Goal: Contribute content: Add original content to the website for others to see

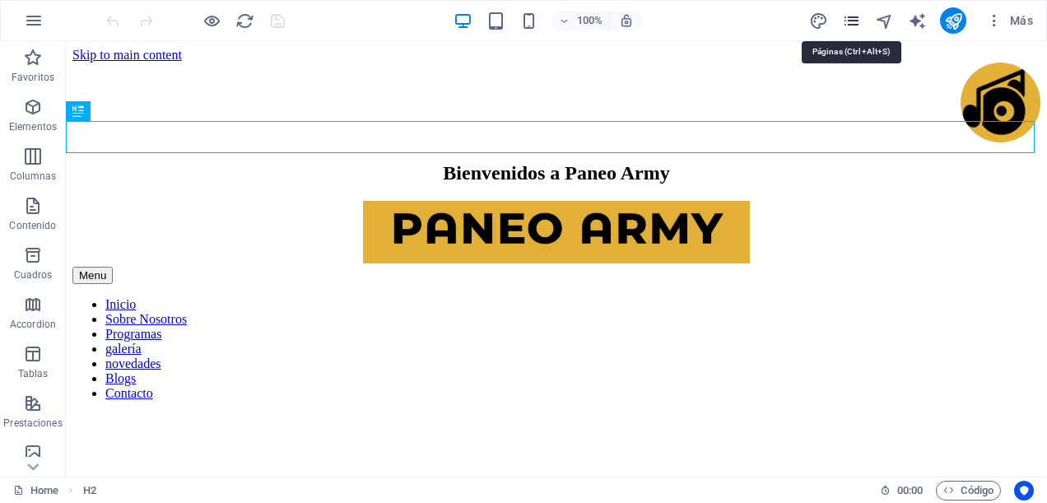
click at [857, 18] on icon "pages" at bounding box center [851, 21] width 19 height 19
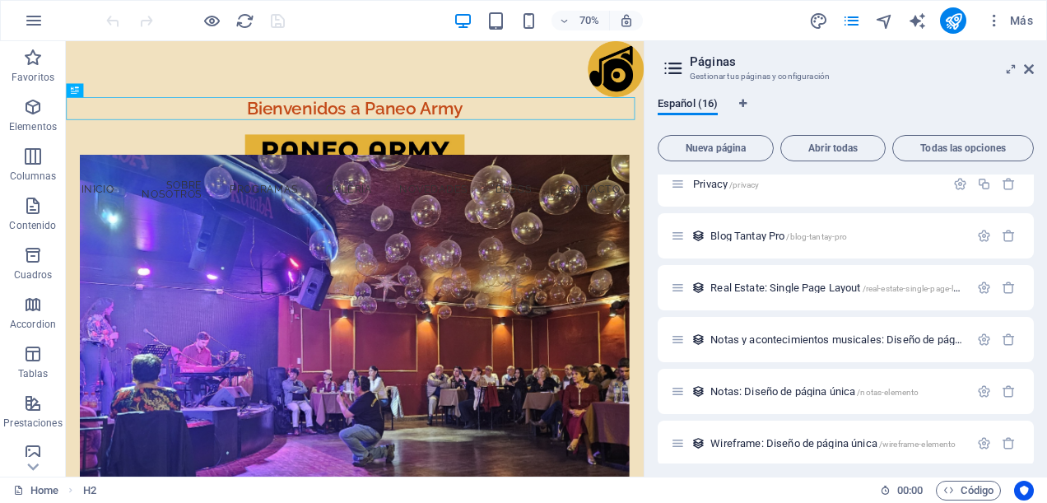
scroll to position [411, 0]
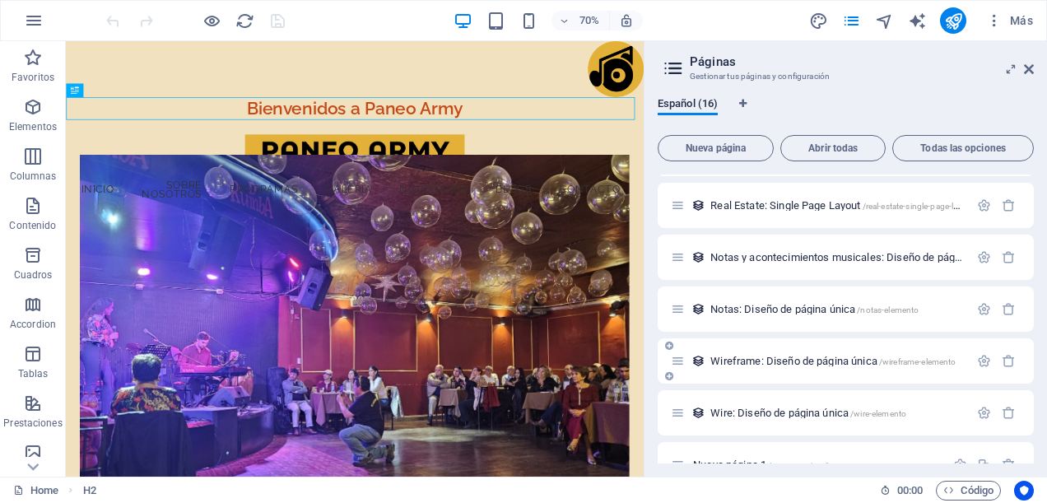
click at [810, 359] on span "Wireframe: Diseño de página única /wireframe-elemento" at bounding box center [832, 361] width 245 height 12
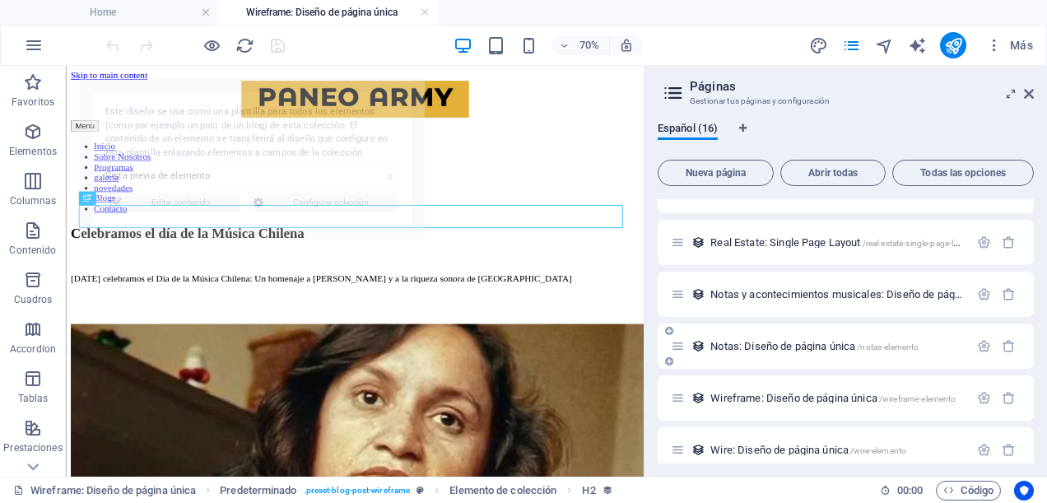
scroll to position [0, 0]
select select "68e1d378c67f13ac740c4768"
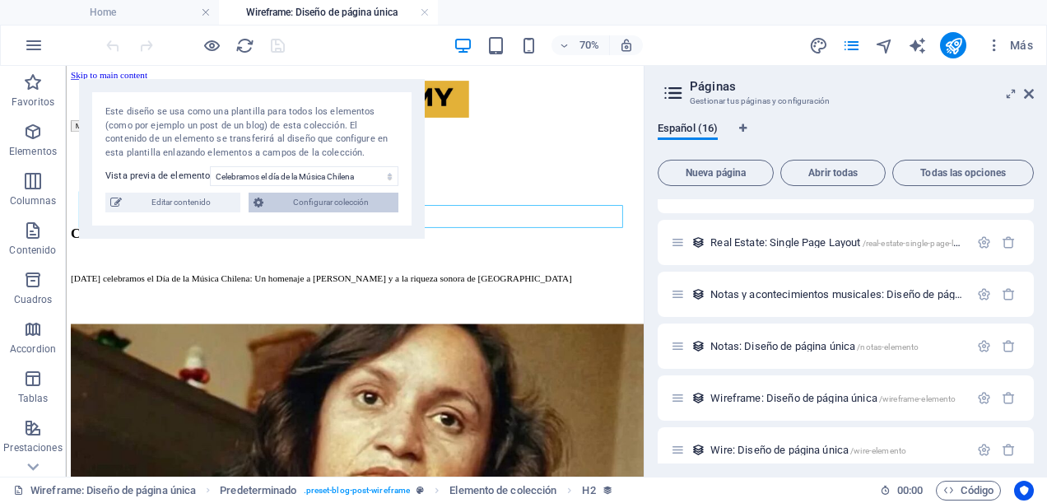
click at [299, 193] on span "Configurar colección" at bounding box center [330, 203] width 125 height 20
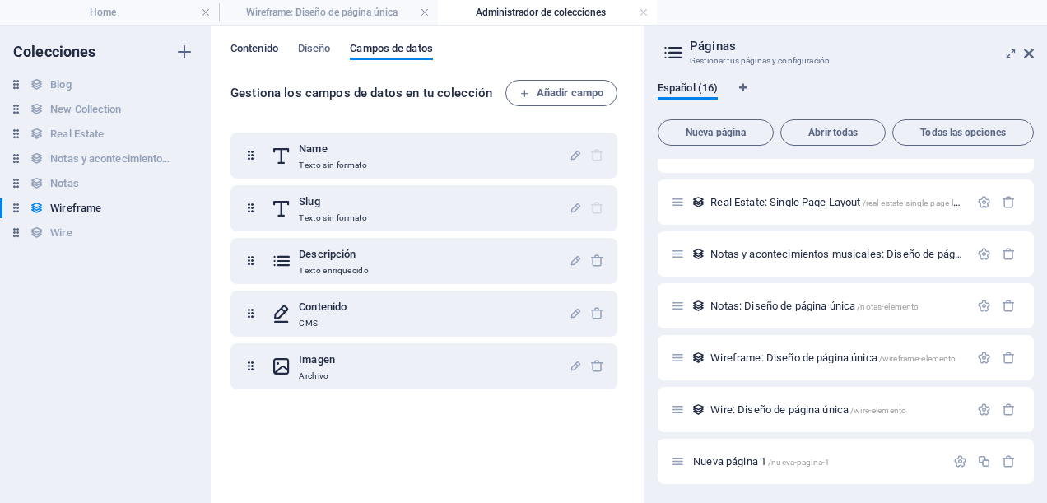
click at [253, 49] on span "Contenido" at bounding box center [254, 50] width 48 height 23
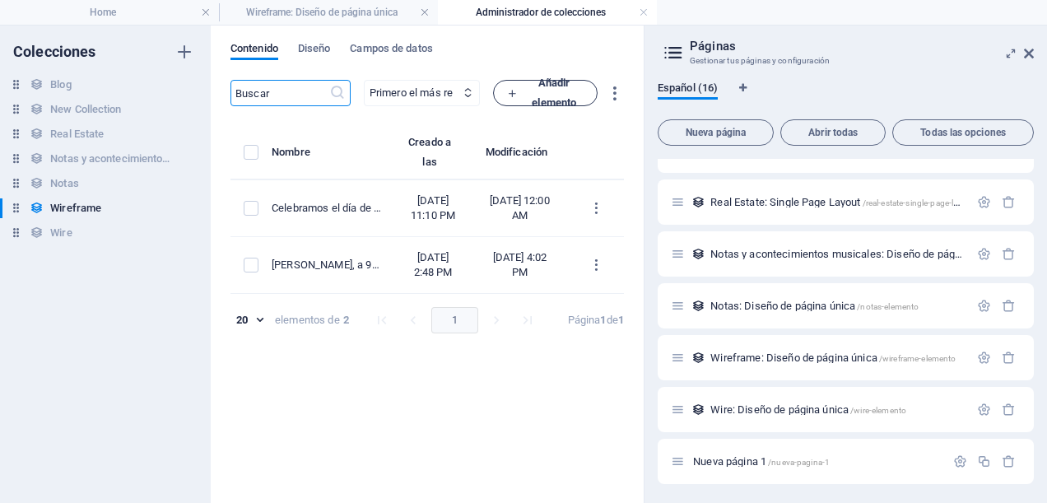
click at [581, 97] on span "Añadir elemento" at bounding box center [545, 92] width 77 height 39
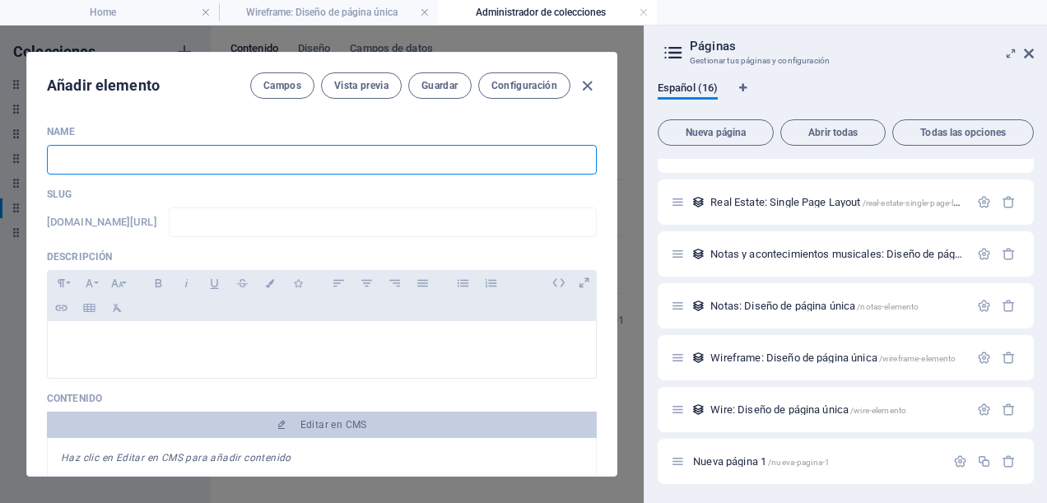
click at [105, 165] on input "text" at bounding box center [322, 160] width 550 height 30
type input "3"
type input "31"
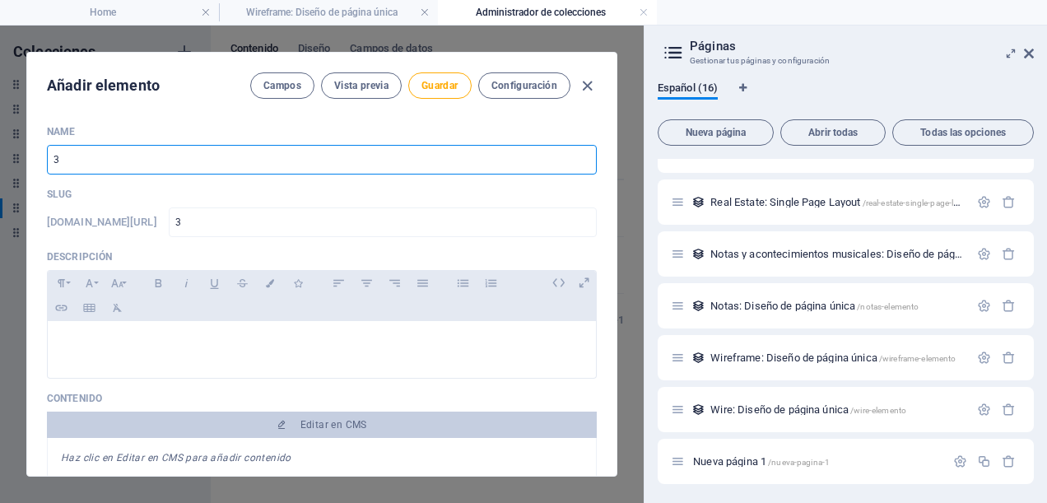
type input "31"
type input "31 M"
type input "31-m"
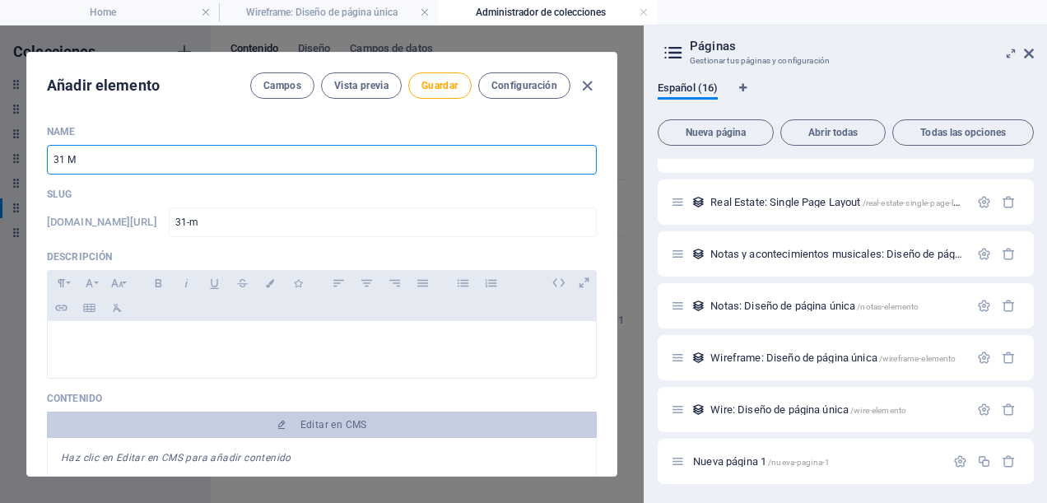
type input "31 Mi"
type input "31-mi"
type input "31 Min"
type input "31-min"
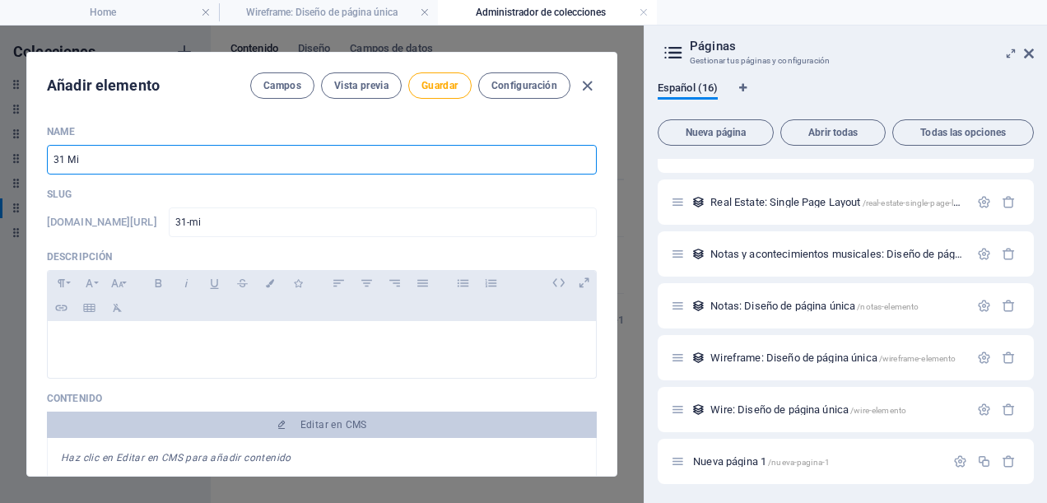
type input "31-min"
type input "31 Minu"
type input "31-minu"
type input "31 Minut"
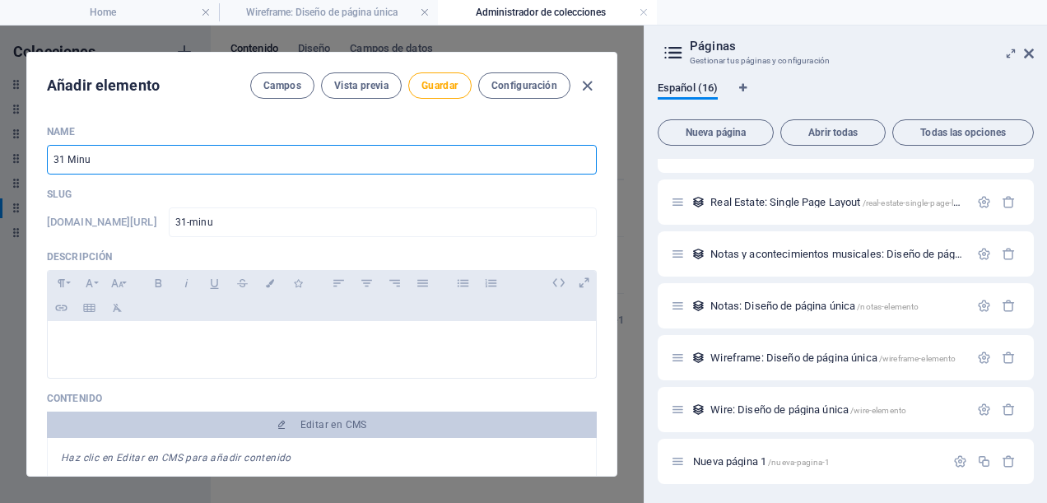
type input "31-minut"
type input "31 Minuto"
type input "31-minuto"
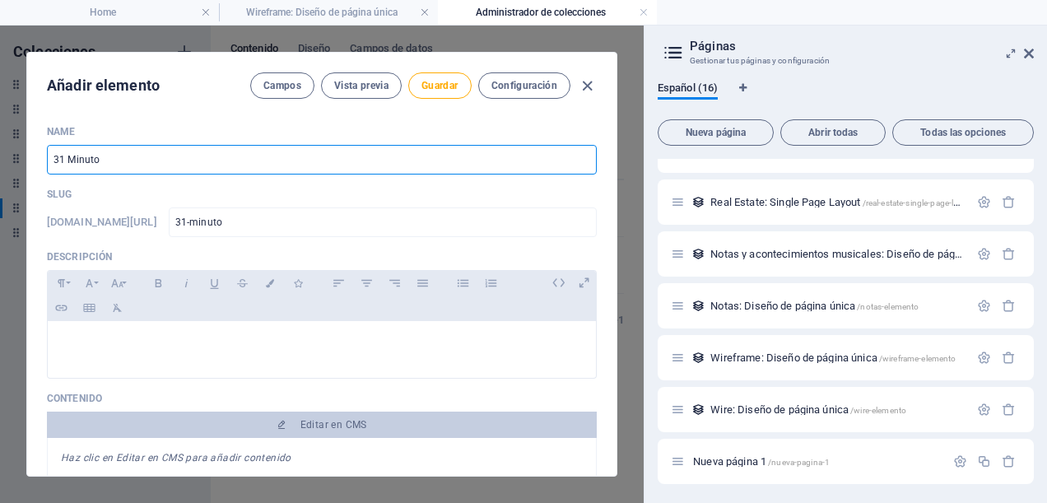
type input "31 Minutos"
type input "31-minutos"
type input "31 Minutos y"
type input "31-minutos-y"
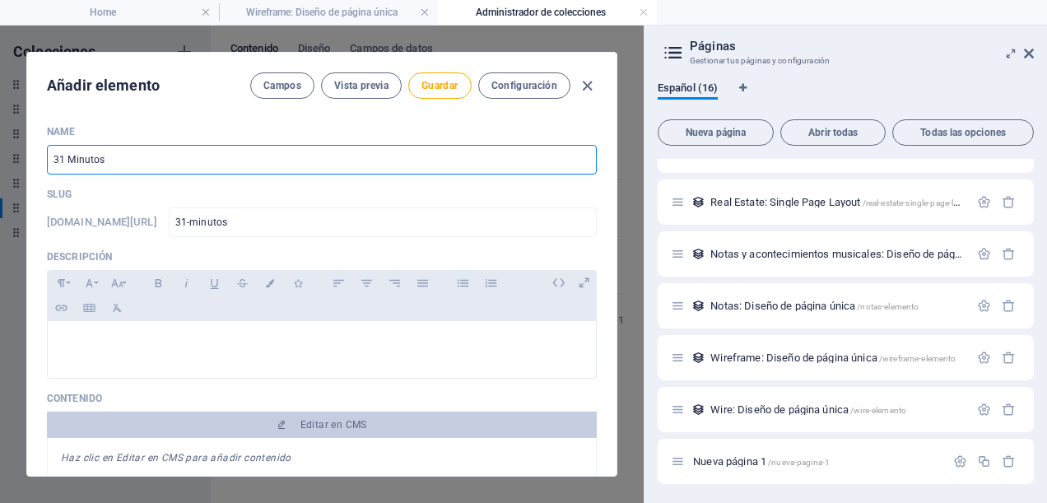
type input "31-minutos-y"
type input "31 Minutos y s"
type input "31-minutos-y-s"
type input "31 Minutos y su"
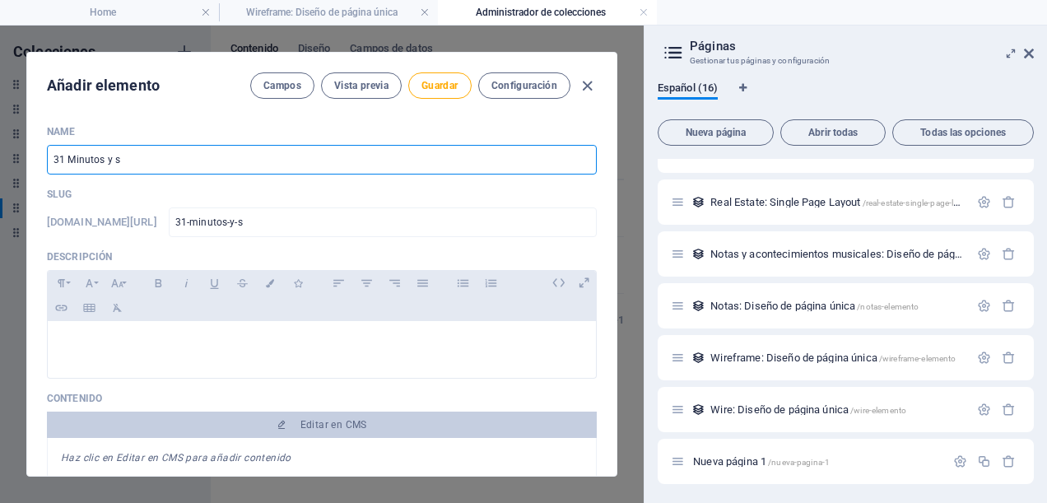
type input "31-minutos-y-su"
type input "31 Minutos y su a"
type input "31-minutos-y-su-a"
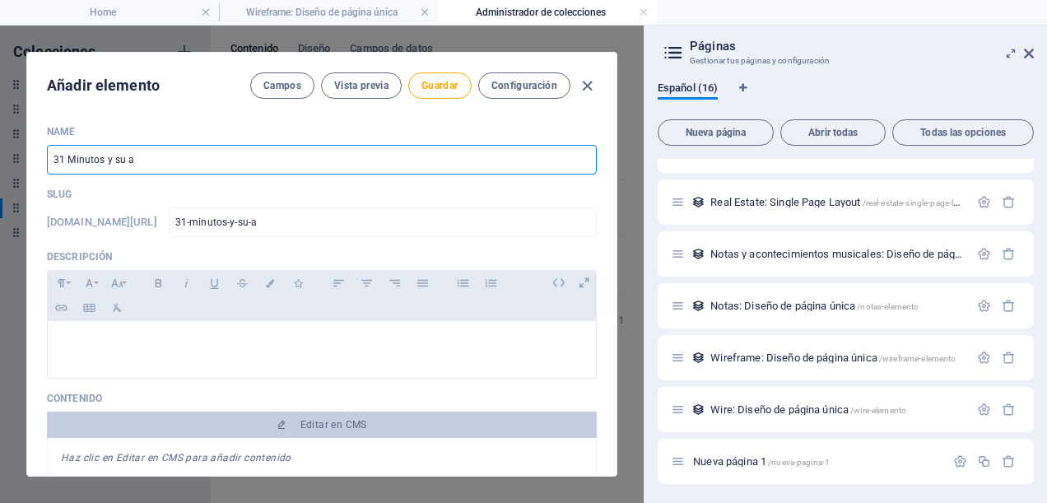
type input "31 Minutos y su ar"
type input "31-minutos-y-su-ar"
type input "31 Minutos y su arr"
type input "31-minutos-y-su-arr"
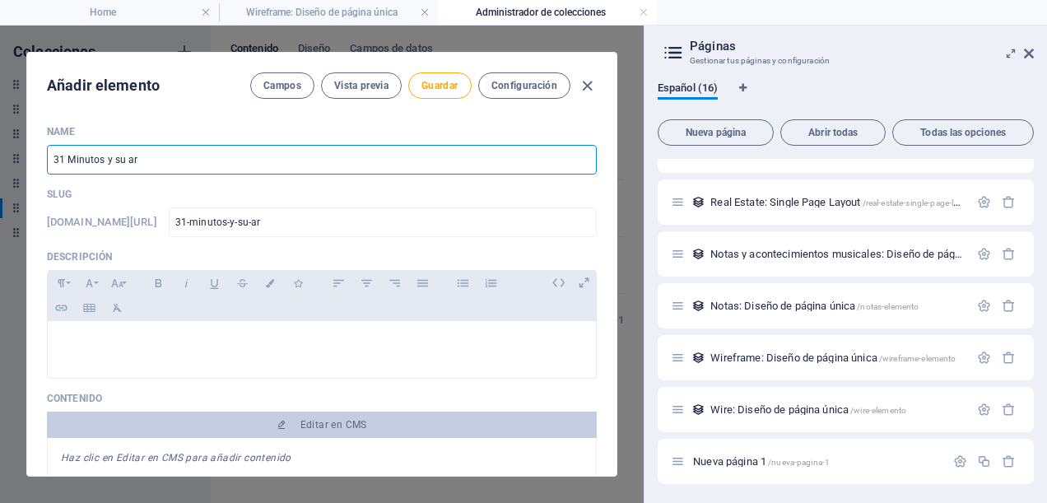
type input "31-minutos-y-su-arr"
type input "31 Minutos y su arra"
type input "31-minutos-y-su-arra"
type input "31 Minutos y su arras"
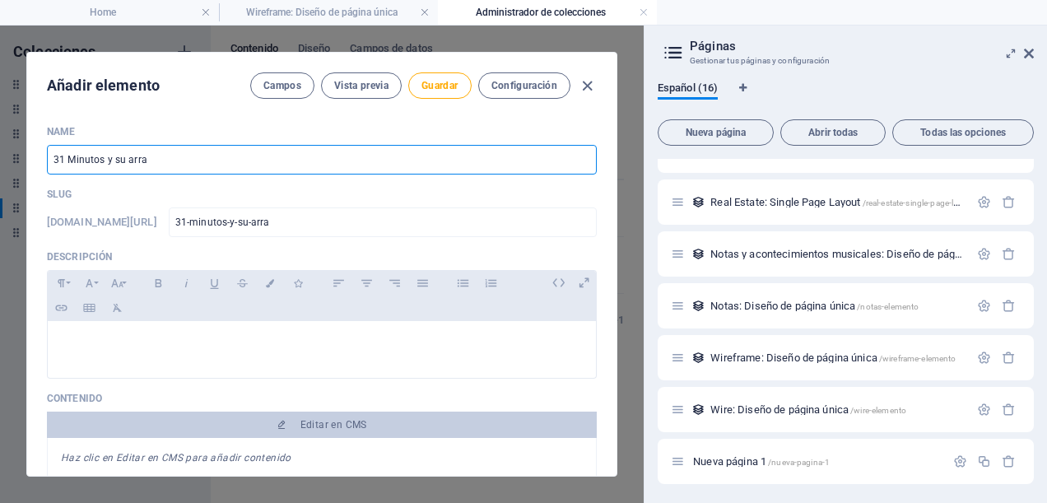
type input "31-minutos-y-su-arras"
type input "31 Minutos y su arrase"
type input "31-minutos-y-su-arrase"
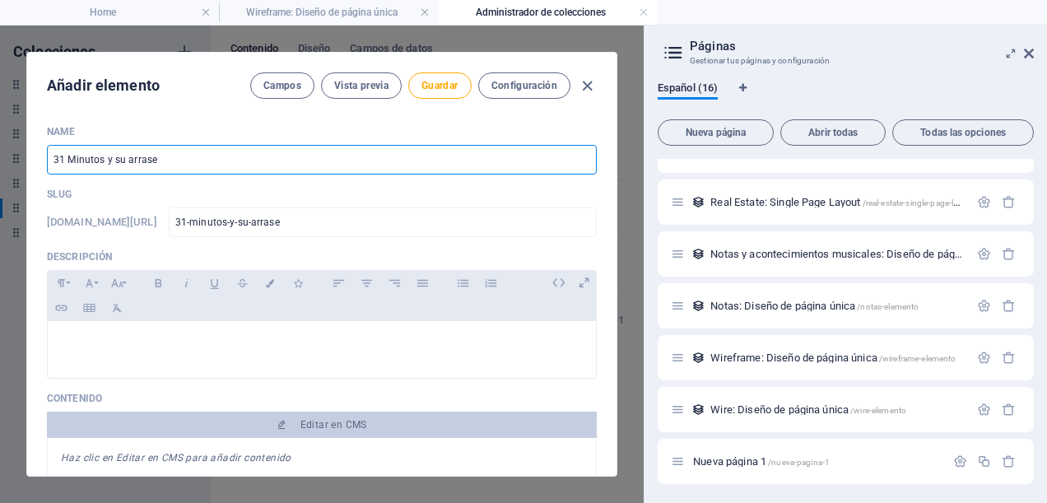
type input "31 Minutos y su arrase e"
type input "31-minutos-y-su-arrase-e"
type input "31 Minutos y su arrase en"
type input "31-minutos-y-su-arrase-en"
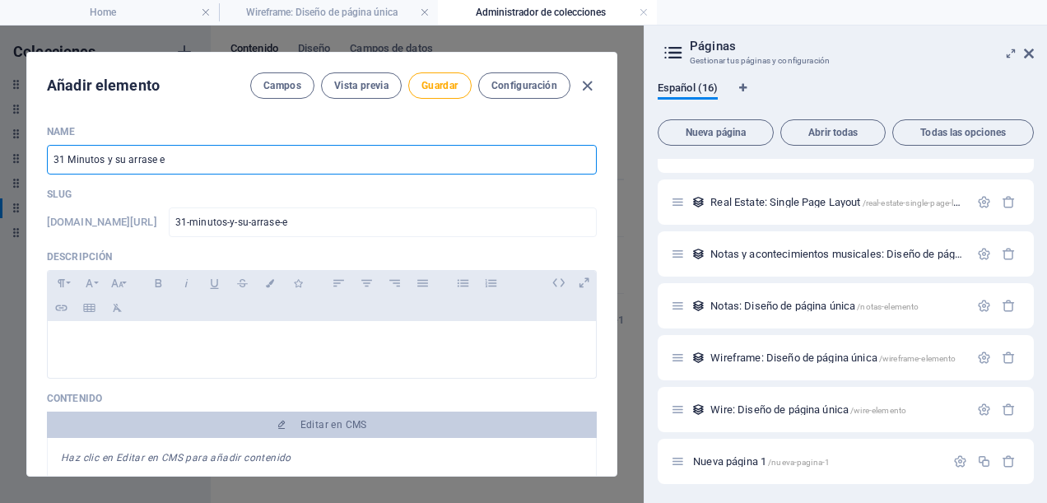
type input "31-minutos-y-su-arrase-en"
type input "31 Minutos y su ar"
type input "31-minutos-y-su-ar"
type input "31 Minutos y su a"
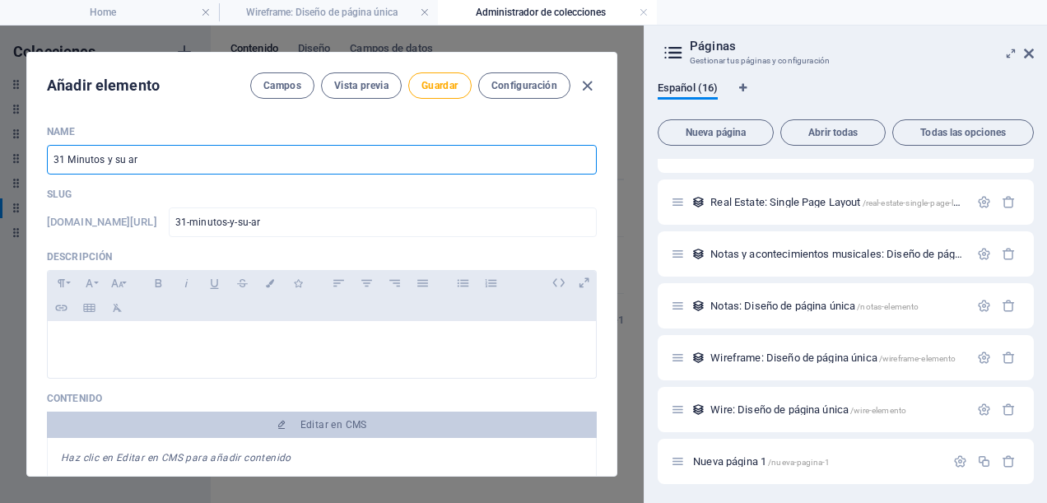
type input "31-minutos-y-su-a"
type input "31 Minutos y su"
type input "31-minutos-y-su"
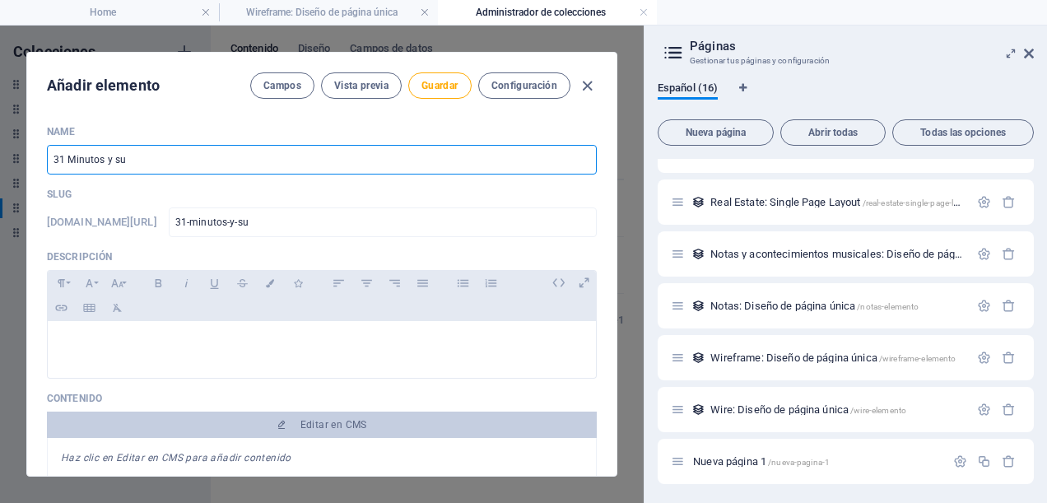
type input "31 Minutos y s"
type input "31-minutos-y-s"
type input "3"
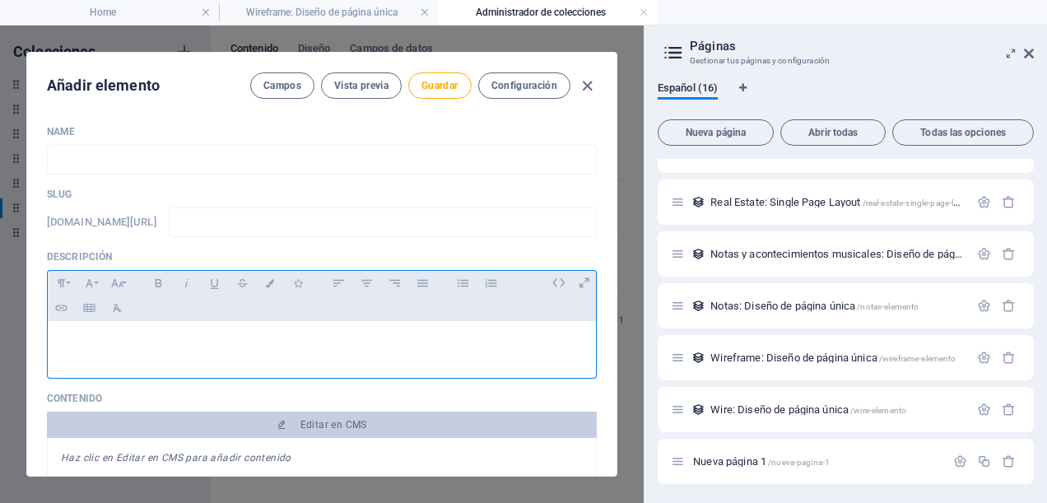
drag, startPoint x: 91, startPoint y: 158, endPoint x: 519, endPoint y: 357, distance: 472.7
click at [519, 357] on div at bounding box center [322, 345] width 548 height 49
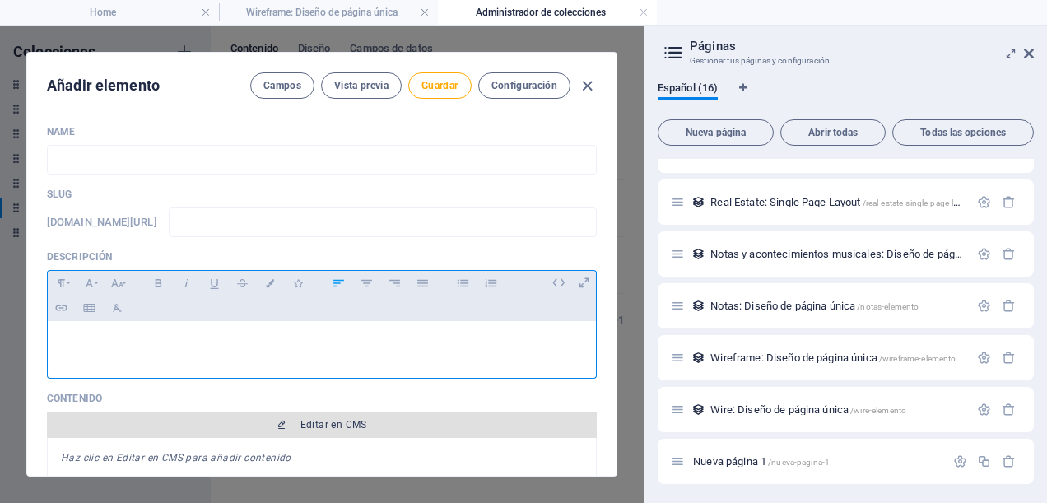
click at [188, 428] on span "Editar en CMS" at bounding box center [321, 424] width 536 height 13
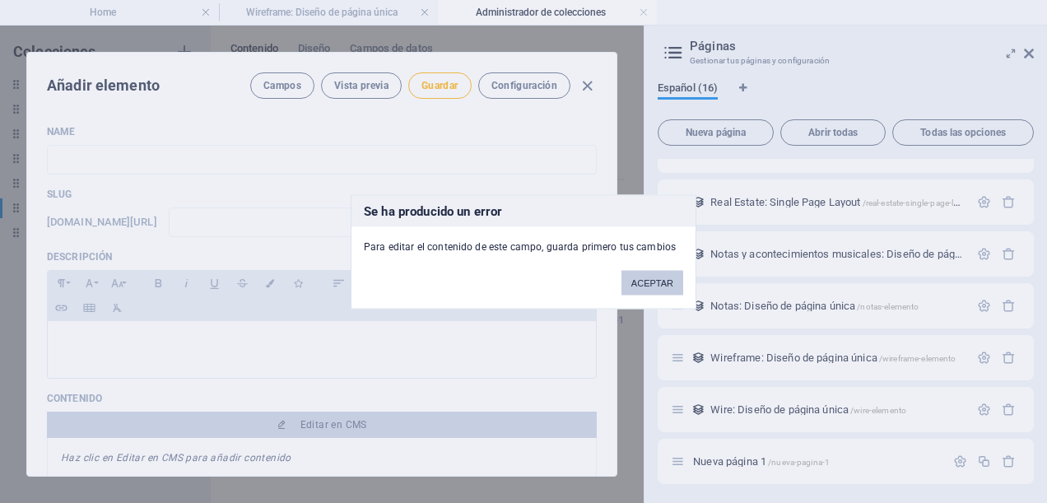
click at [658, 281] on button "ACEPTAR" at bounding box center [652, 282] width 62 height 25
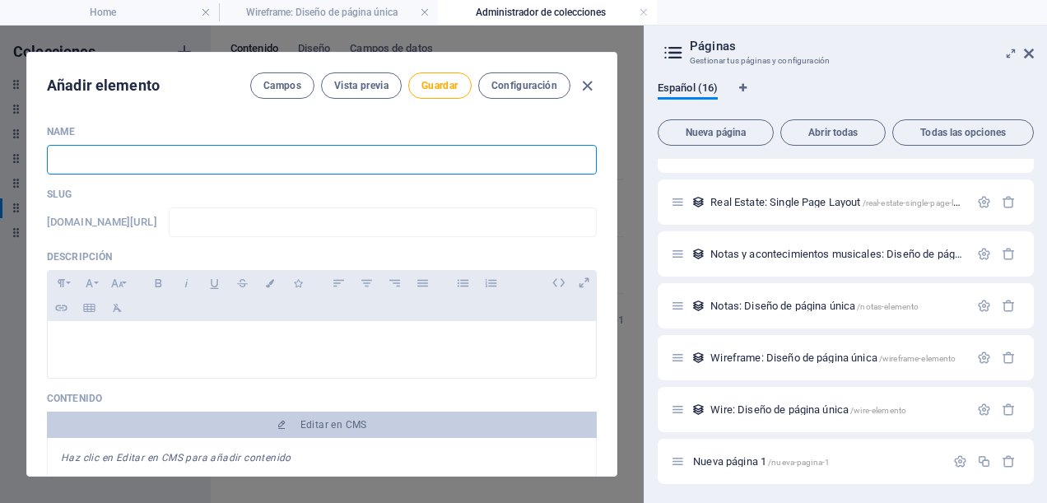
click at [154, 151] on input "text" at bounding box center [322, 160] width 550 height 30
type input "3"
type input "31"
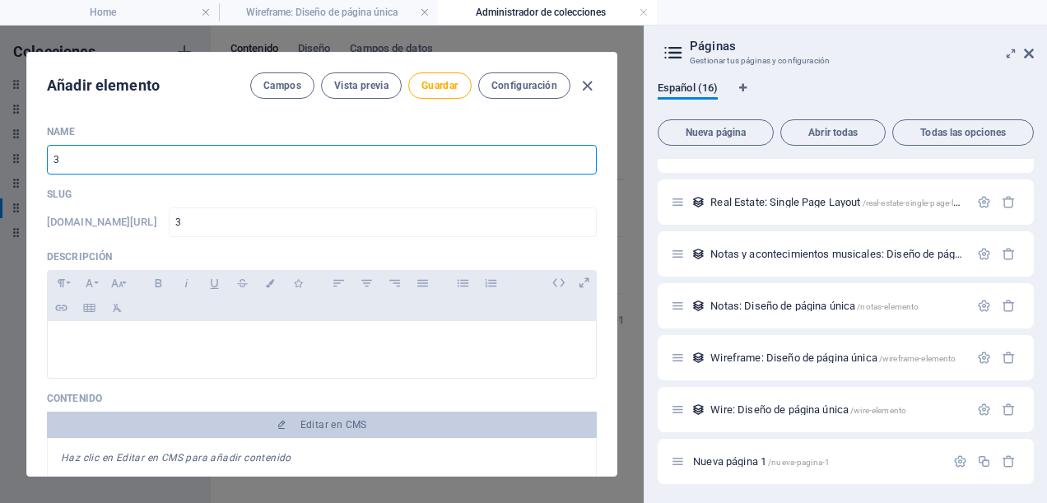
type input "31"
type input "31 M"
type input "31-m"
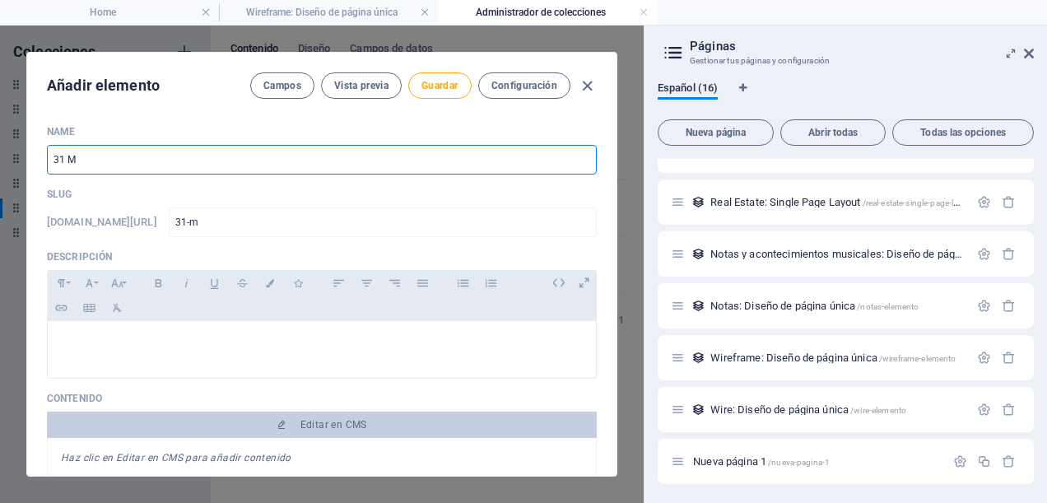
type input "31 Mi"
type input "31-mi"
type input "31 Min"
type input "31-min"
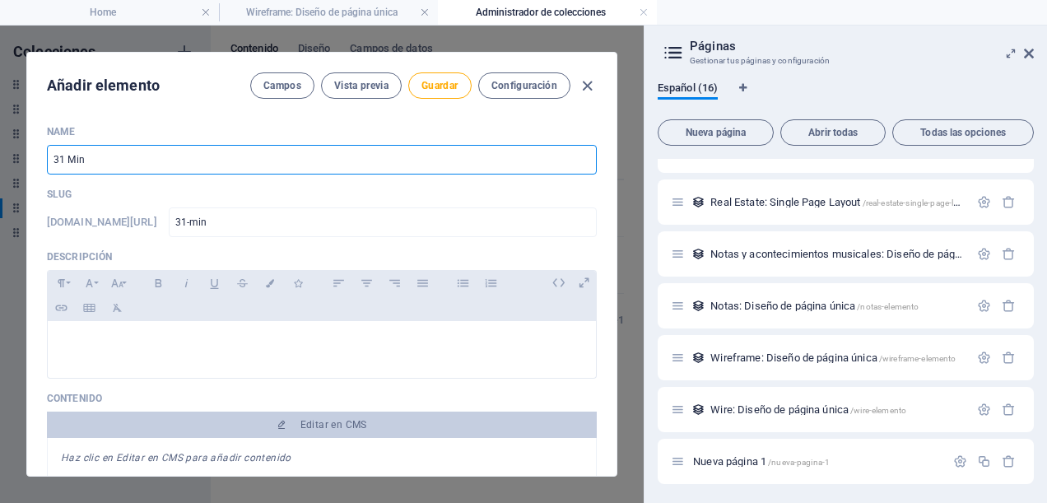
type input "31-min"
type input "31 Minu"
type input "31-minu"
type input "31 Minut"
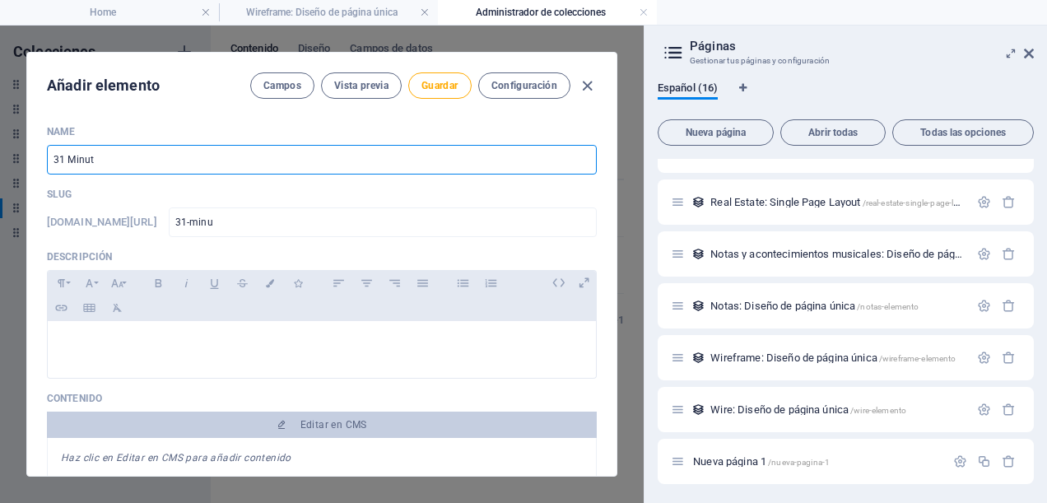
type input "31-minut"
type input "31 Minuto"
type input "31-minuto"
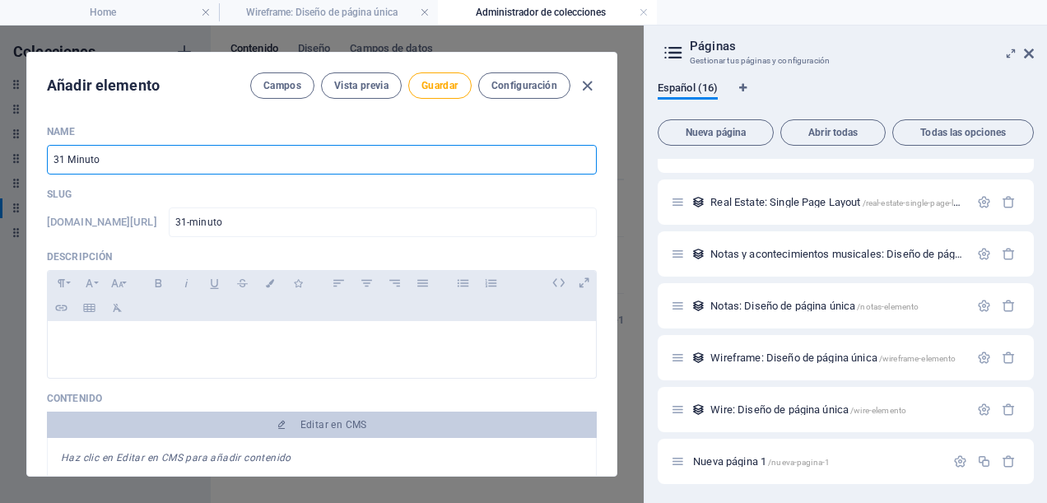
type input "31 Minutos"
type input "31-minutos"
type input "31 Minutos"
click at [437, 84] on span "Guardar" at bounding box center [439, 85] width 36 height 13
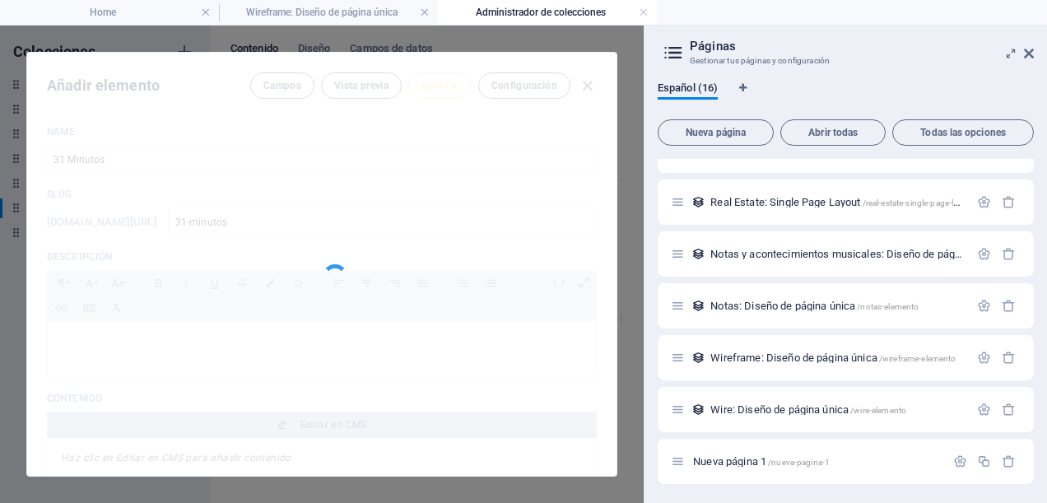
type input "31-minutos"
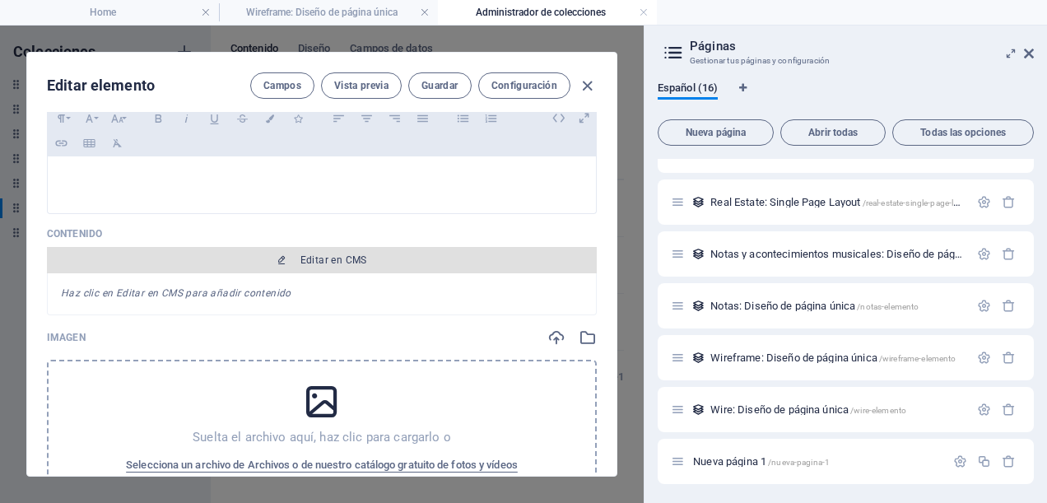
scroll to position [247, 0]
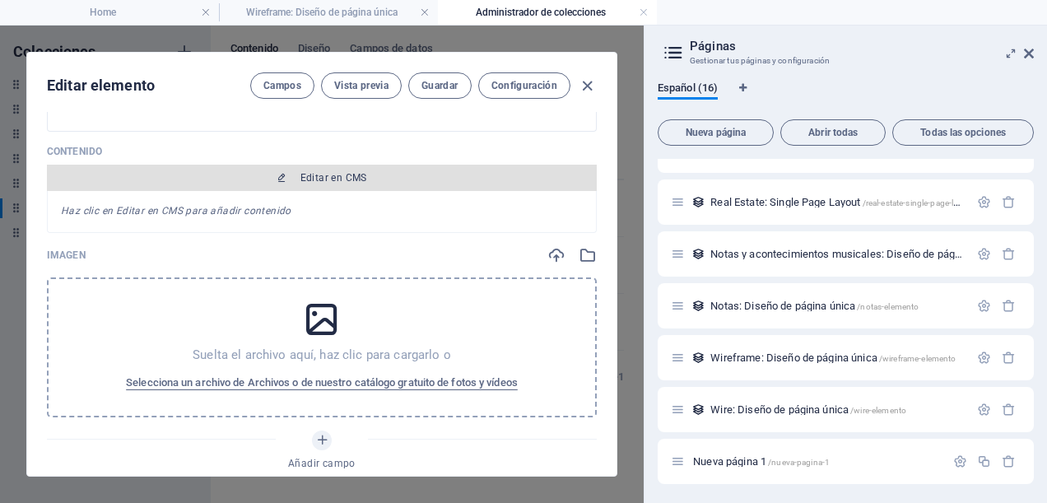
click at [318, 171] on span "Editar en CMS" at bounding box center [333, 177] width 67 height 13
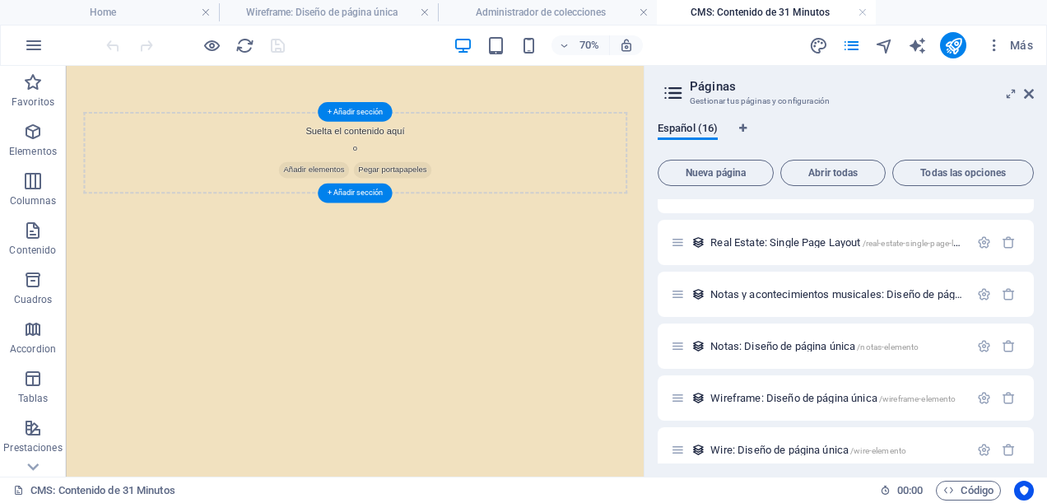
scroll to position [0, 0]
click at [415, 214] on span "Añadir elementos" at bounding box center [419, 214] width 100 height 23
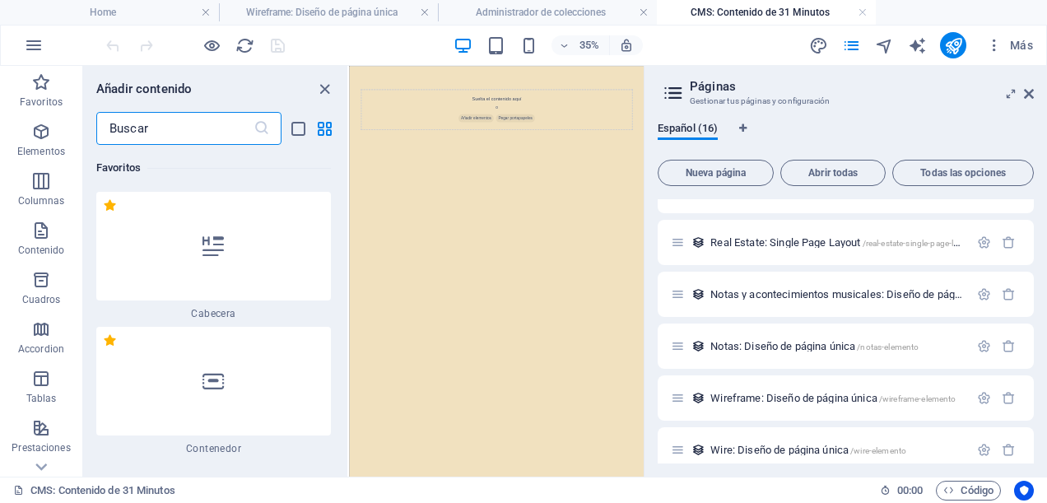
scroll to position [165, 0]
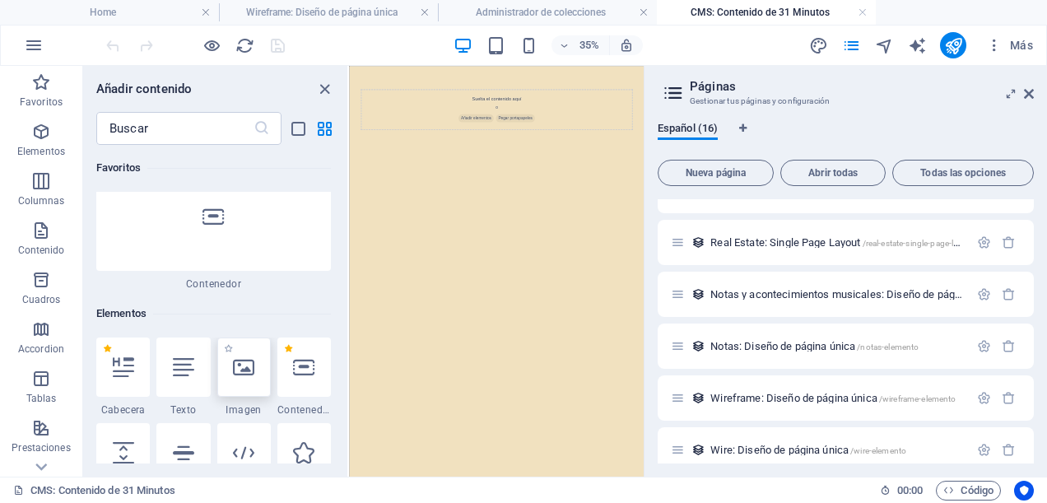
click at [253, 374] on icon at bounding box center [243, 366] width 21 height 21
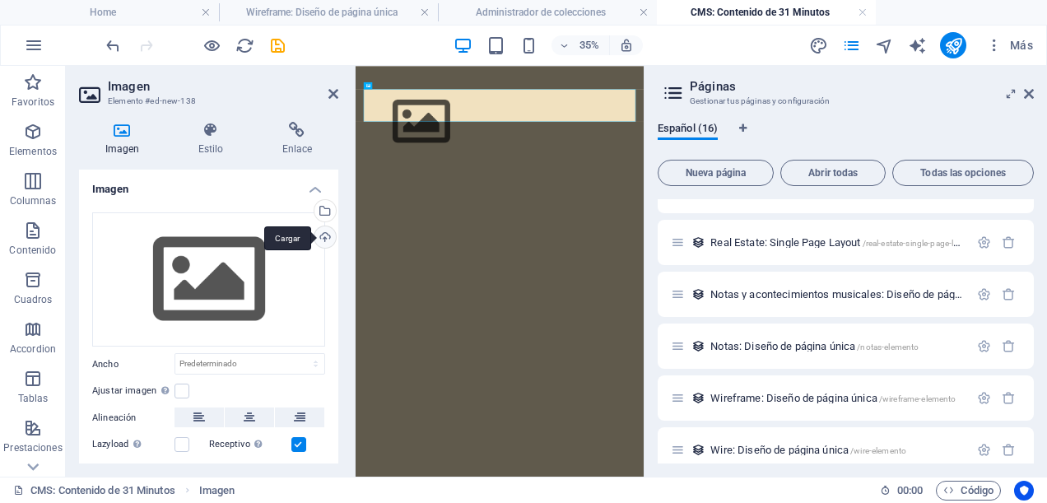
click at [329, 239] on div "Cargar" at bounding box center [323, 238] width 25 height 25
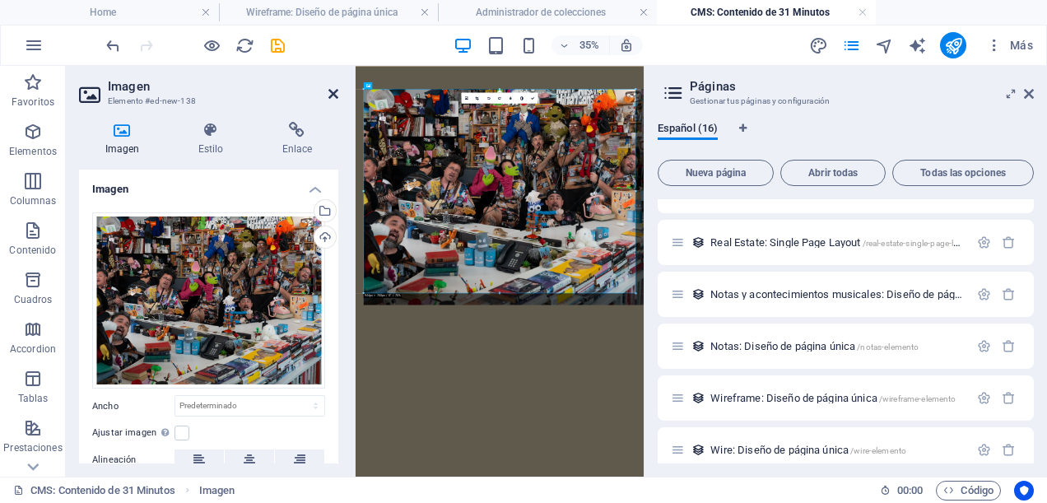
click at [332, 93] on icon at bounding box center [333, 93] width 10 height 13
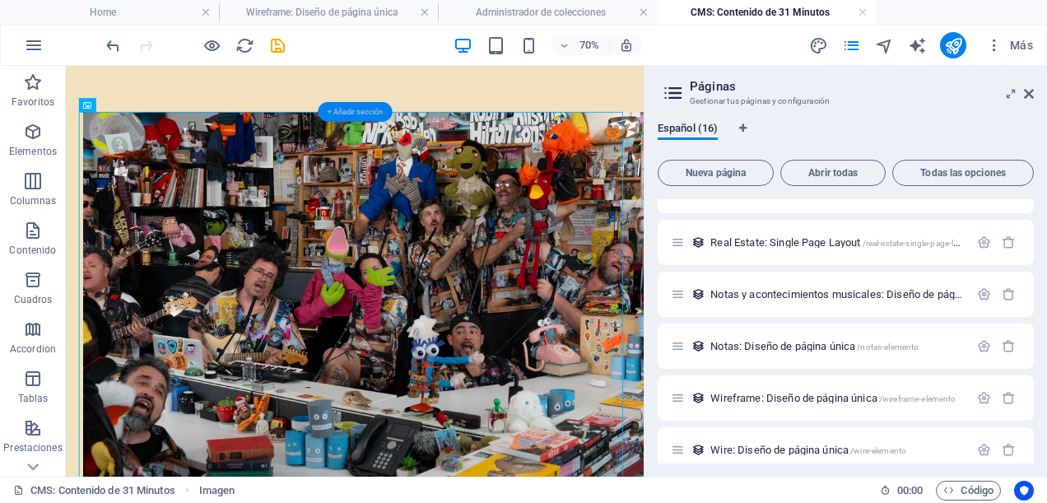
click at [364, 112] on div "+ Añadir sección" at bounding box center [355, 112] width 74 height 20
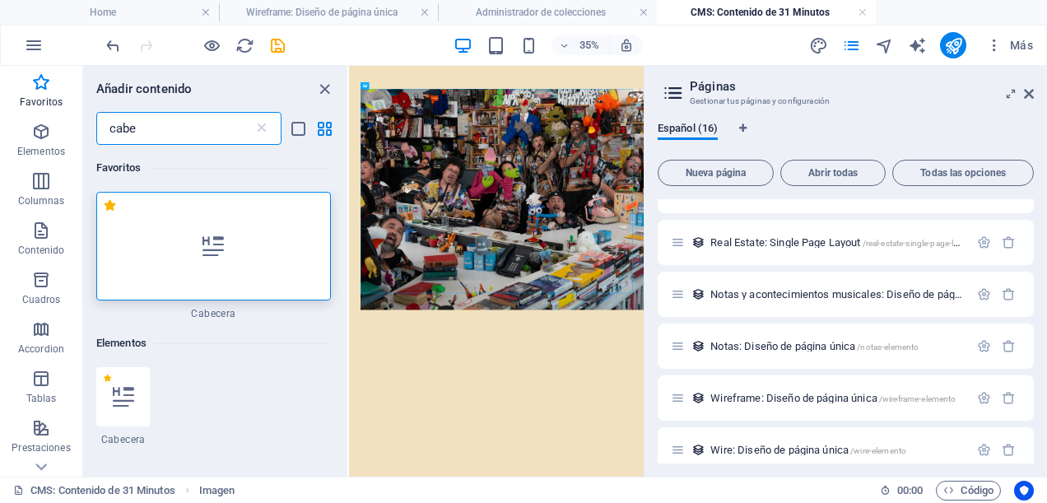
type input "cabe"
click at [213, 272] on div at bounding box center [213, 246] width 234 height 109
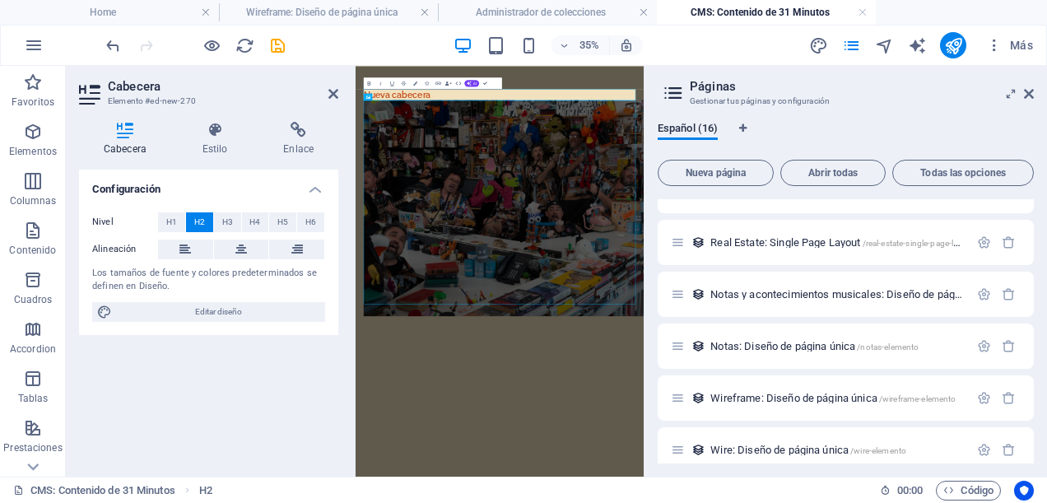
click at [806, 502] on html "Skip to main content Nueva cabecera" at bounding box center [766, 456] width 823 height 781
click at [335, 92] on icon at bounding box center [333, 93] width 10 height 13
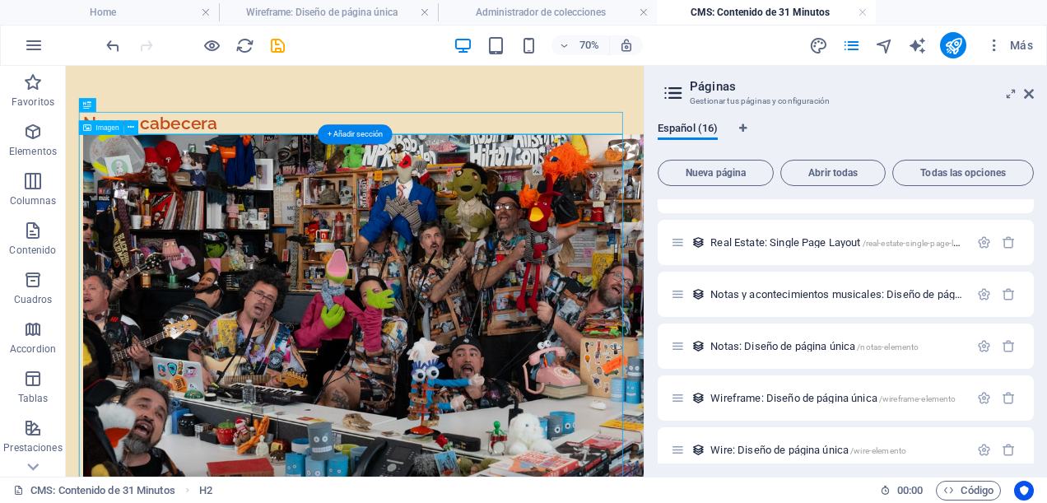
scroll to position [160, 0]
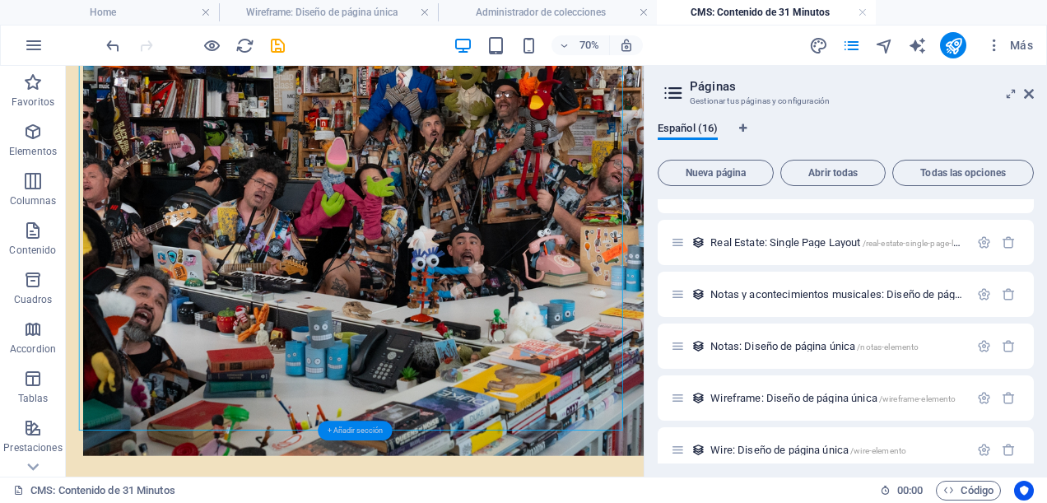
click at [365, 431] on div "+ Añadir sección" at bounding box center [355, 430] width 74 height 20
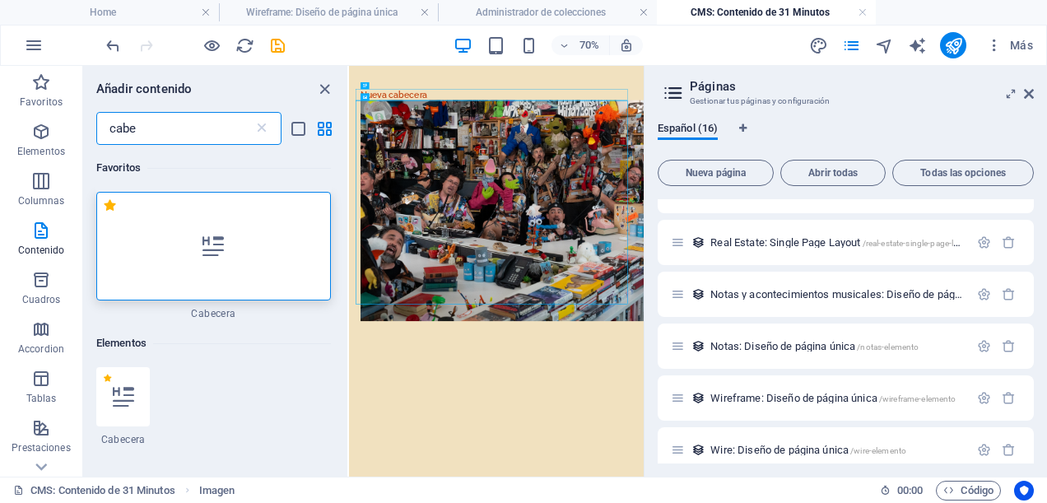
scroll to position [0, 0]
click at [263, 128] on icon at bounding box center [261, 128] width 16 height 16
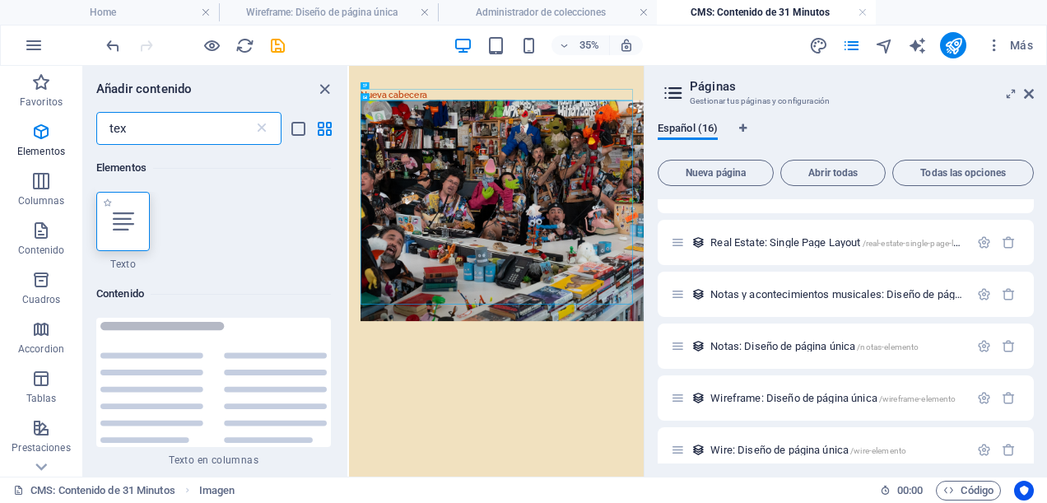
type input "tex"
click at [120, 234] on div at bounding box center [122, 221] width 53 height 59
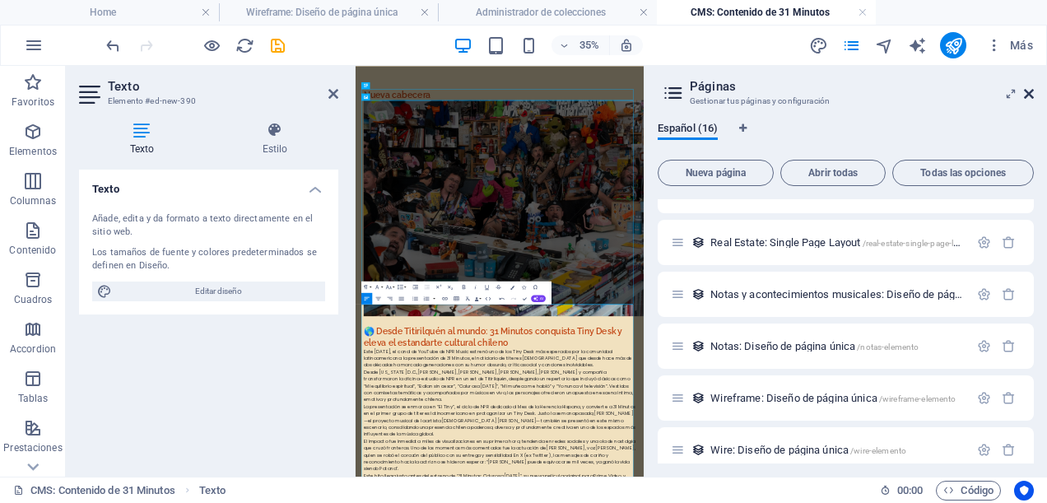
click at [1028, 93] on icon at bounding box center [1029, 93] width 10 height 13
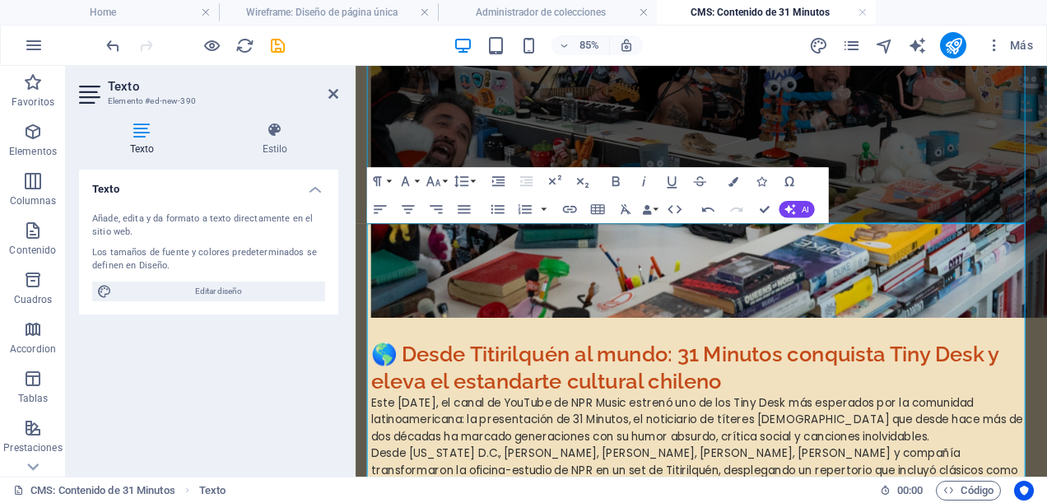
scroll to position [658, 0]
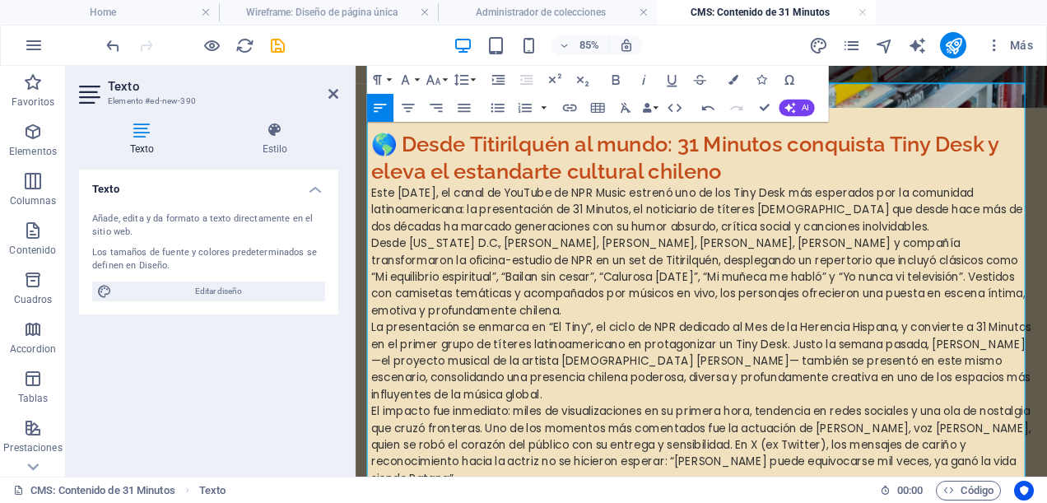
click at [541, 407] on p "La presentación se enmarca en “El Tiny”, el ciclo de NPR dedicado al Mes de la …" at bounding box center [762, 413] width 777 height 99
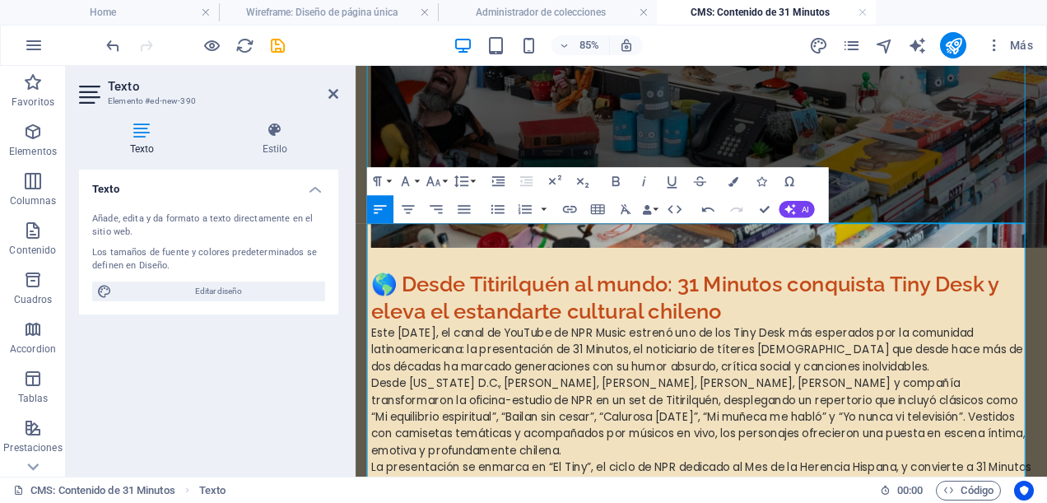
click at [666, 370] on p "Este [DATE], el canal de YouTube de NPR Music estrenó uno de los Tiny Desk más …" at bounding box center [762, 399] width 777 height 59
click at [411, 306] on h2 "🌎 Desde Titirilquén al mundo: 31 Minutos conquista Tiny Desk y eleva el estanda…" at bounding box center [762, 338] width 777 height 64
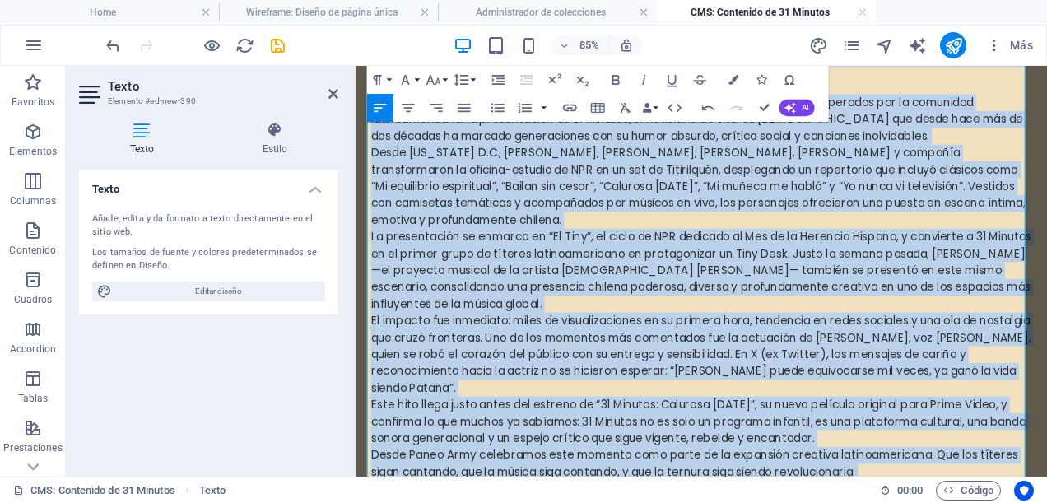
scroll to position [805, 0]
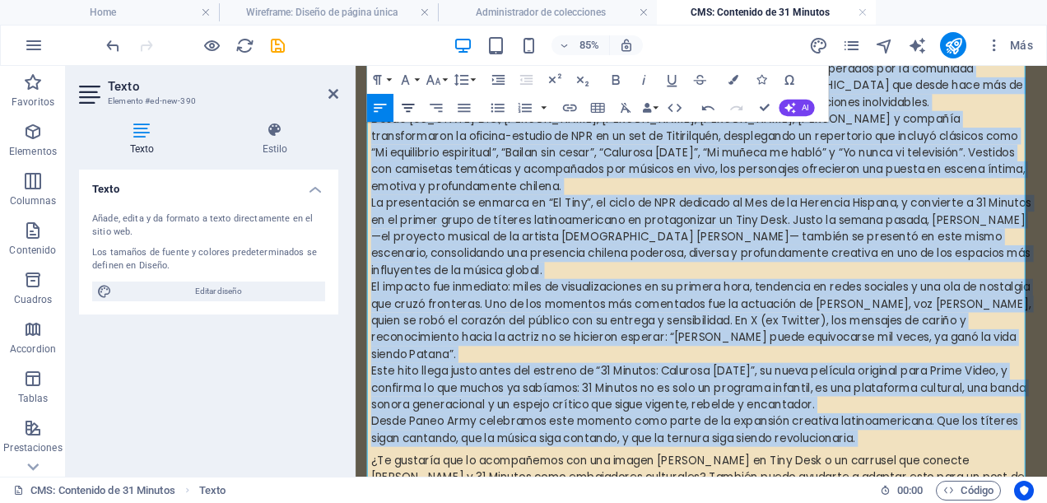
click at [411, 109] on icon "button" at bounding box center [408, 108] width 16 height 16
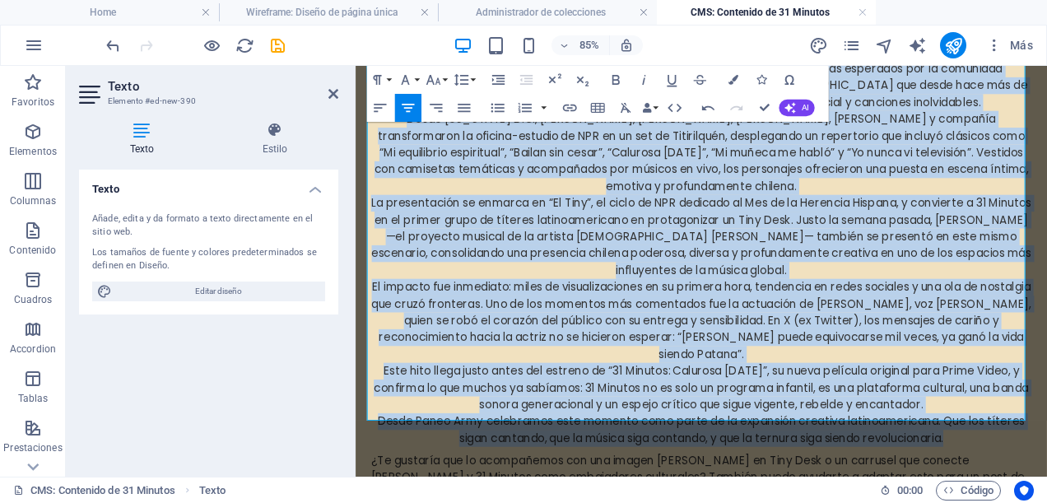
scroll to position [871, 0]
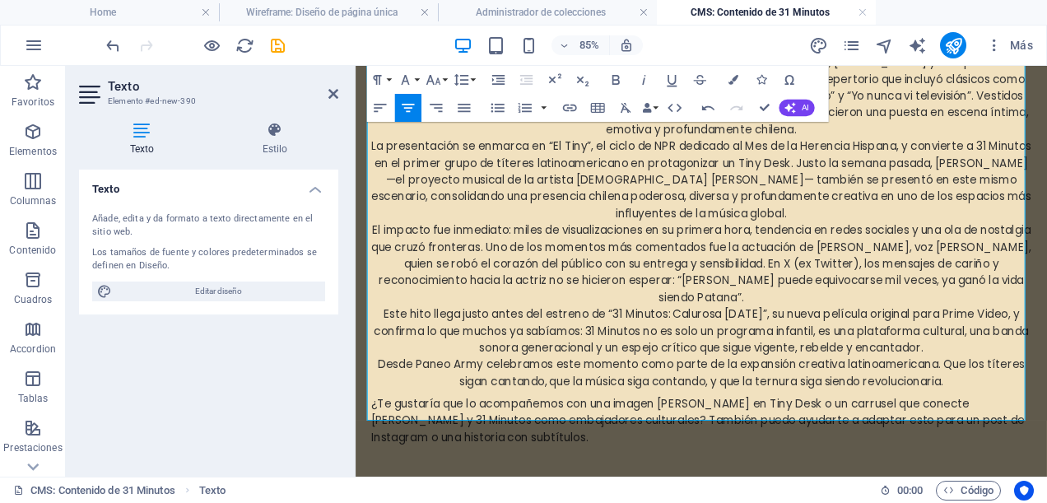
click at [543, 472] on p "¿Te gustaría que lo acompañemos con una imagen de Tulio en Tiny Desk o un carru…" at bounding box center [762, 482] width 777 height 59
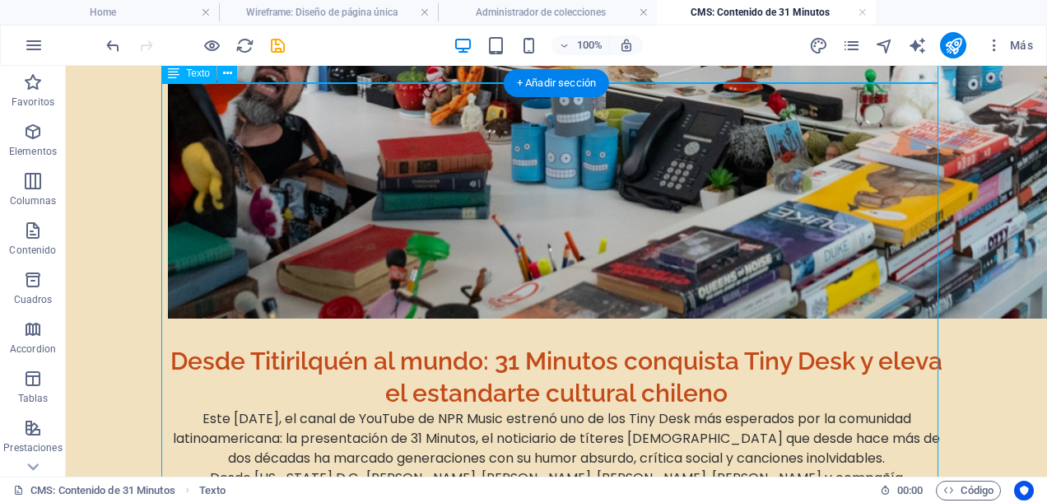
scroll to position [663, 0]
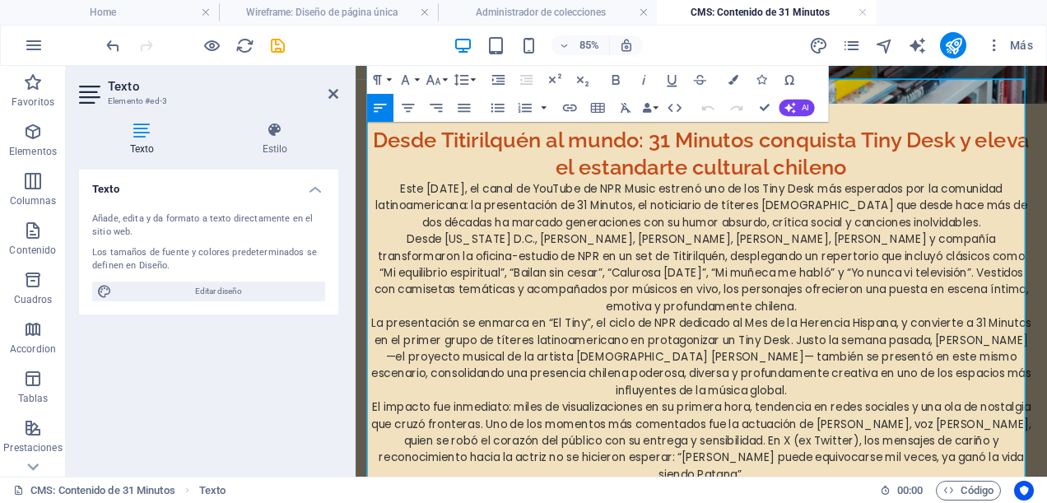
click at [989, 157] on h2 "Desde Titirilquén al mundo: 31 Minutos conquista Tiny Desk y eleva el estandart…" at bounding box center [762, 169] width 777 height 64
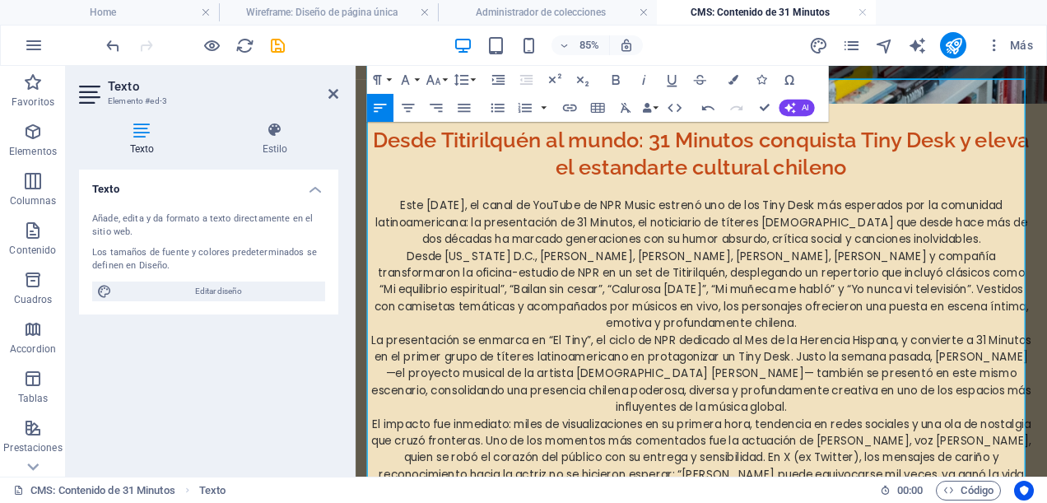
click at [374, 221] on p "Este [DATE], el canal de YouTube de NPR Music estrenó uno de los Tiny Desk más …" at bounding box center [762, 250] width 777 height 59
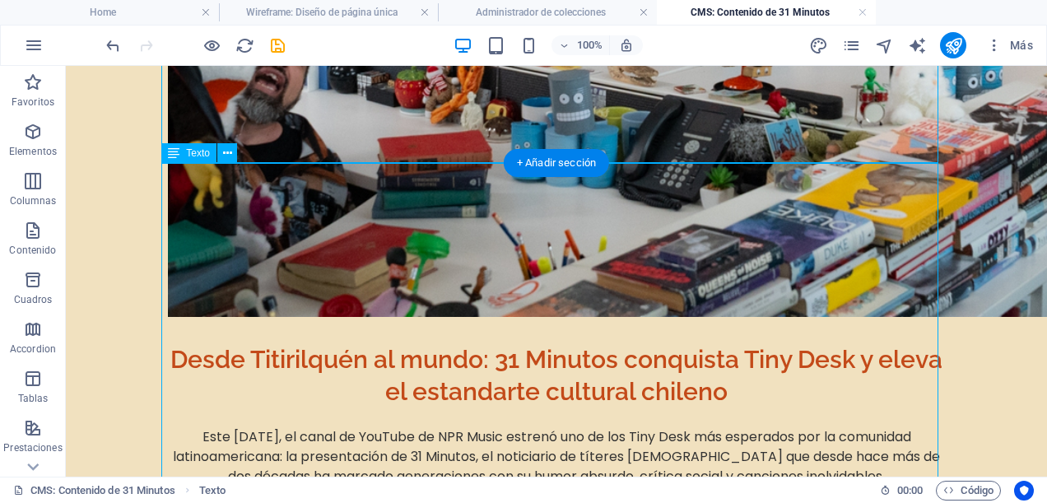
scroll to position [665, 0]
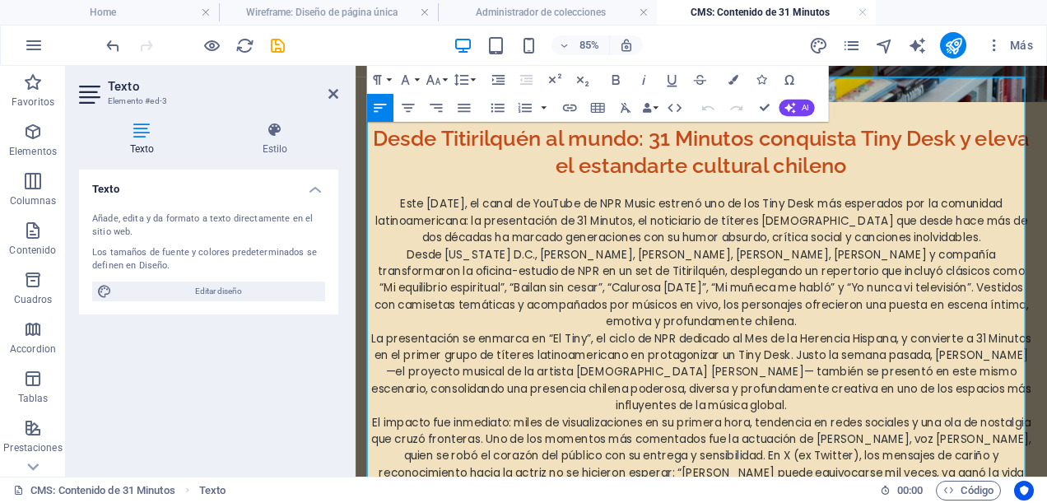
click at [374, 278] on p "Desde [US_STATE] D.C., [PERSON_NAME], [PERSON_NAME], [PERSON_NAME], [PERSON_NAM…" at bounding box center [762, 327] width 777 height 99
click at [379, 219] on p "Este [DATE], el canal de YouTube de NPR Music estrenó uno de los Tiny Desk más …" at bounding box center [762, 248] width 777 height 59
click at [379, 278] on p "Desde [US_STATE] D.C., [PERSON_NAME], [PERSON_NAME], [PERSON_NAME], [PERSON_NAM…" at bounding box center [762, 327] width 777 height 99
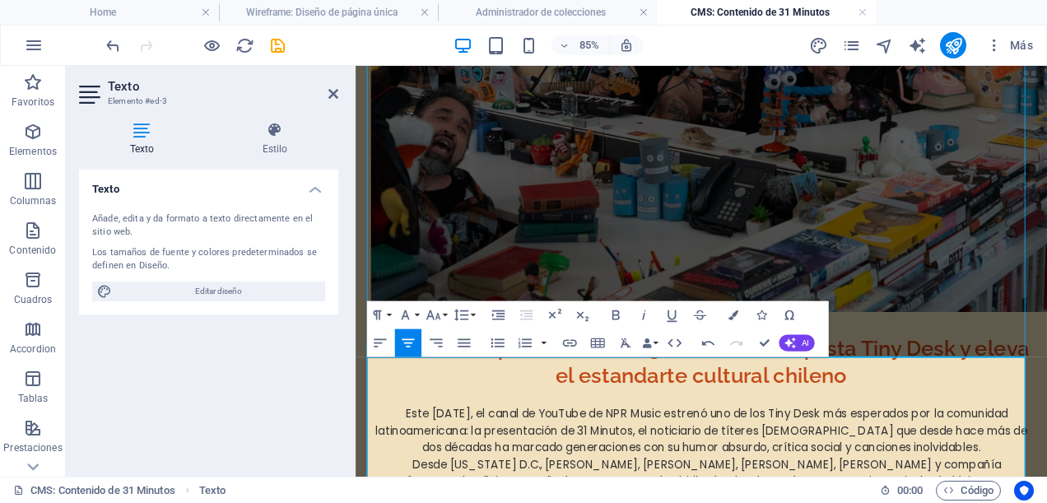
scroll to position [336, 0]
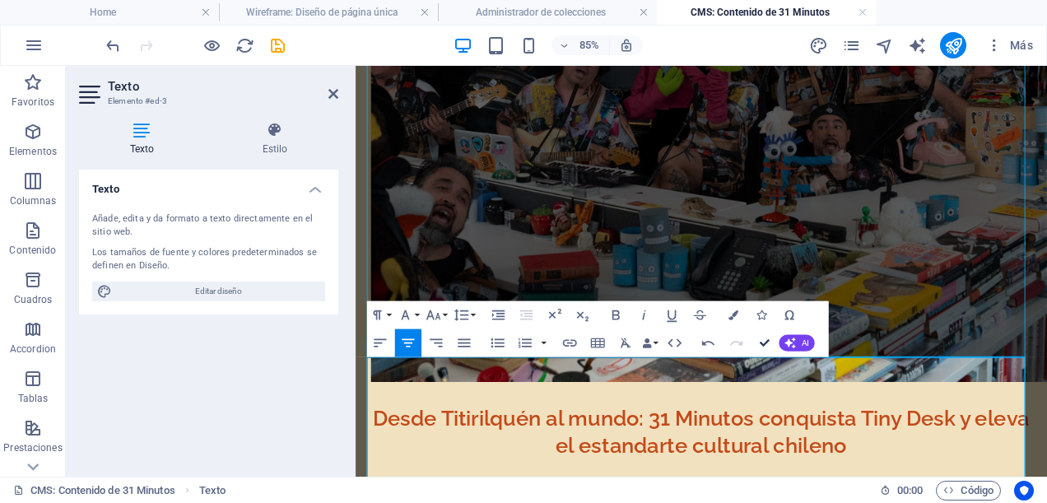
drag, startPoint x: 769, startPoint y: 344, endPoint x: 703, endPoint y: 278, distance: 93.7
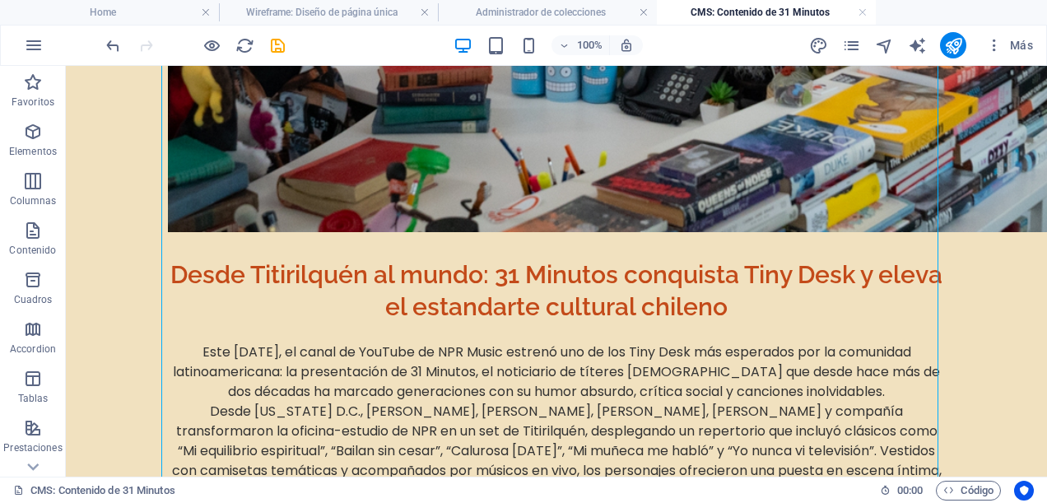
scroll to position [920, 0]
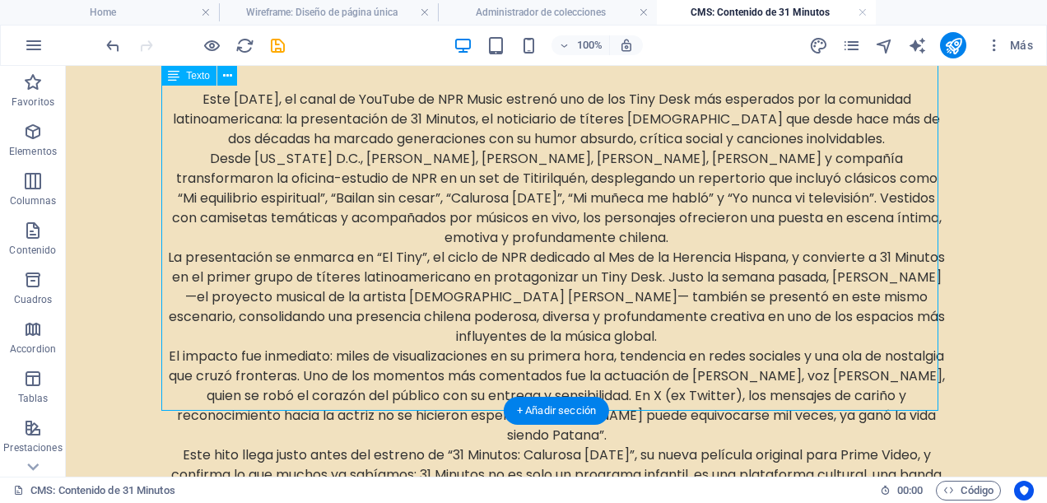
click at [863, 386] on div "Desde Titirilquén al mundo: 31 Minutos conquista Tiny Desk y eleva el estandart…" at bounding box center [556, 271] width 777 height 584
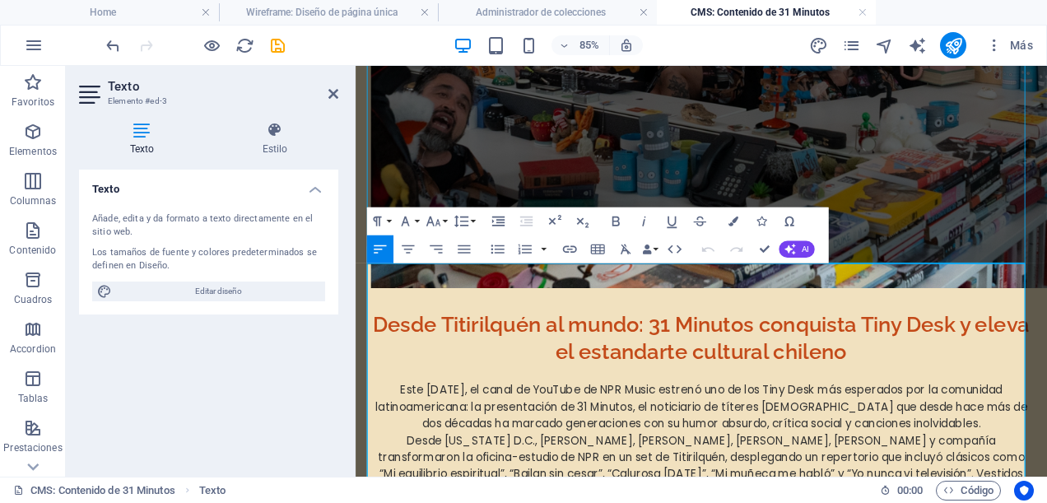
scroll to position [845, 0]
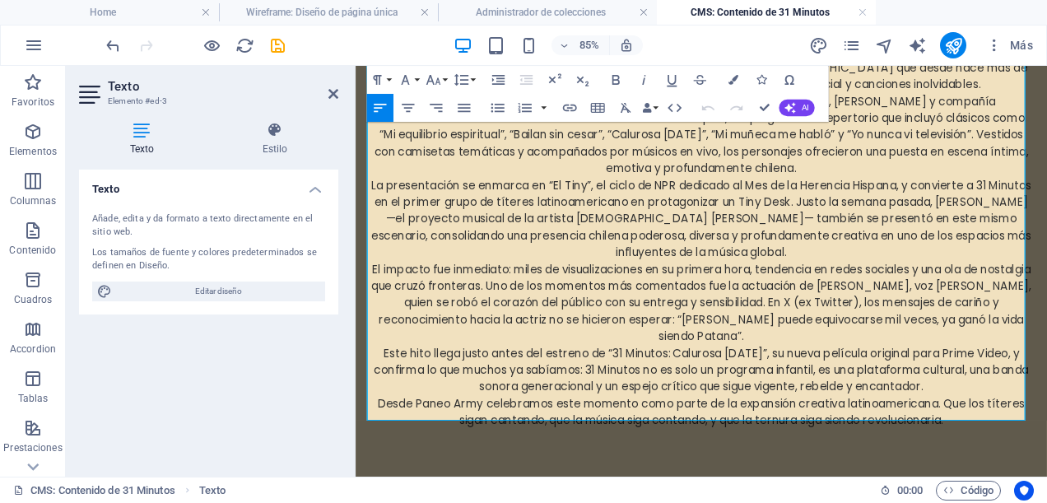
click at [1046, 453] on p "Desde Paneo Army celebramos este momento como parte de la expansión creativa la…" at bounding box center [762, 472] width 777 height 39
click at [1046, 455] on p "Desde Paneo Army celebramos este momento como parte de la expansión creativa la…" at bounding box center [762, 472] width 777 height 39
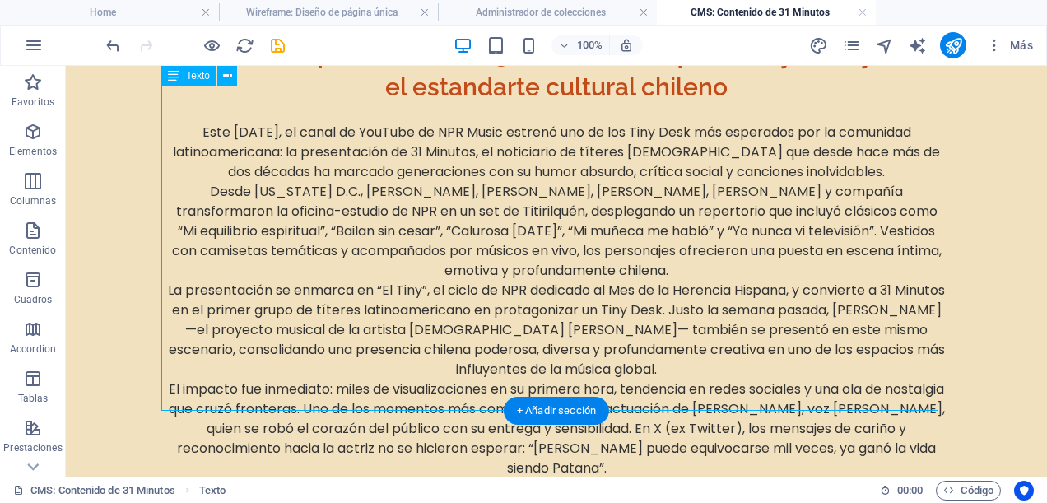
scroll to position [959, 0]
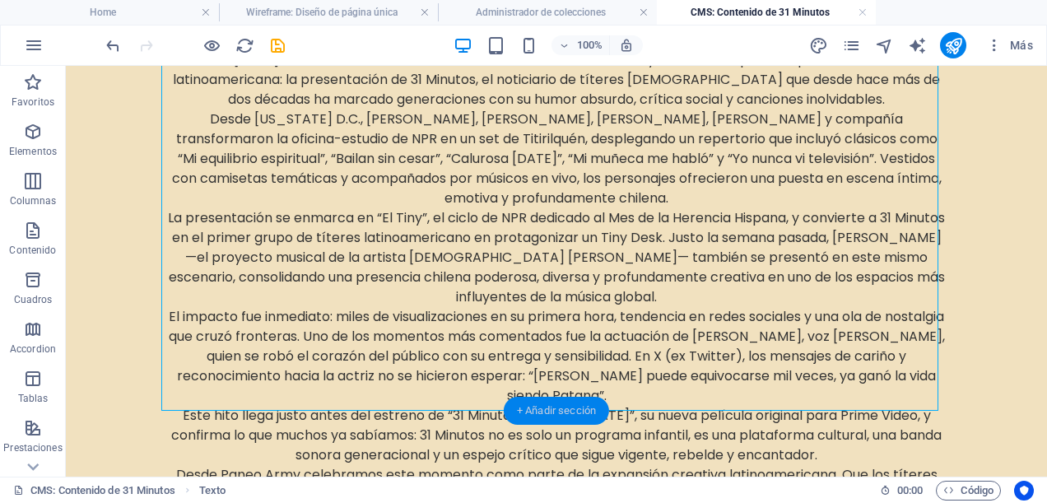
click at [566, 412] on div "+ Añadir sección" at bounding box center [556, 411] width 105 height 28
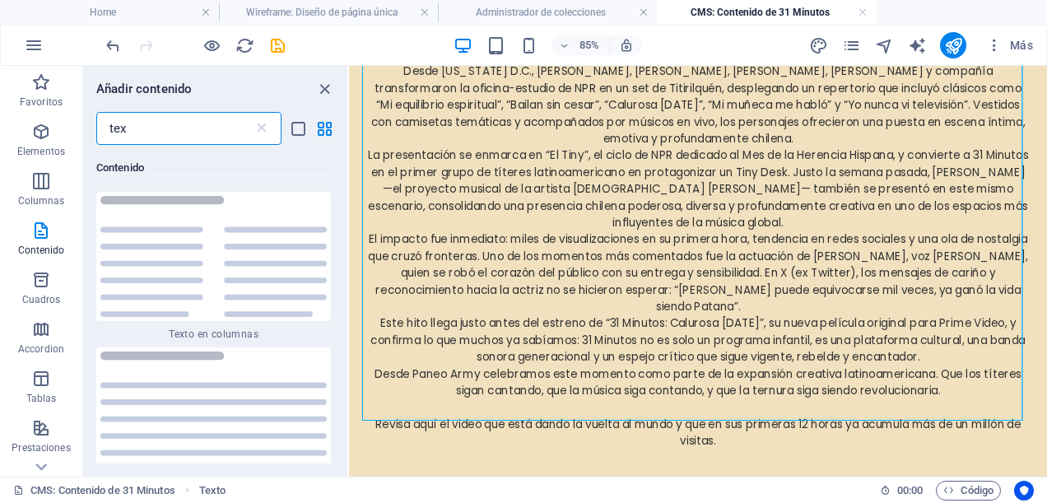
scroll to position [126, 0]
click at [263, 128] on icon at bounding box center [261, 128] width 16 height 16
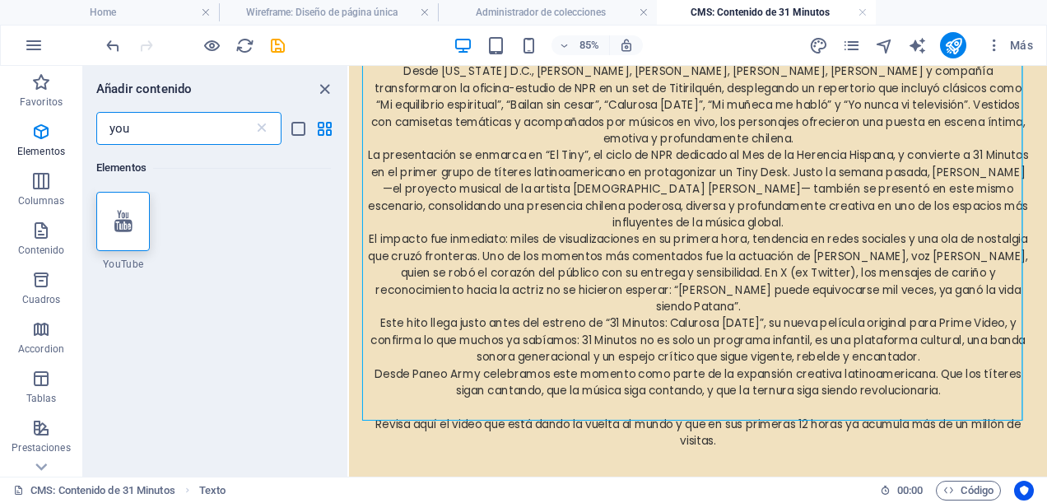
scroll to position [0, 0]
type input "you"
click at [123, 224] on icon at bounding box center [123, 221] width 18 height 21
select select "ar16_9"
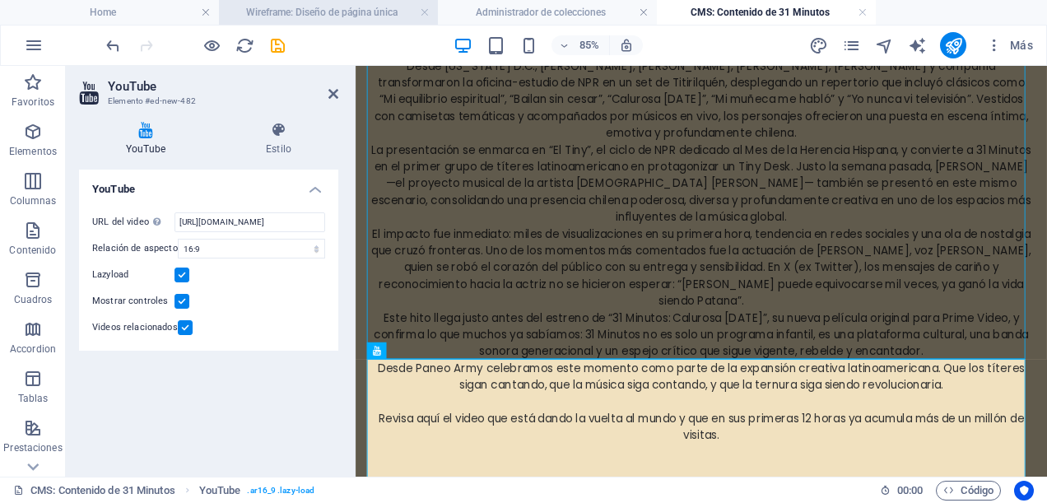
scroll to position [957, 0]
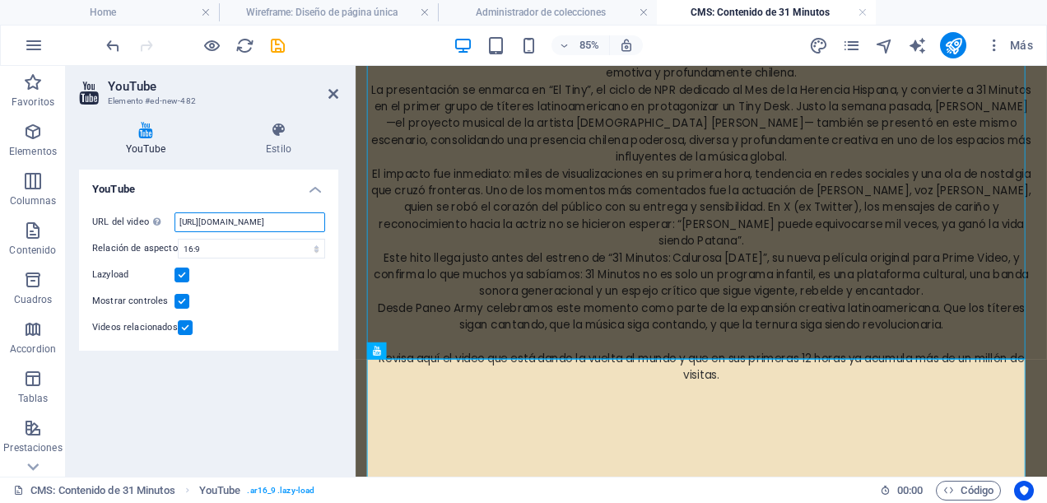
click at [295, 219] on input "https://www.youtube.com/watch?v=hnoviHgPHkY" at bounding box center [249, 222] width 151 height 20
type input "h"
paste input "https://youtu.be/UEqTIwRrWvA?si=cBoLVZ78edhtEBlD"
type input "https://youtu.be/UEqTIwRrWvA?si=cBoLVZ78edhtEBlD"
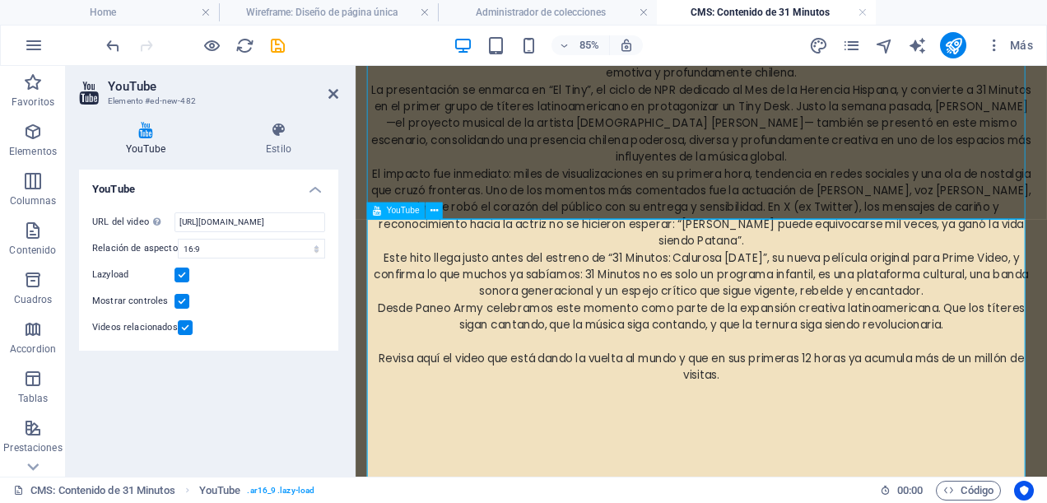
scroll to position [1286, 0]
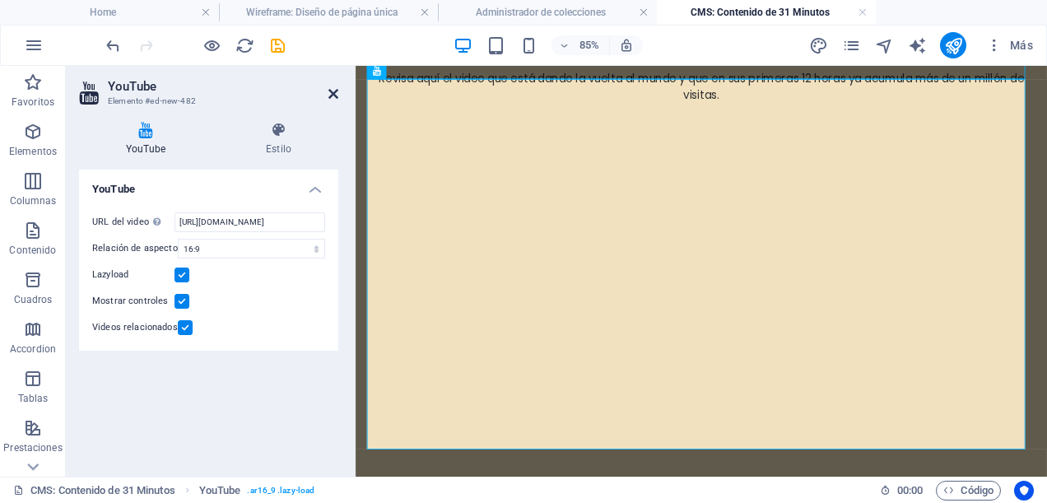
click at [334, 91] on icon at bounding box center [333, 93] width 10 height 13
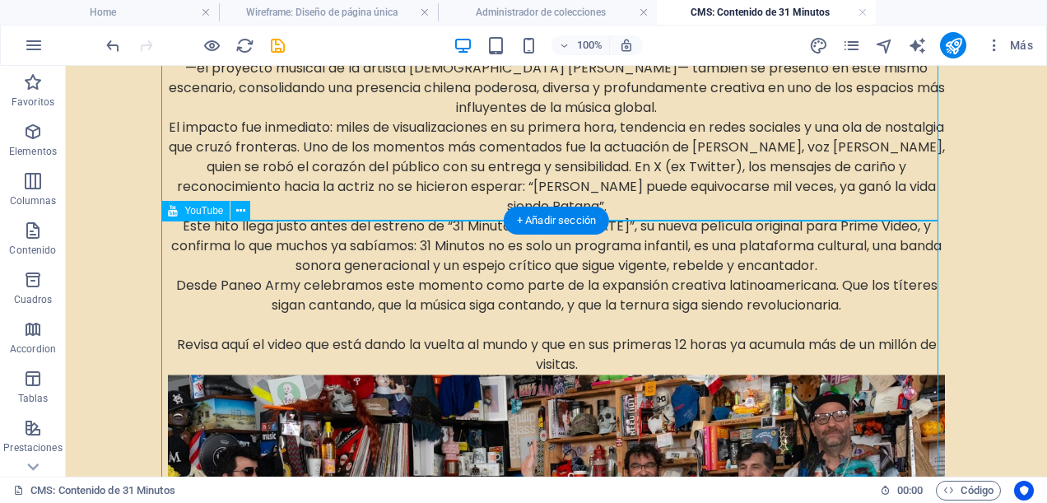
scroll to position [1231, 0]
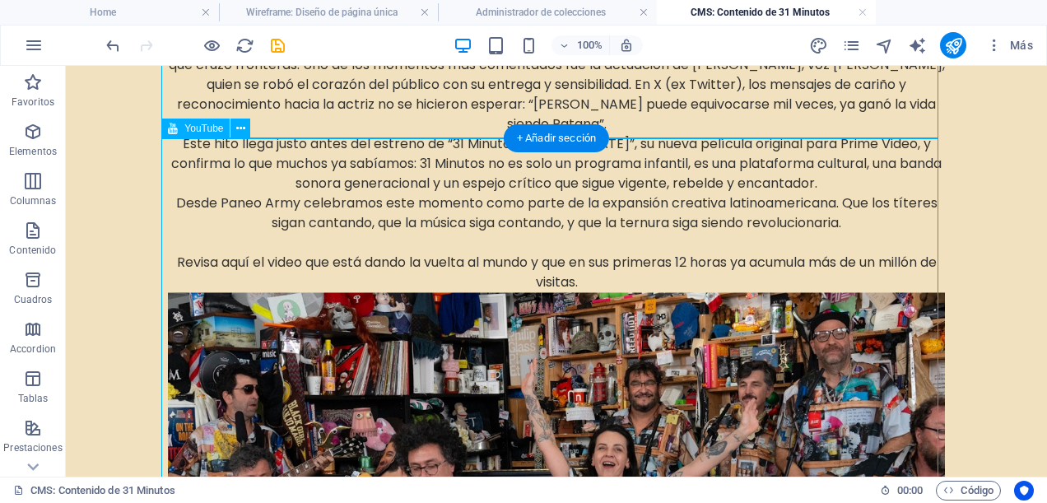
click at [546, 355] on div at bounding box center [556, 510] width 777 height 437
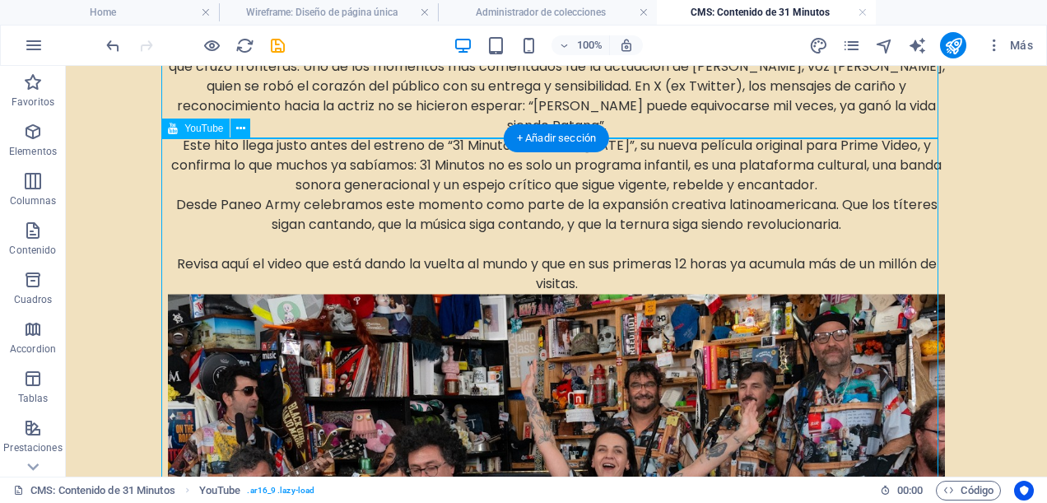
select select "ar16_9"
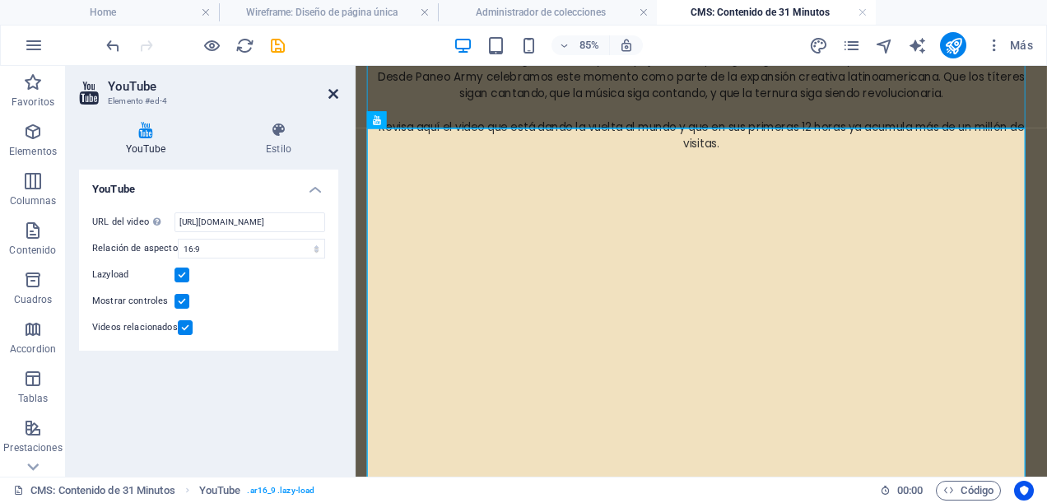
click at [336, 95] on icon at bounding box center [333, 93] width 10 height 13
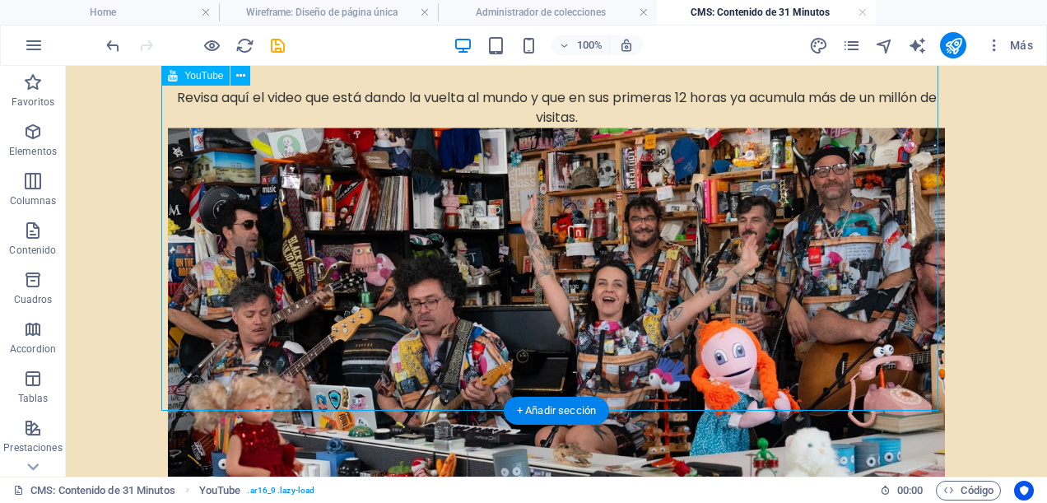
scroll to position [1313, 0]
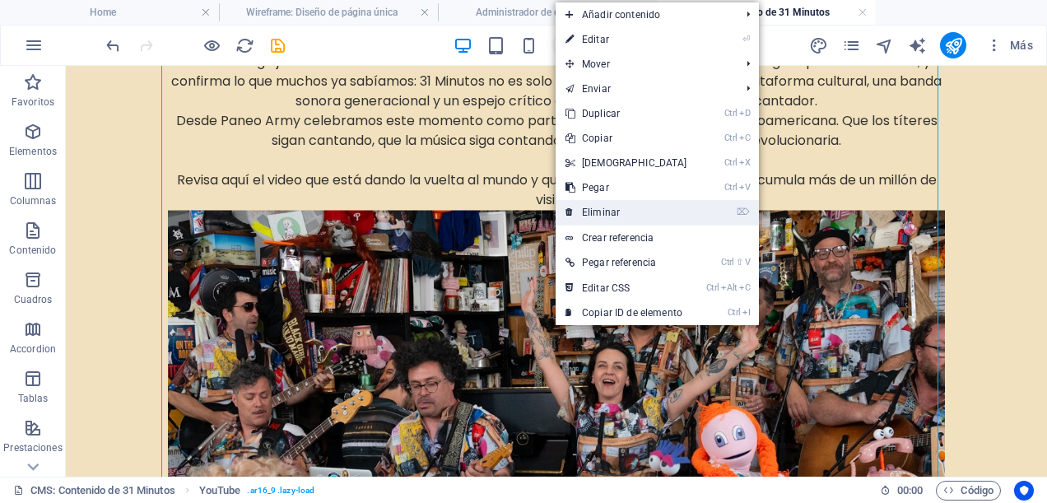
click at [612, 214] on link "⌦ Eliminar" at bounding box center [626, 212] width 142 height 25
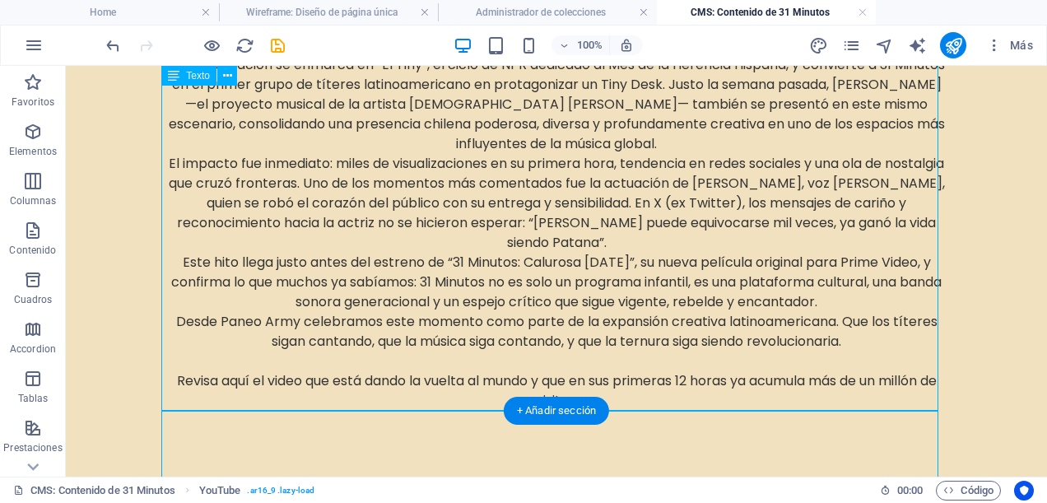
scroll to position [959, 0]
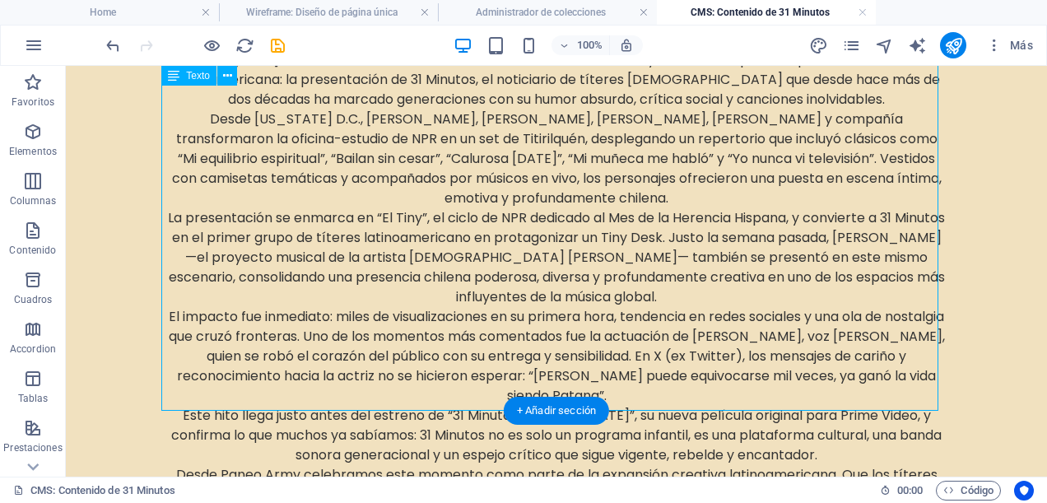
click at [636, 405] on div "Desde Titirilquén al mundo: 31 Minutos conquista Tiny Desk y eleva el estandart…" at bounding box center [556, 252] width 777 height 624
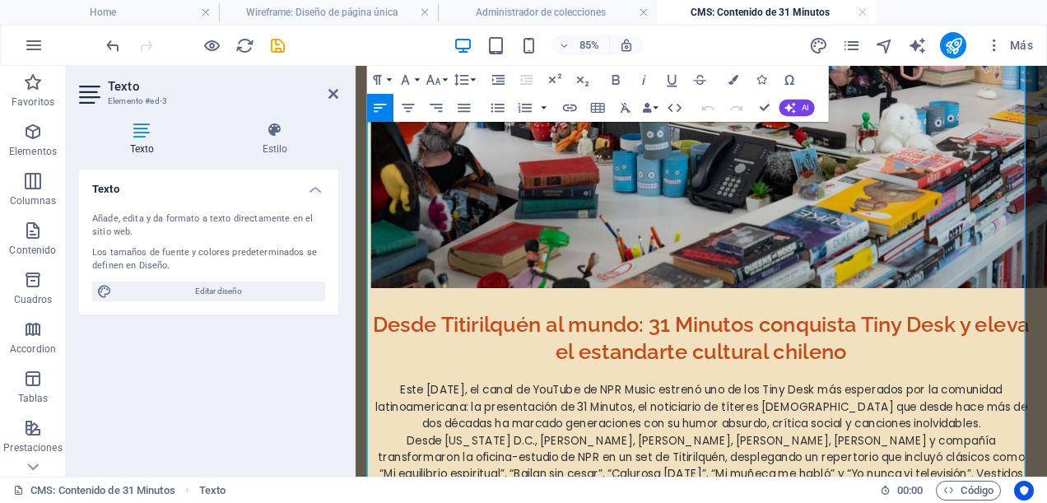
scroll to position [884, 0]
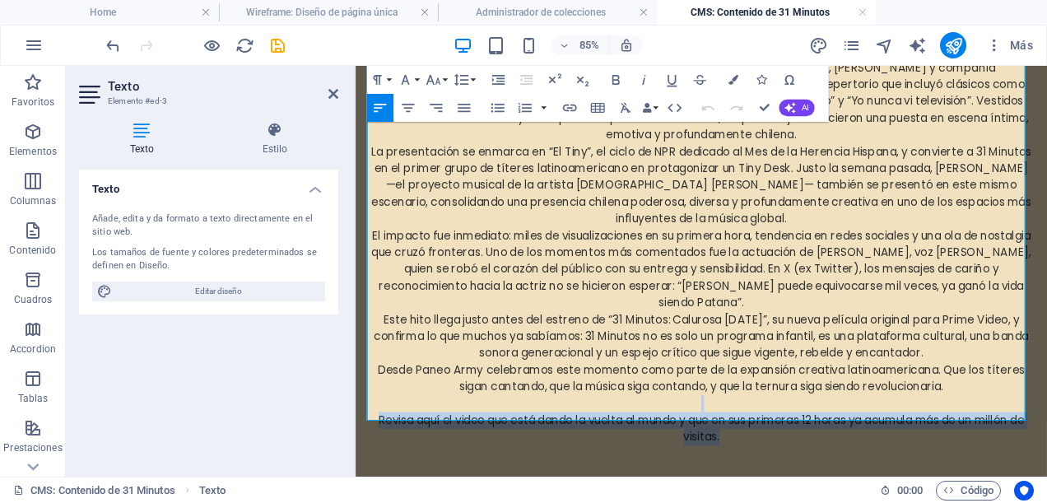
drag, startPoint x: 796, startPoint y: 469, endPoint x: 310, endPoint y: 441, distance: 486.2
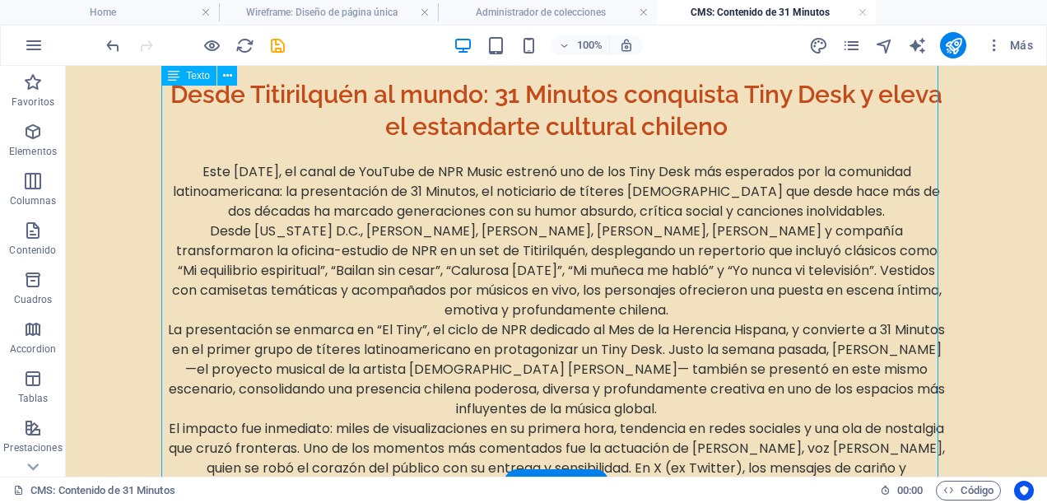
scroll to position [920, 0]
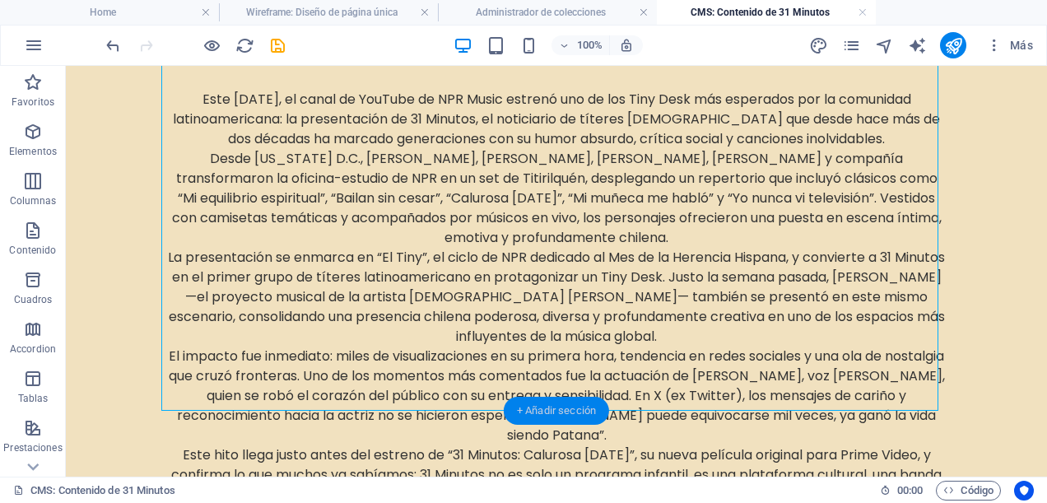
click at [550, 406] on div "+ Añadir sección" at bounding box center [556, 411] width 105 height 28
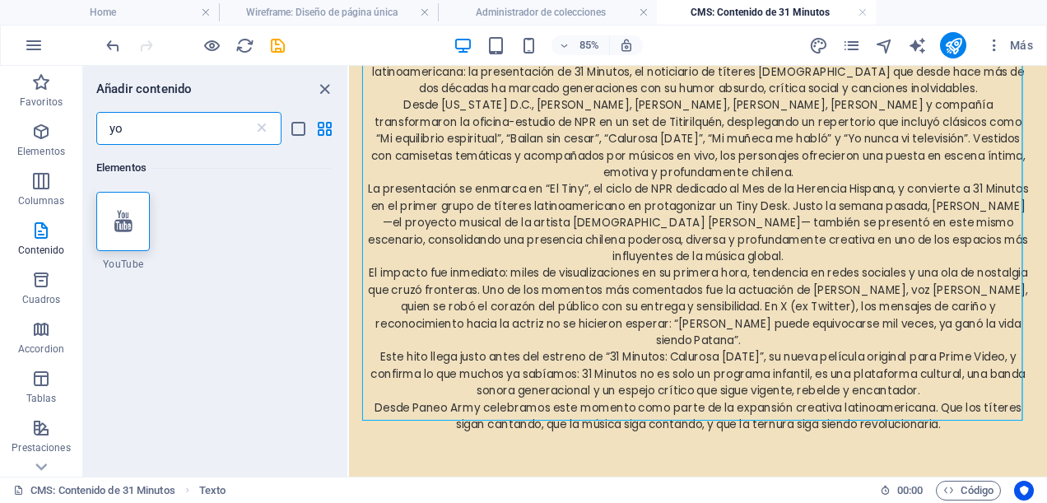
type input "y"
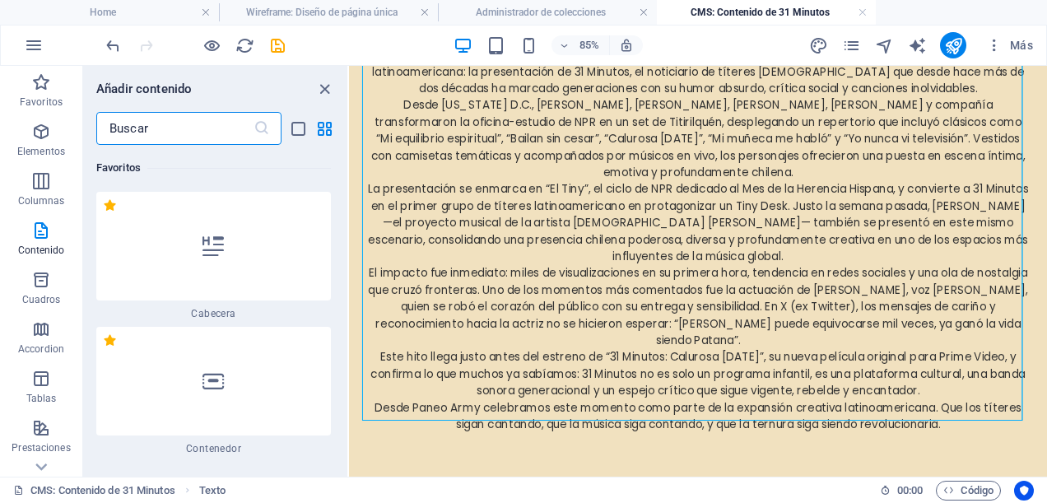
type input "o"
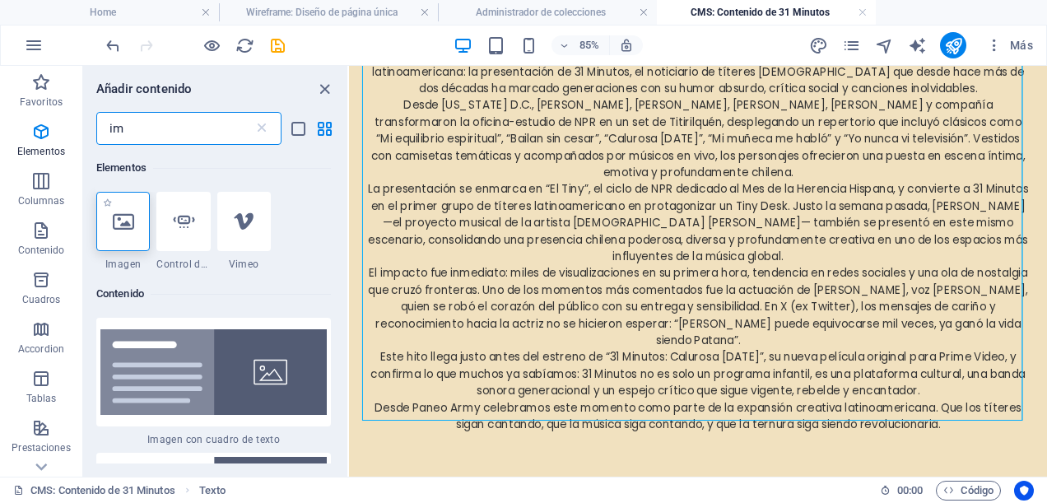
type input "im"
click at [137, 232] on div at bounding box center [122, 221] width 53 height 59
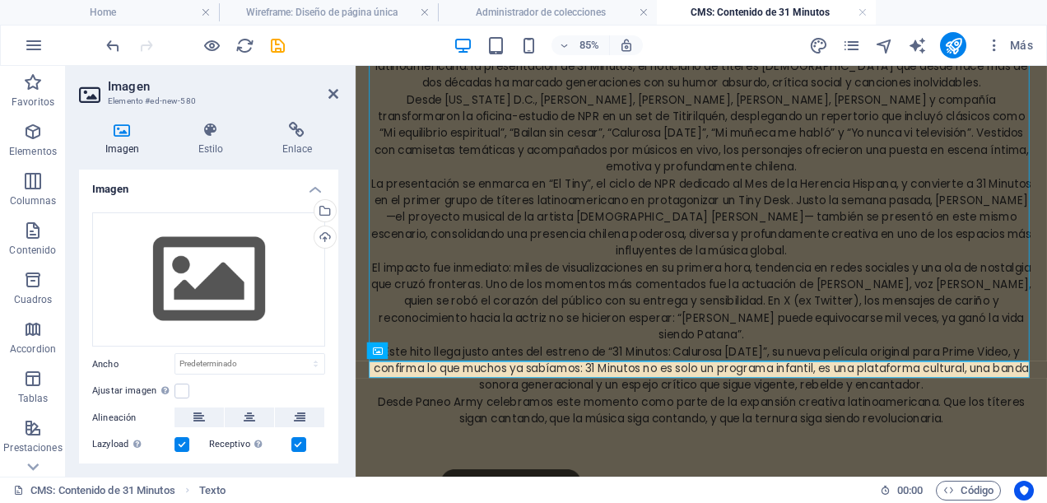
scroll to position [917, 0]
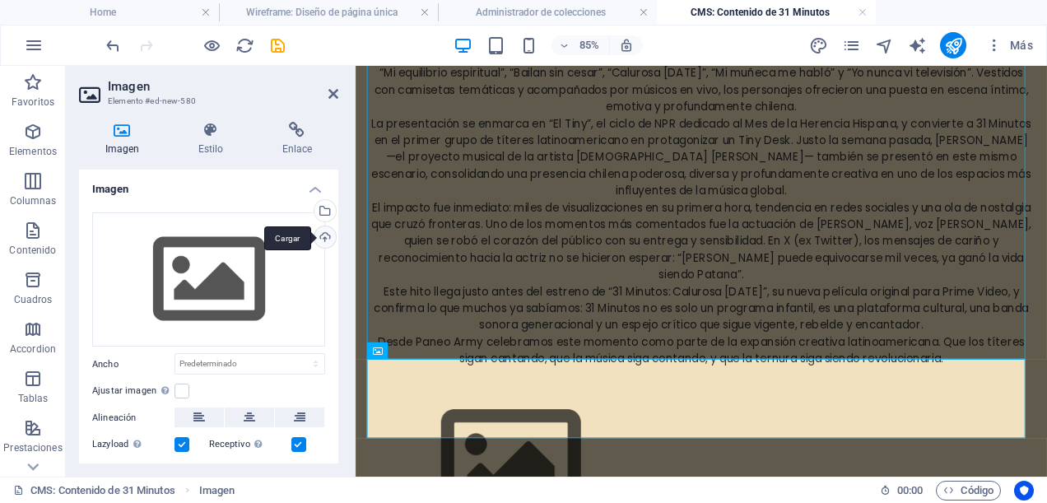
click at [325, 247] on div "Cargar" at bounding box center [323, 238] width 25 height 25
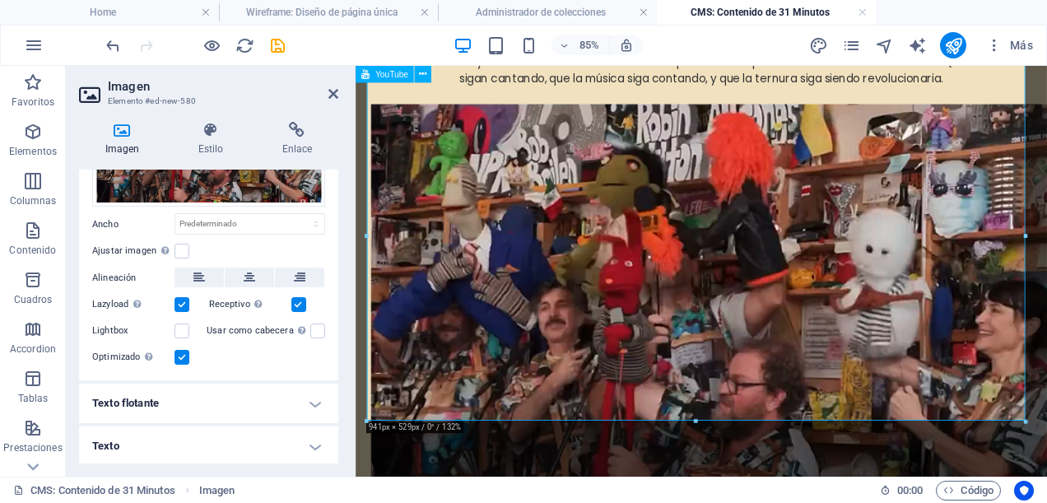
scroll to position [1280, 0]
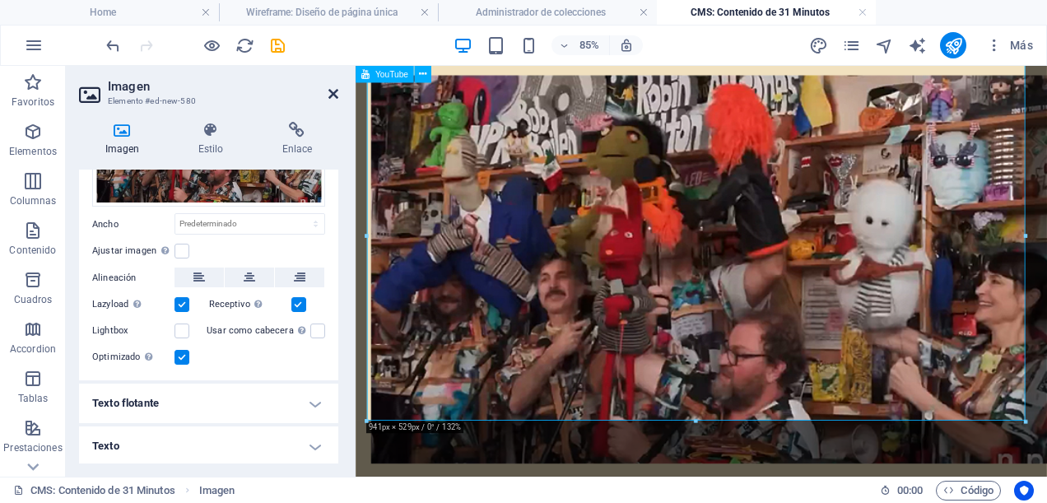
click at [333, 91] on icon at bounding box center [333, 93] width 10 height 13
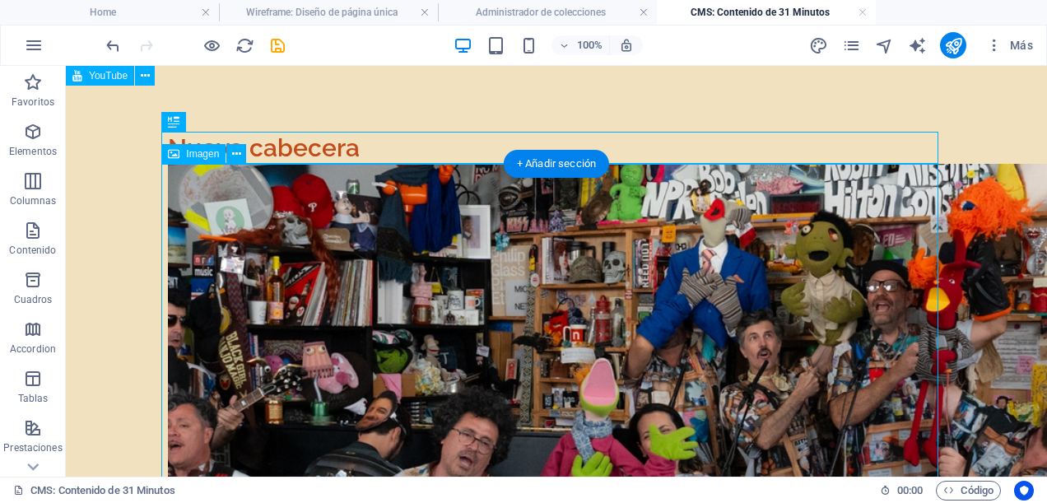
scroll to position [82, 0]
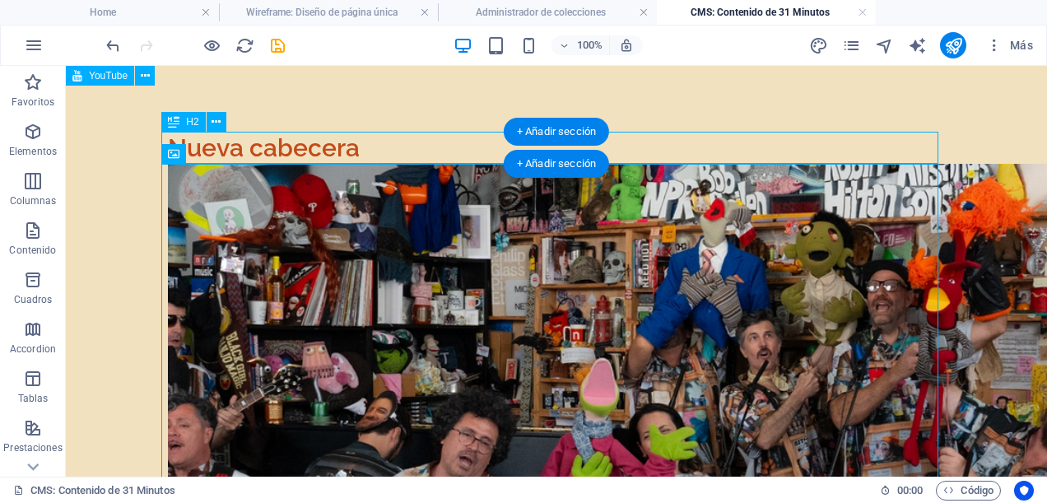
click at [369, 151] on div "Nueva cabecera" at bounding box center [556, 148] width 777 height 32
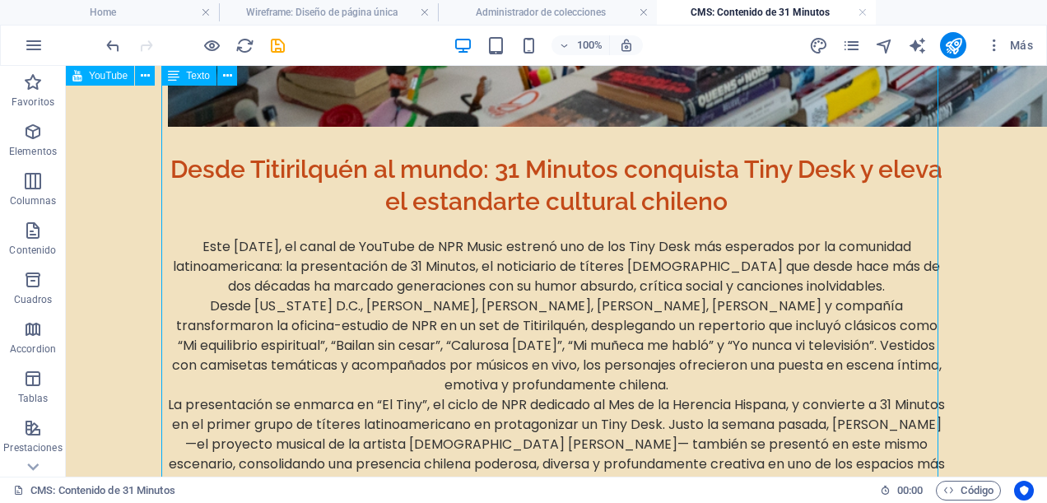
scroll to position [576, 0]
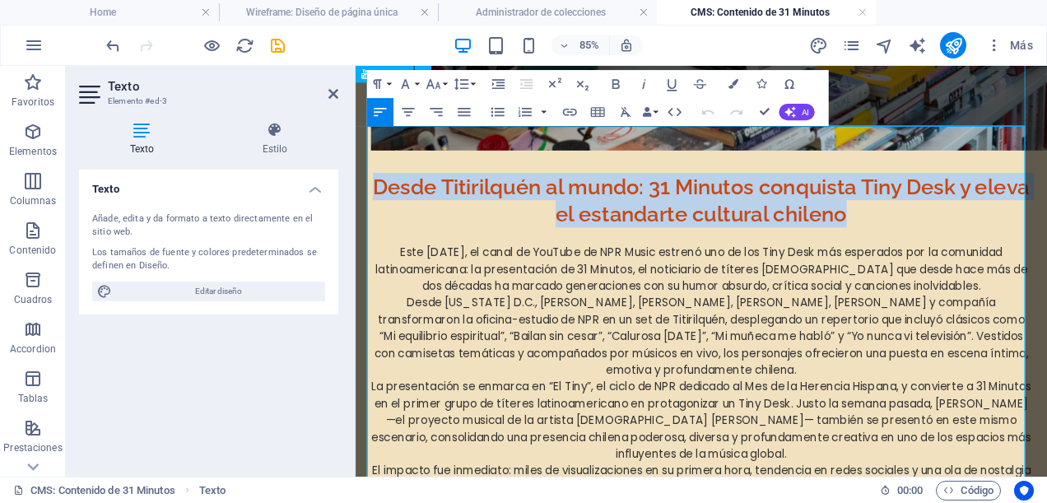
drag, startPoint x: 401, startPoint y: 177, endPoint x: 965, endPoint y: 204, distance: 565.1
click at [965, 204] on h2 "Desde Titirilquén al mundo: 31 Minutos conquista Tiny Desk y eleva el estandart…" at bounding box center [762, 224] width 777 height 64
copy h2 "Desde Titirilquén al mundo: 31 Minutos conquista Tiny Desk y eleva el estandart…"
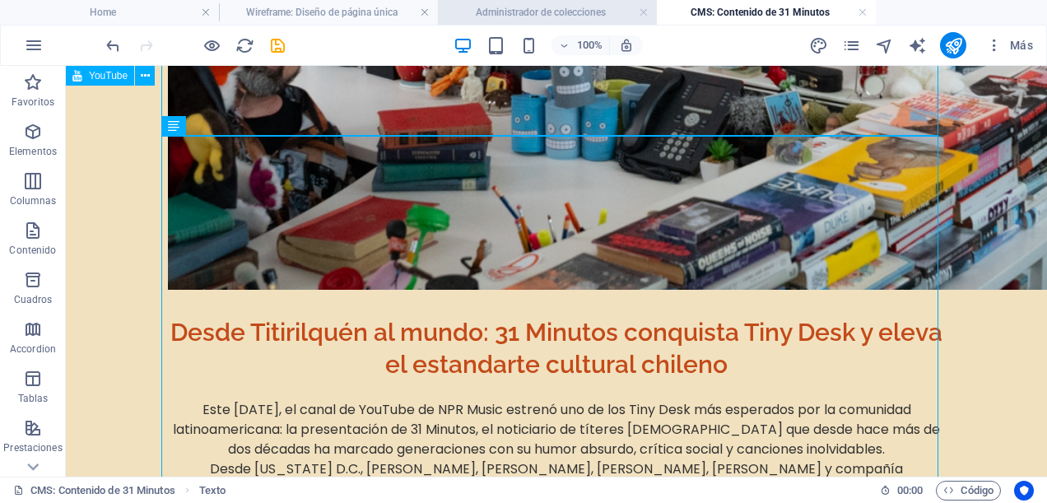
click at [585, 5] on h4 "Administrador de colecciones" at bounding box center [547, 12] width 219 height 18
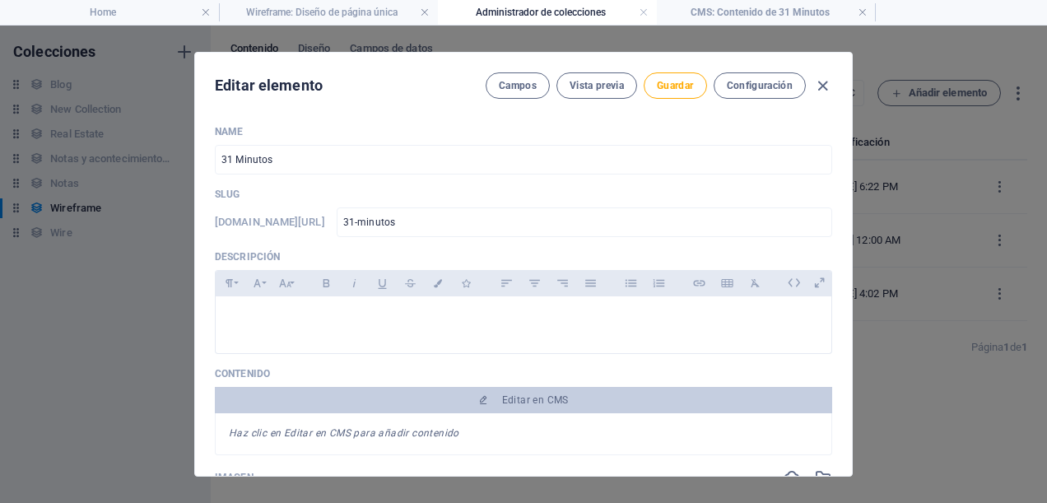
scroll to position [0, 0]
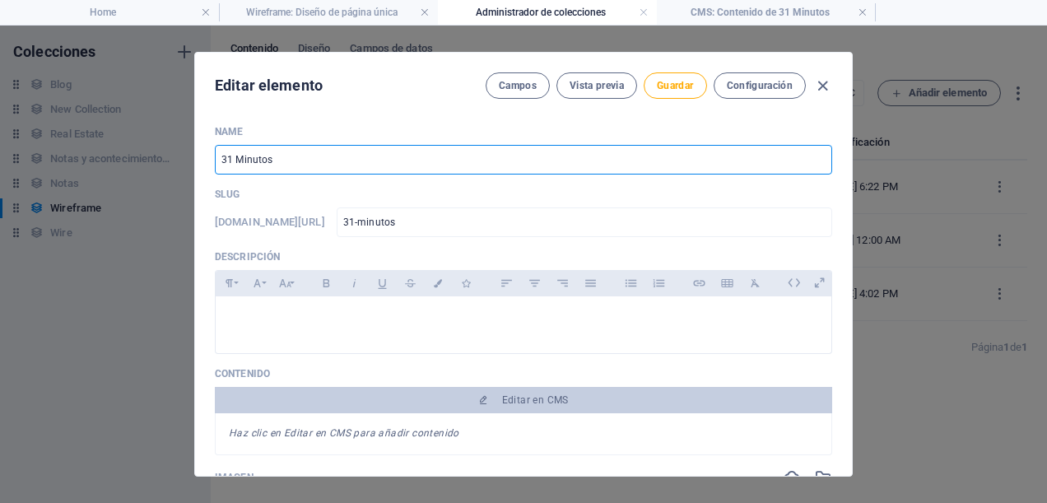
click at [337, 164] on input "31 Minutos" at bounding box center [523, 160] width 617 height 30
type input "31 Minuto"
type input "31-minuto"
type input "3"
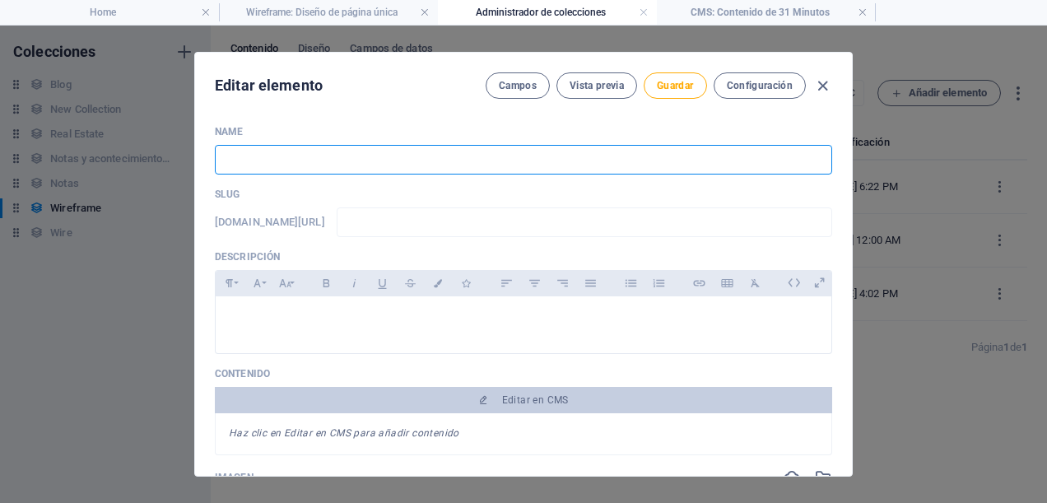
paste input "Desde Titirilquén al mundo: 31 Minutos conquista Tiny Desk y eleva el estandart…"
type input "Desde Titirilquén al mundo: 31 Minutos conquista Tiny Desk y eleva el estandart…"
type input "desde-titirilquen-al-mundo-31-minutos-conquista-tiny-desk-y-eleva-el-estandarte…"
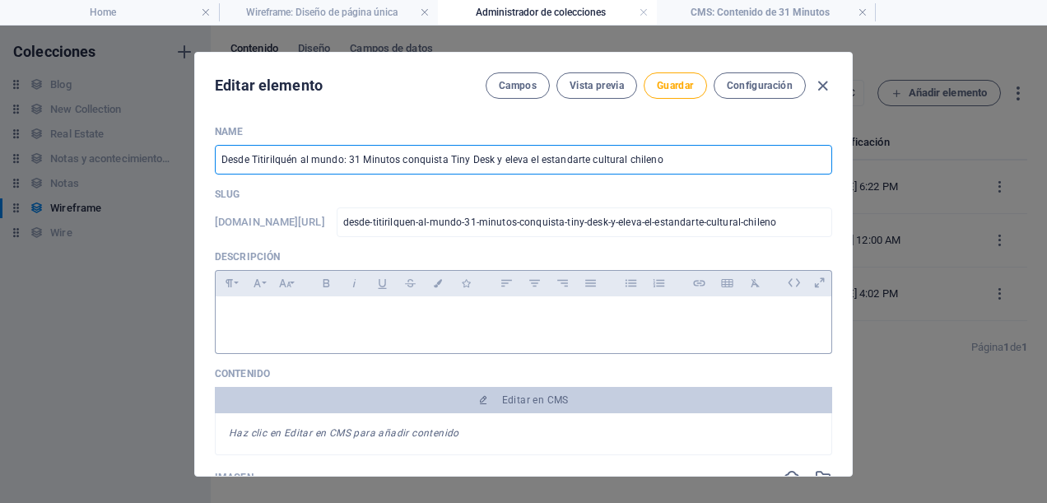
type input "Desde Titirilquén al mundo: 31 Minutos conquista Tiny Desk y eleva el estandart…"
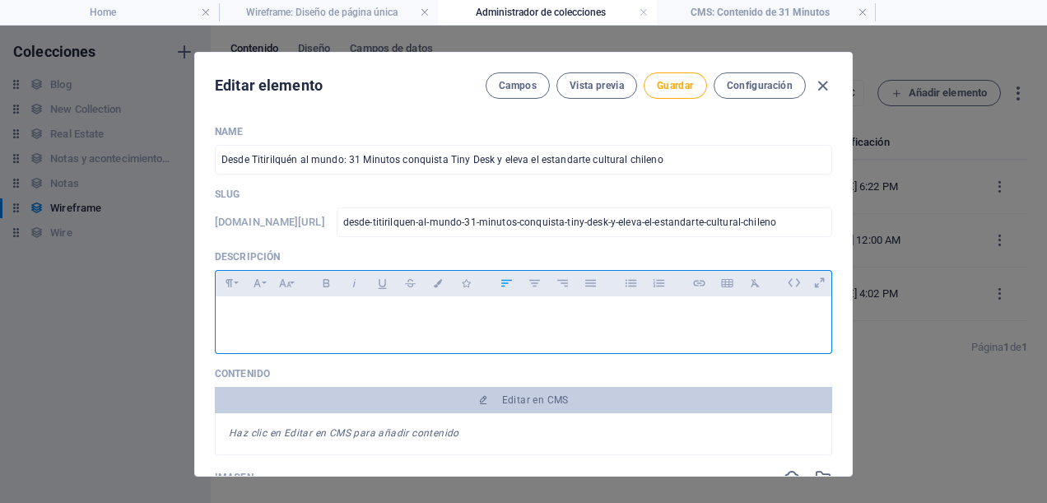
click at [402, 324] on p at bounding box center [523, 317] width 589 height 16
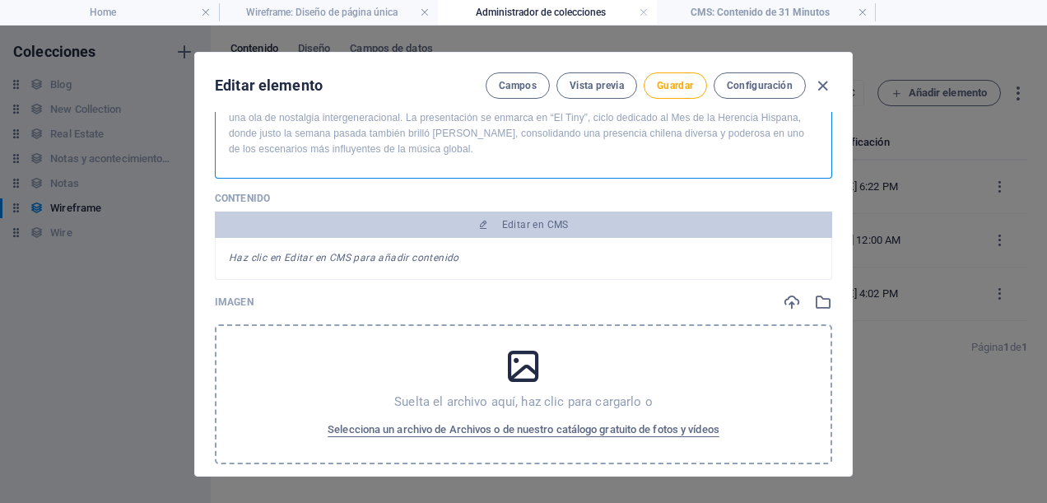
scroll to position [329, 0]
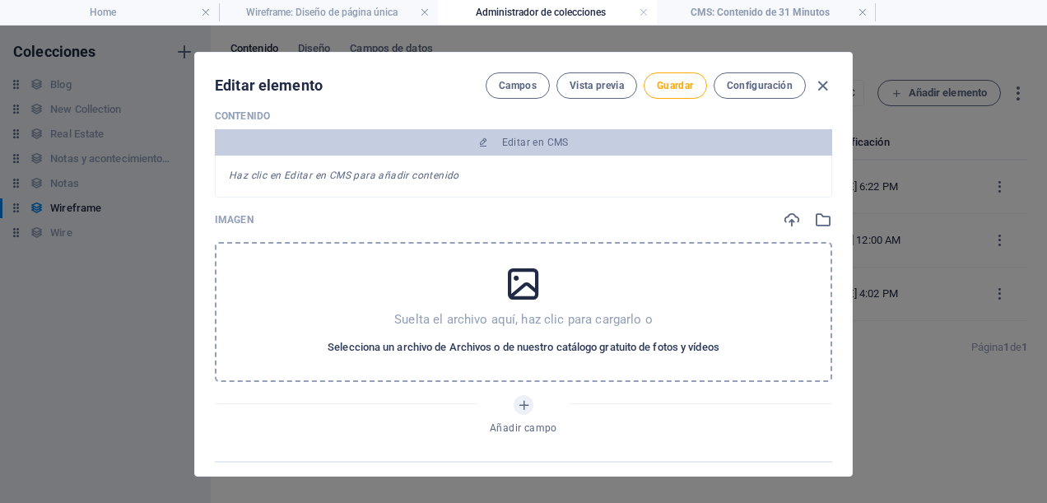
click at [539, 337] on span "Selecciona un archivo de Archivos o de nuestro catálogo gratuito de fotos y víd…" at bounding box center [523, 347] width 392 height 20
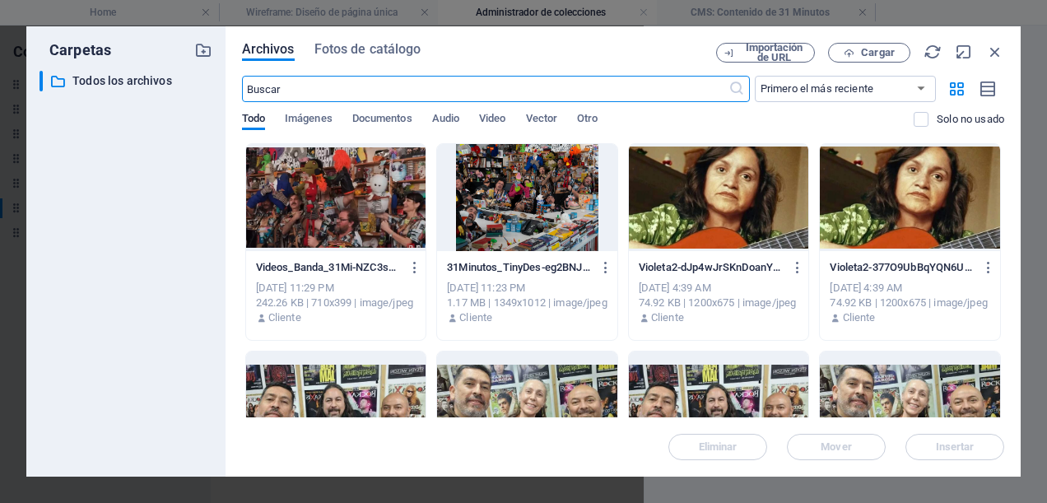
scroll to position [369, 0]
click at [534, 183] on div at bounding box center [527, 197] width 180 height 107
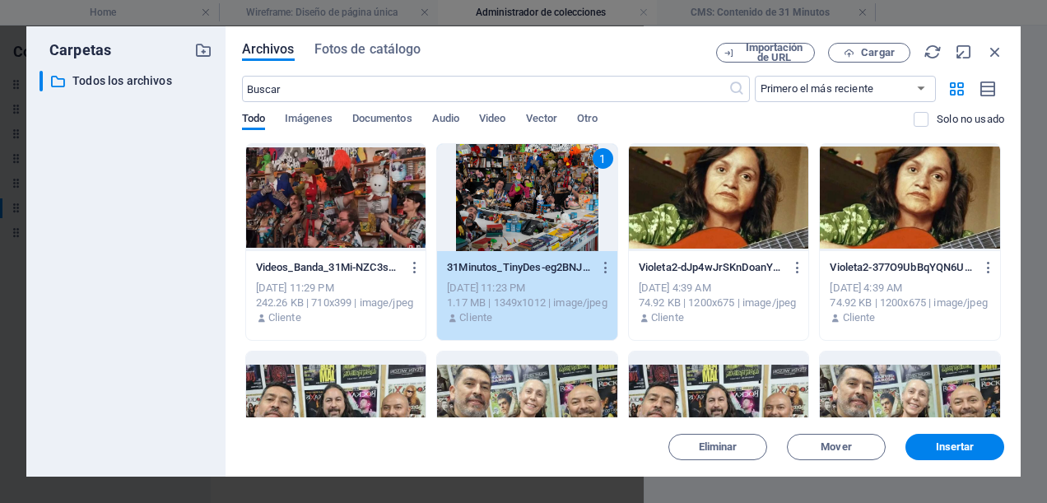
click at [534, 183] on div "1" at bounding box center [527, 197] width 180 height 107
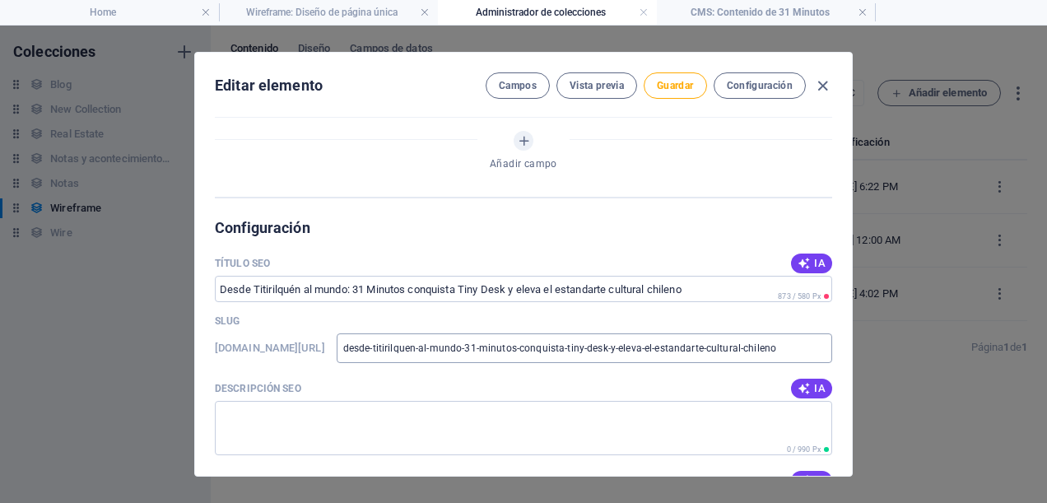
scroll to position [823, 0]
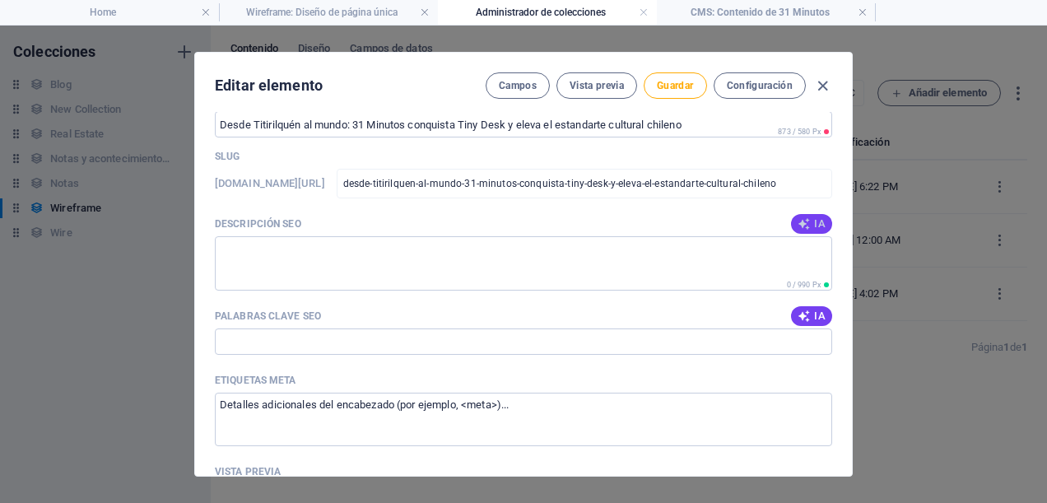
click at [801, 221] on icon "button" at bounding box center [803, 223] width 13 height 13
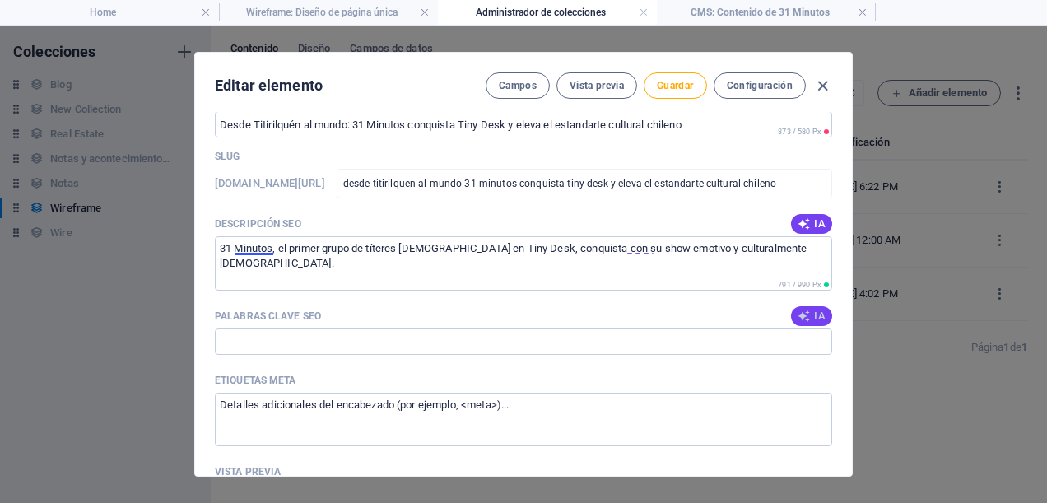
click at [810, 314] on span "IA" at bounding box center [811, 315] width 28 height 13
type input "31 Minutos, Tiny Desk, cultura chilena, títeres [DEMOGRAPHIC_DATA], Mes de la H…"
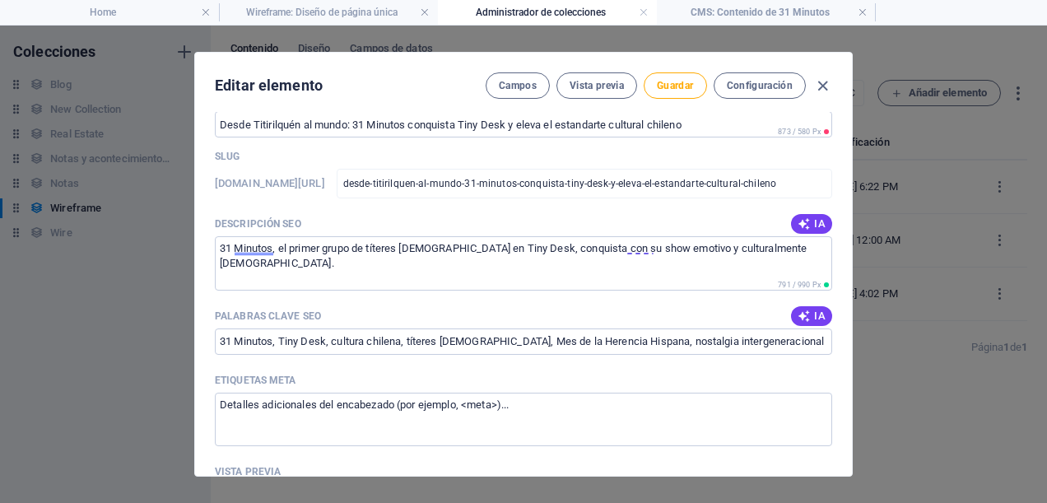
scroll to position [987, 0]
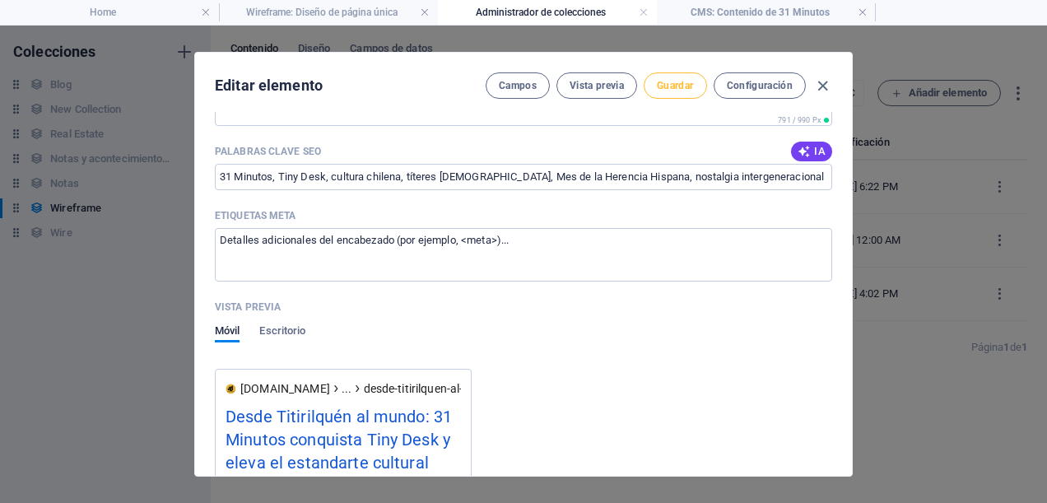
click at [680, 81] on span "Guardar" at bounding box center [675, 85] width 36 height 13
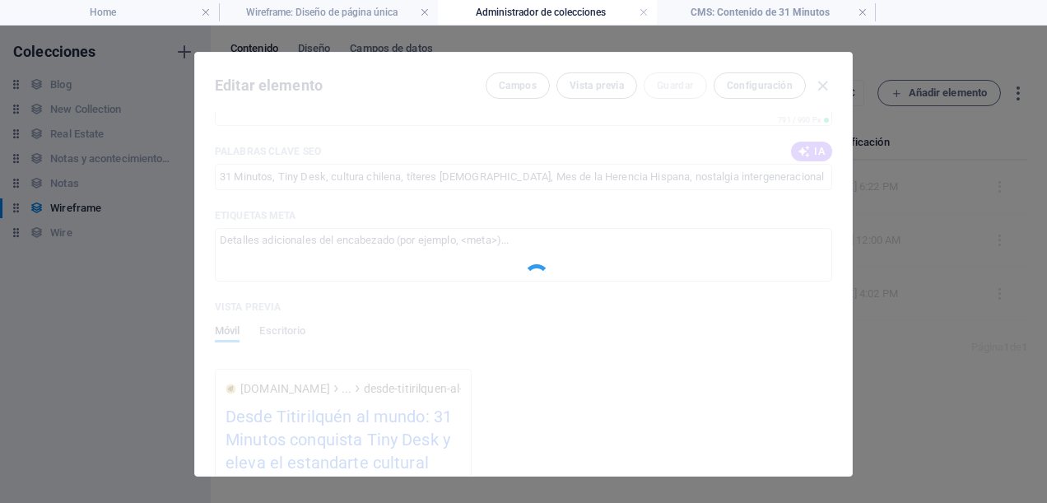
scroll to position [1085, 0]
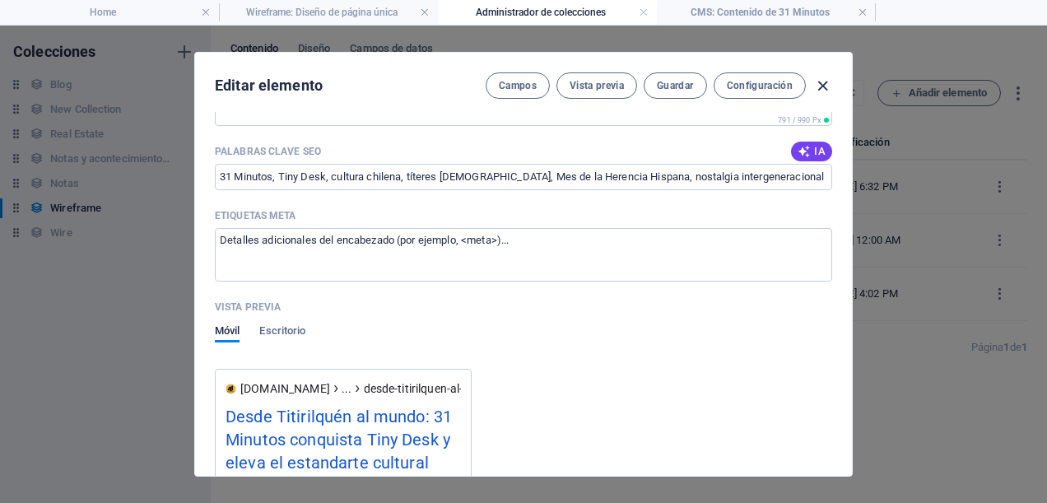
click at [827, 87] on icon "button" at bounding box center [822, 86] width 19 height 19
type input "desde-titirilquen-al-mundo-31-minutos-conquista-tiny-desk-y-eleva-el-estandarte…"
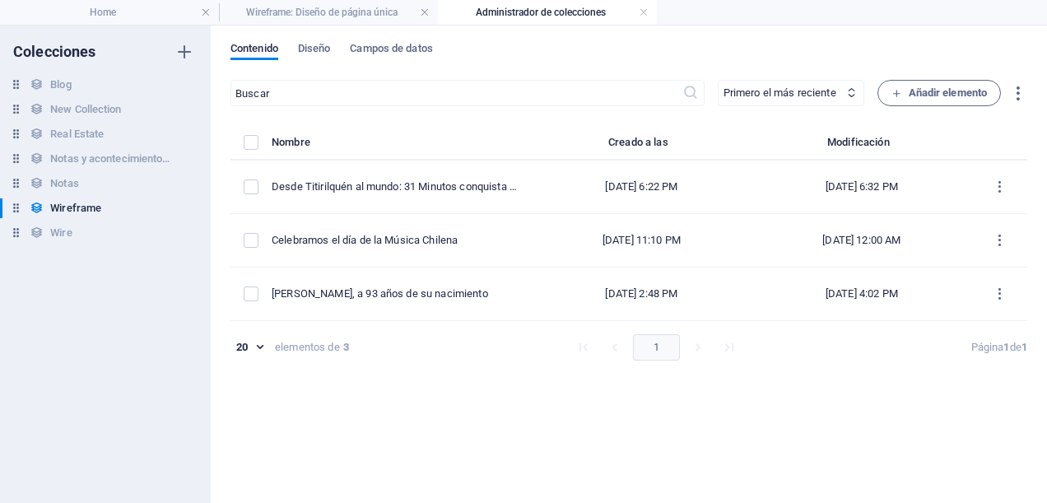
scroll to position [922, 0]
click at [133, 18] on h4 "Home" at bounding box center [109, 12] width 219 height 18
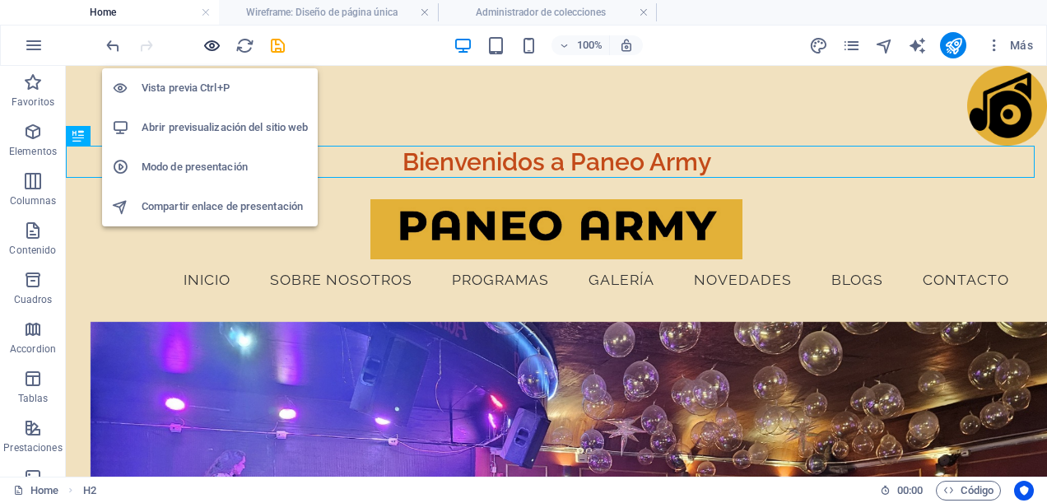
click at [213, 41] on icon "button" at bounding box center [211, 45] width 19 height 19
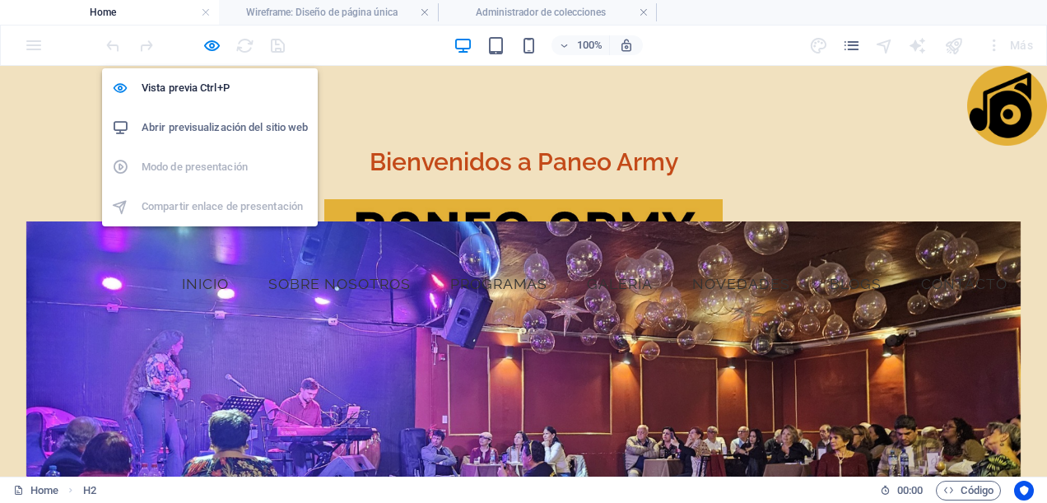
click at [237, 137] on li "Abrir previsualización del sitio web" at bounding box center [210, 127] width 216 height 39
click at [208, 44] on icon "button" at bounding box center [211, 45] width 19 height 19
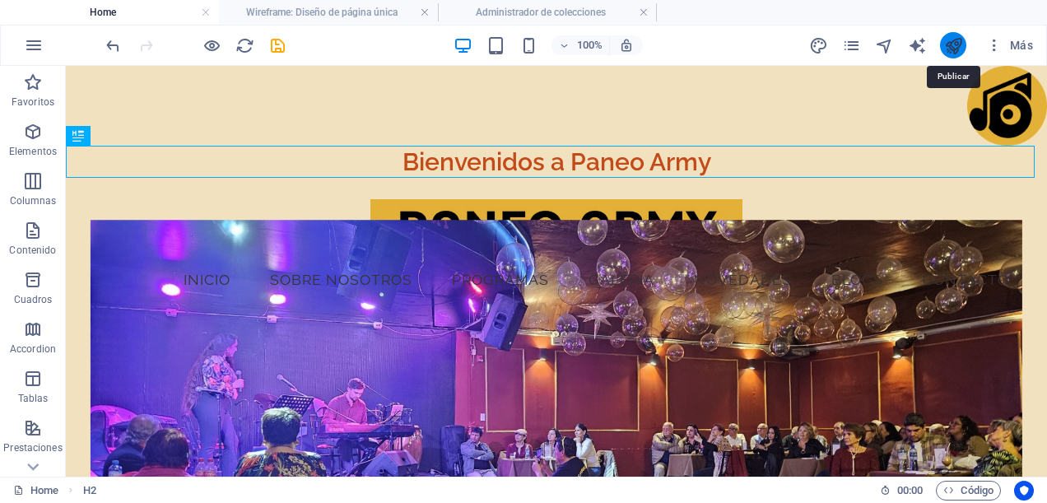
click at [956, 50] on icon "publish" at bounding box center [953, 45] width 19 height 19
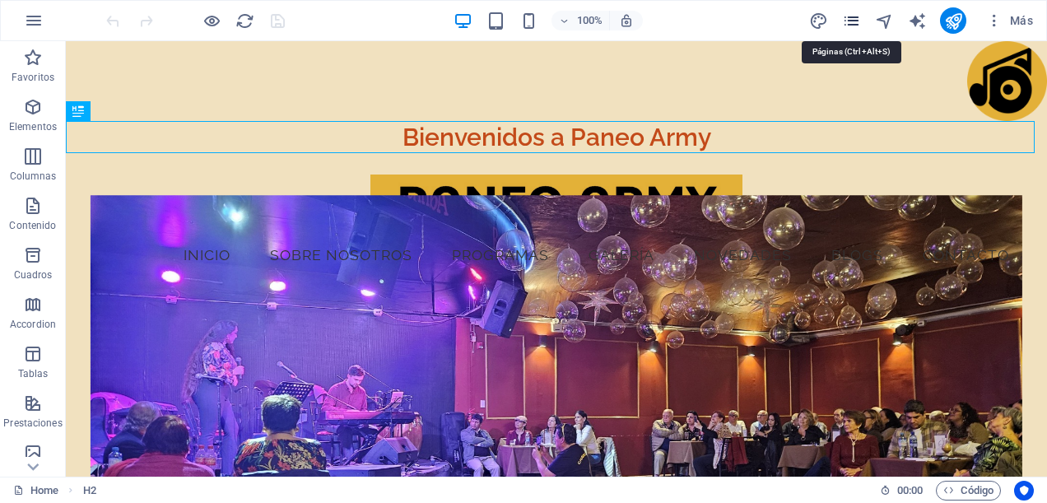
click at [856, 17] on icon "pages" at bounding box center [851, 21] width 19 height 19
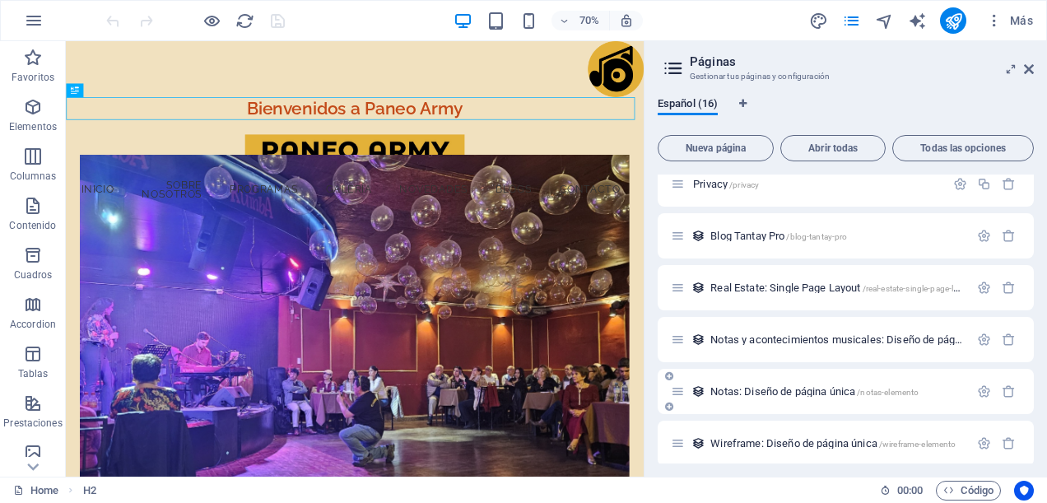
scroll to position [441, 0]
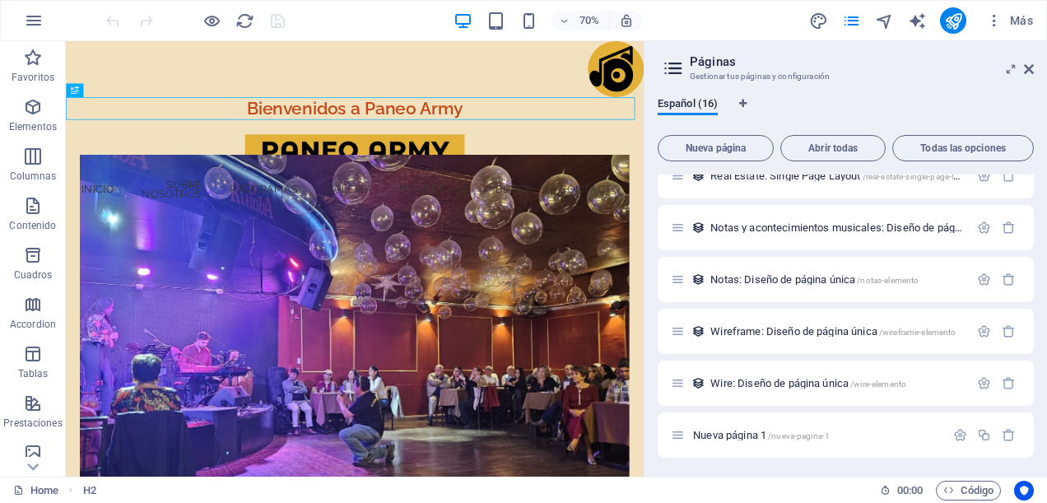
click at [773, 329] on span "Wireframe: Diseño de página única /wireframe-elemento" at bounding box center [832, 331] width 245 height 12
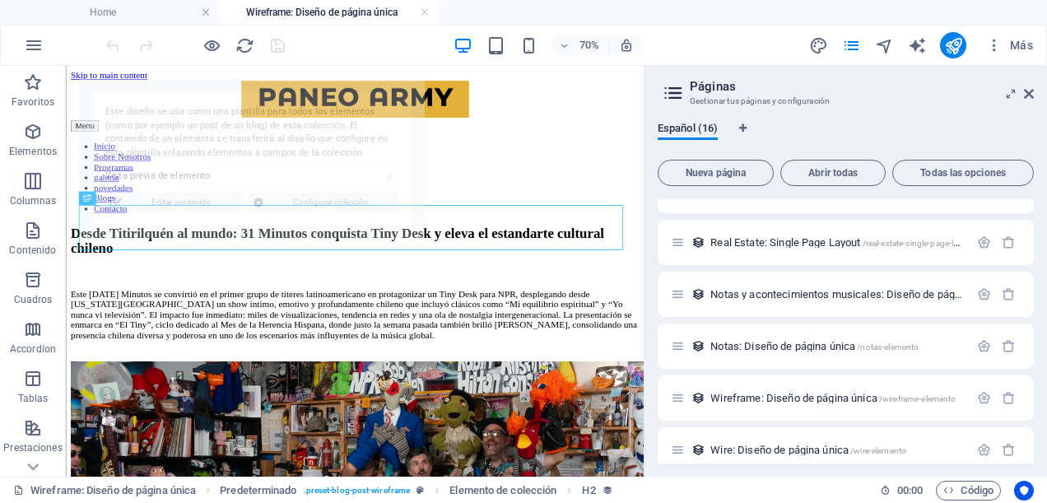
scroll to position [0, 0]
select select "68e4332bad73d7ac200dc372"
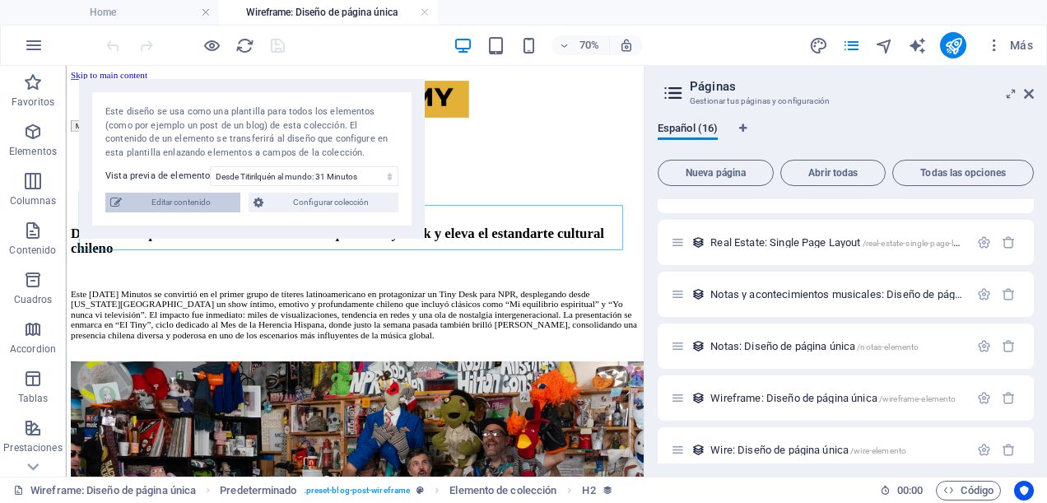
click at [205, 204] on span "Editar contenido" at bounding box center [181, 203] width 109 height 20
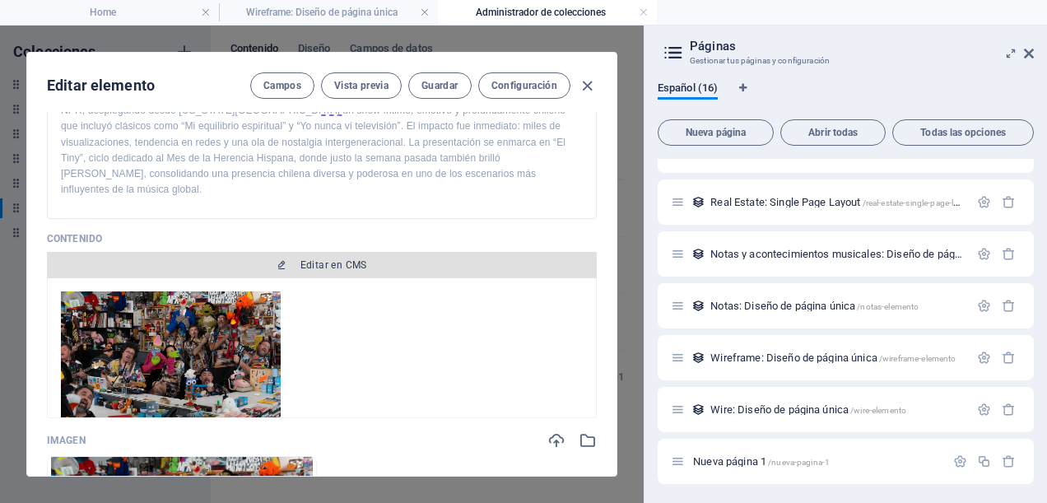
click at [312, 266] on span "Editar en CMS" at bounding box center [333, 264] width 67 height 13
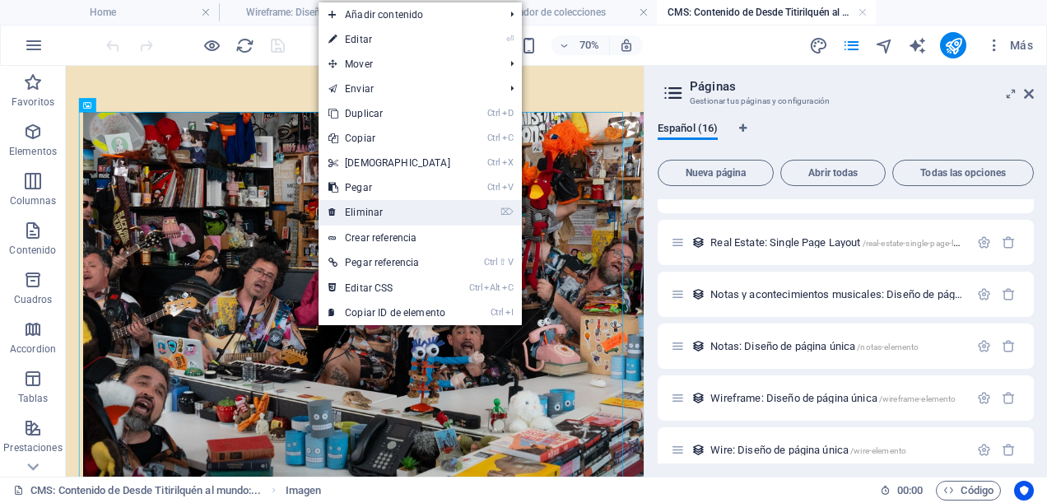
click at [383, 211] on link "⌦ Eliminar" at bounding box center [389, 212] width 142 height 25
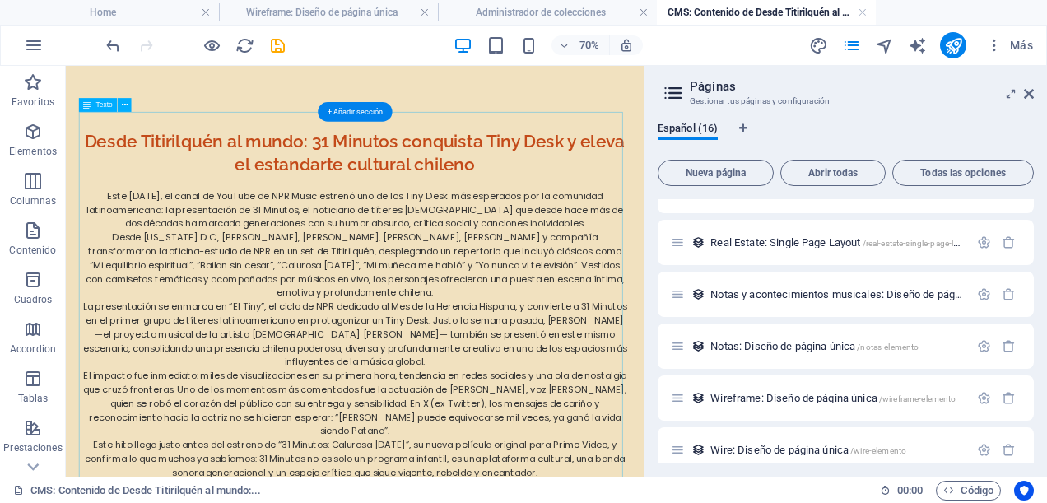
click at [707, 198] on div "Desde Titirilquén al mundo: 31 Minutos conquista Tiny Desk y eleva el estandart…" at bounding box center [479, 424] width 777 height 584
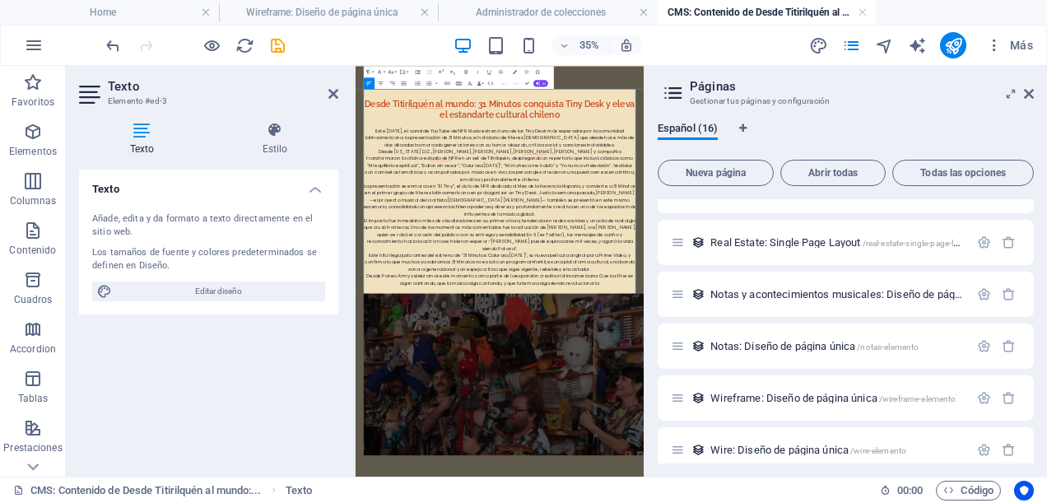
click at [1042, 198] on h2 "Desde Titirilquén al mundo: 31 Minutos conquista Tiny Desk y eleva el estandart…" at bounding box center [766, 190] width 777 height 64
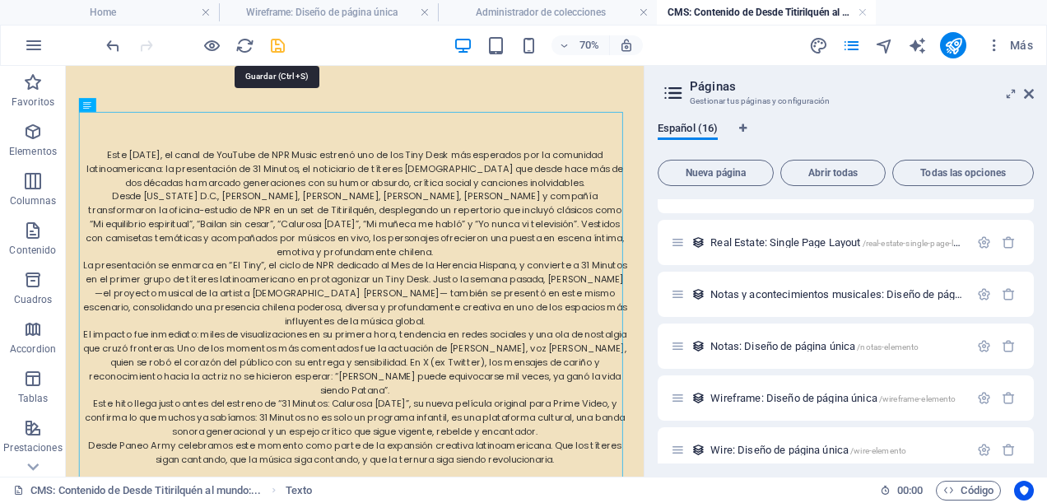
click at [272, 40] on icon "save" at bounding box center [277, 45] width 19 height 19
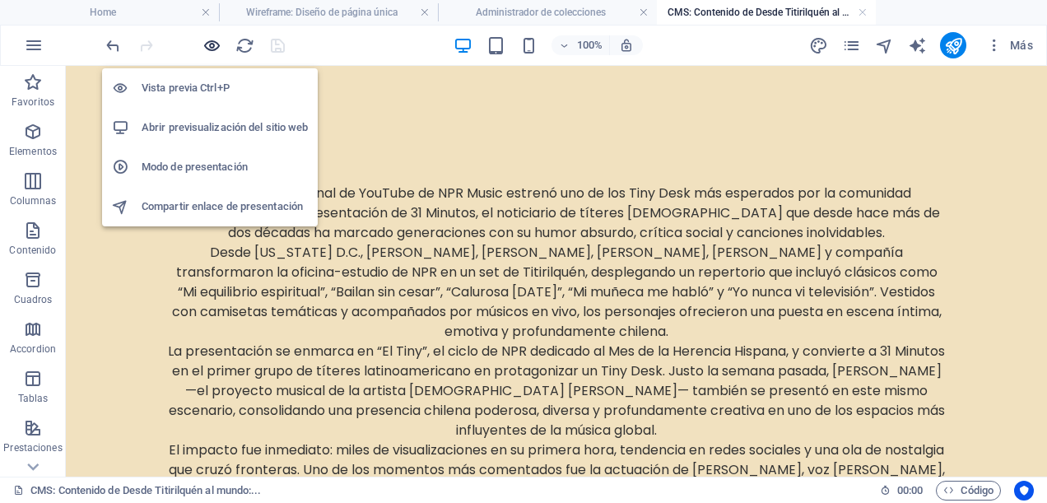
click at [212, 38] on icon "button" at bounding box center [211, 45] width 19 height 19
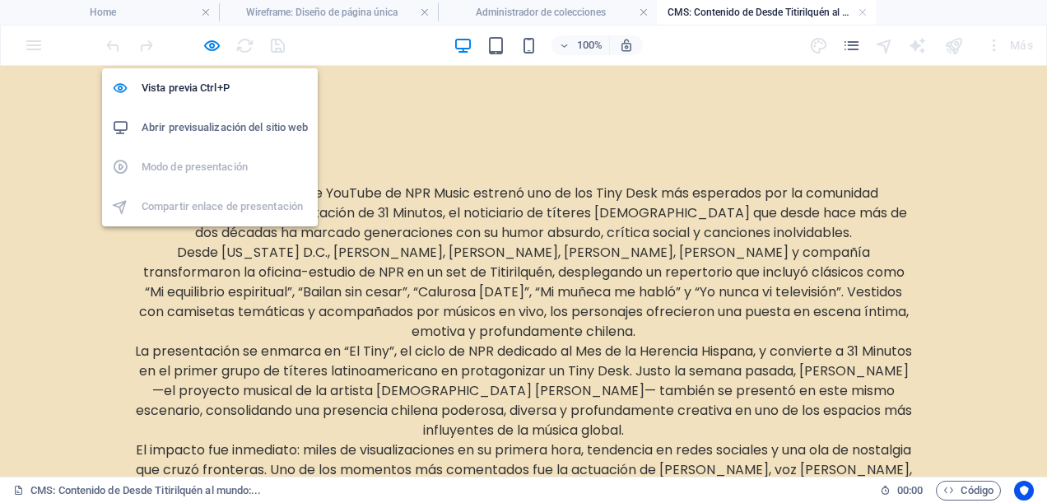
click at [254, 126] on h6 "Abrir previsualización del sitio web" at bounding box center [225, 128] width 166 height 20
click at [212, 43] on icon "button" at bounding box center [211, 45] width 19 height 19
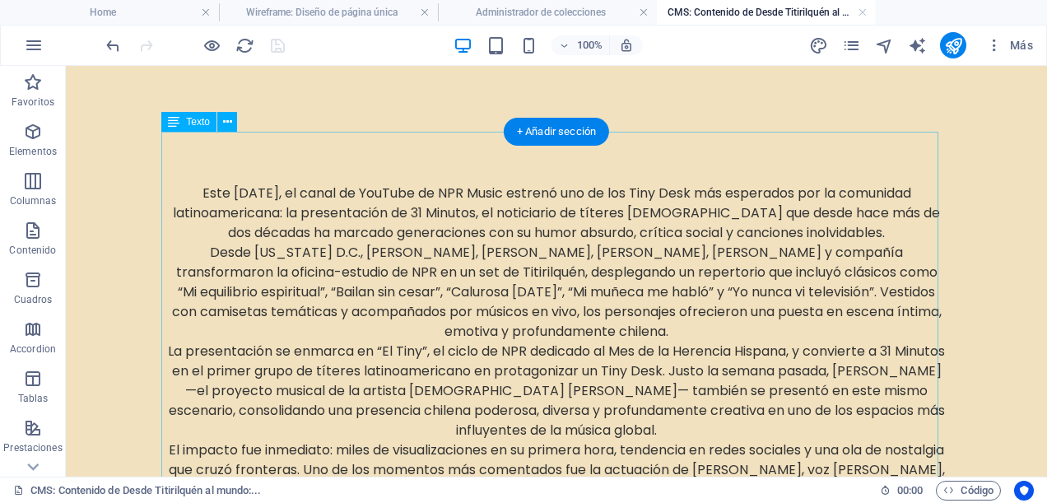
click at [418, 265] on div "Este [DATE], el canal de YouTube de NPR Music estrenó uno de los Tiny Desk más …" at bounding box center [556, 395] width 777 height 526
click at [795, 411] on div "Este [DATE], el canal de YouTube de NPR Music estrenó uno de los Tiny Desk más …" at bounding box center [556, 395] width 777 height 526
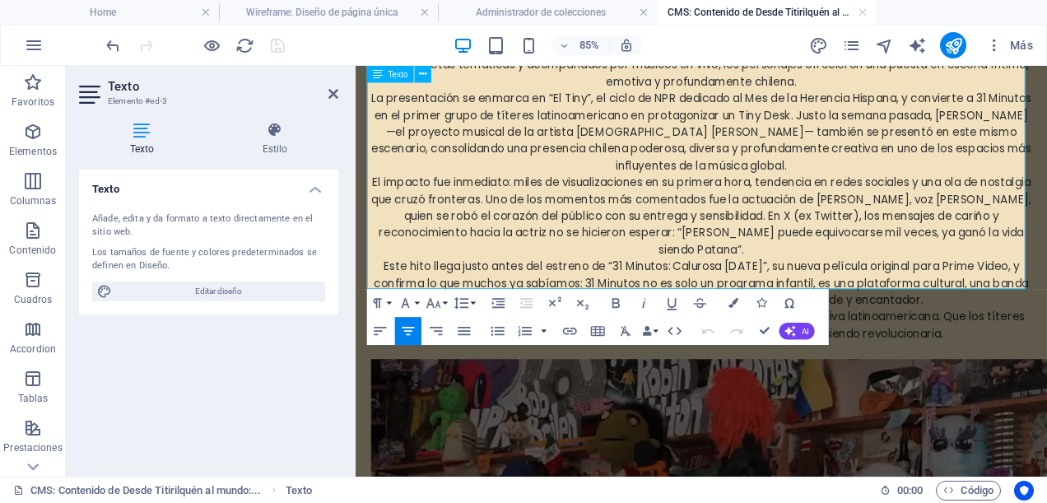
scroll to position [165, 0]
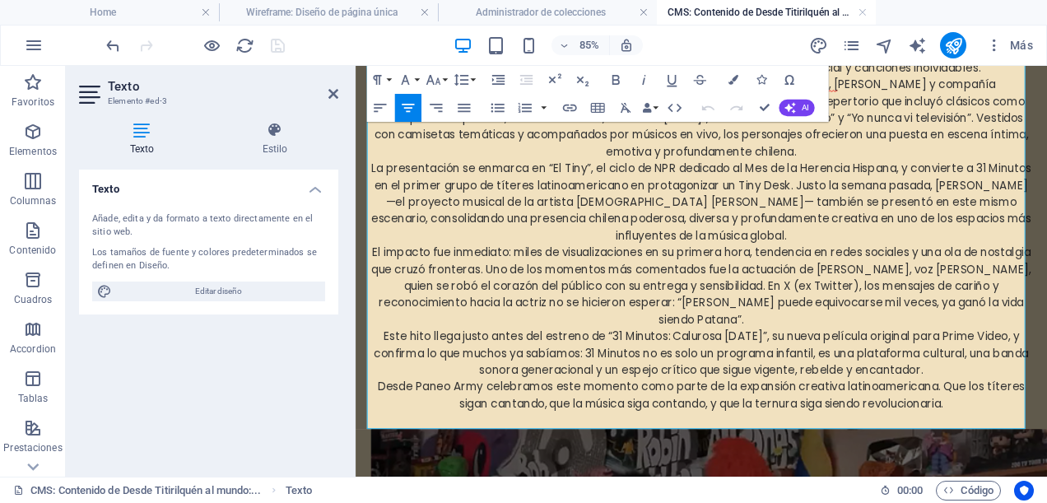
click at [880, 267] on p "La presentación se enmarca en “El Tiny”, el ciclo de NPR dedicado al Mes de la …" at bounding box center [762, 226] width 777 height 99
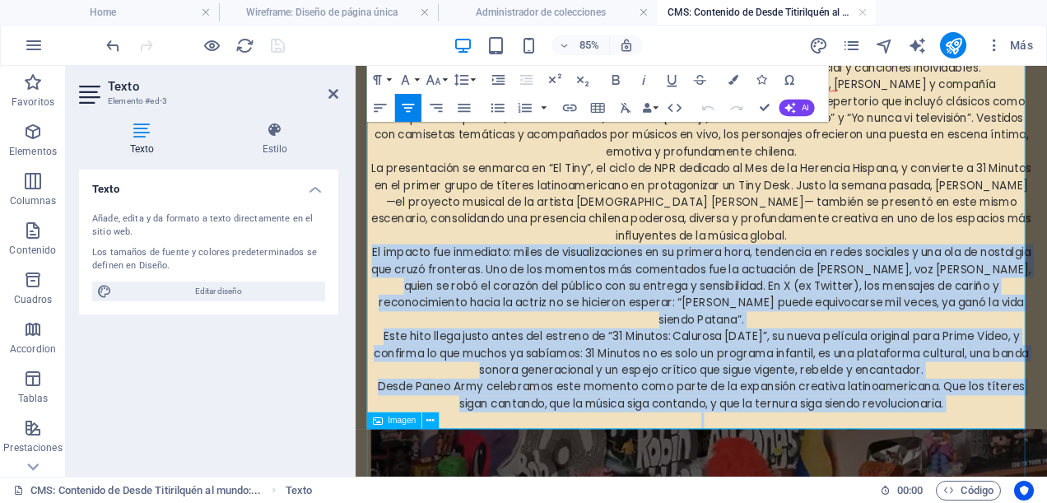
drag, startPoint x: 383, startPoint y: 290, endPoint x: 1021, endPoint y: 507, distance: 674.4
click at [1021, 502] on div "Este [DATE], el canal de YouTube de NPR Music estrenó uno de los Tiny Desk más …" at bounding box center [762, 458] width 777 height 982
copy div "El impacto fue inmediato: miles de visualizaciones en su primera hora, tendenci…"
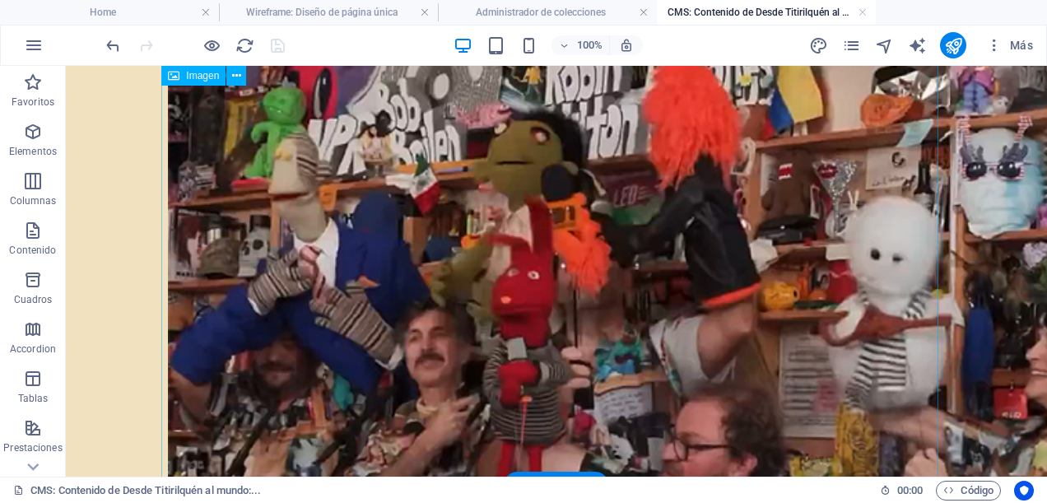
scroll to position [683, 0]
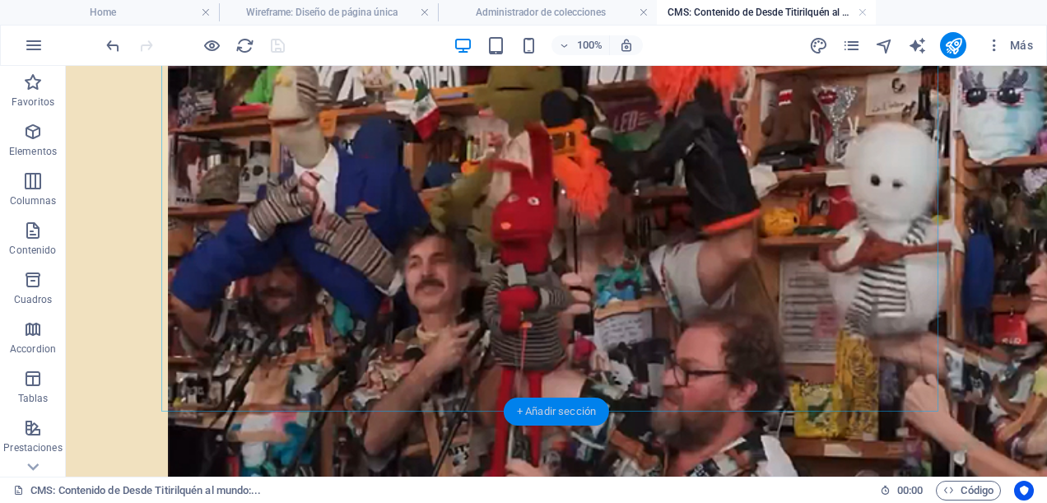
click at [573, 411] on div "+ Añadir sección" at bounding box center [556, 411] width 105 height 28
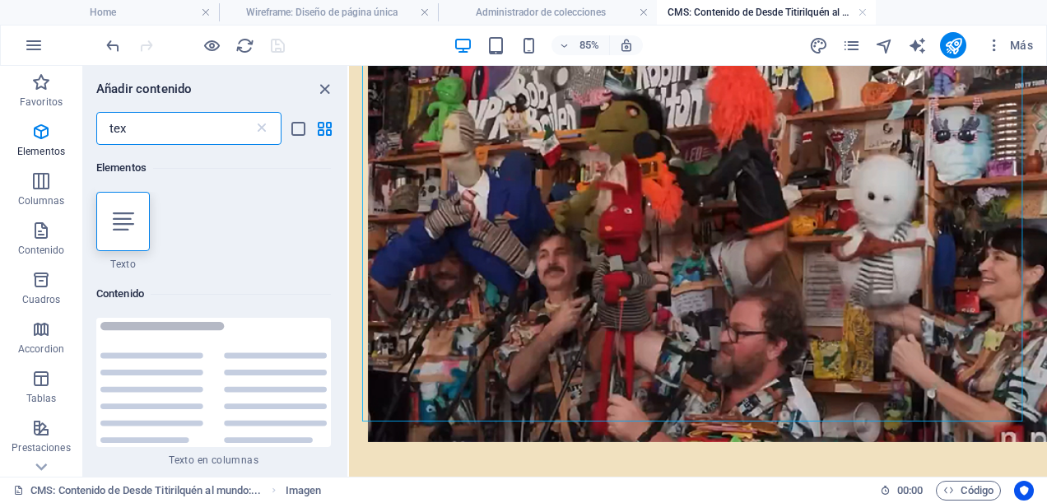
scroll to position [0, 0]
type input "tex"
click at [106, 223] on div at bounding box center [122, 221] width 53 height 59
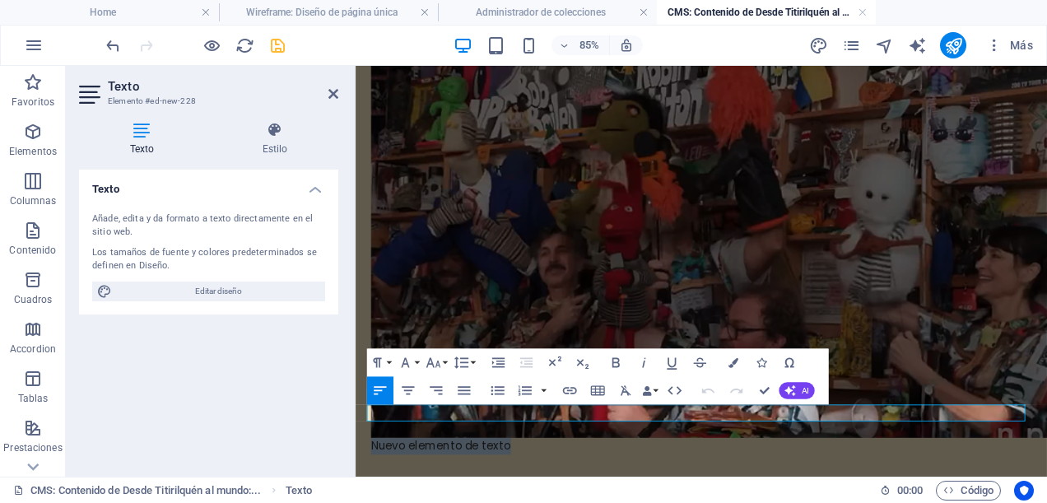
scroll to position [629, 0]
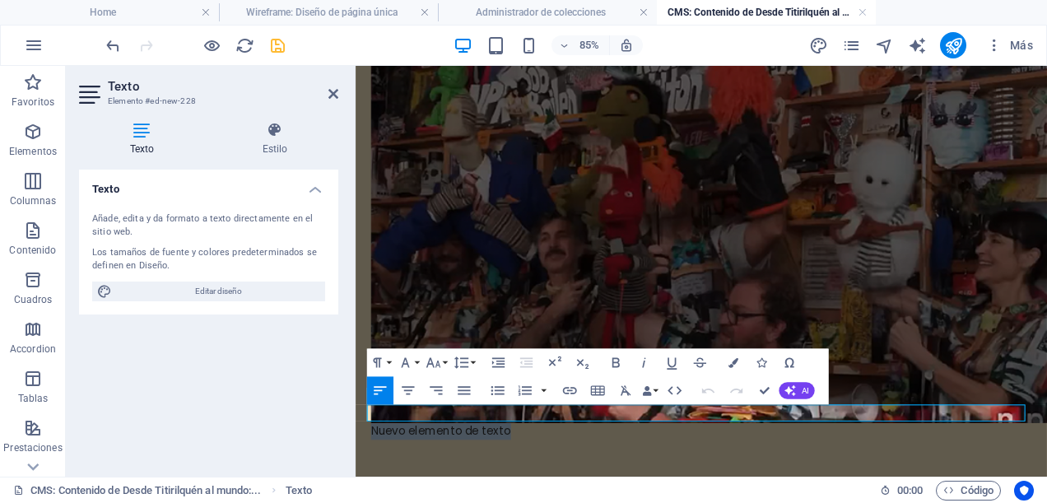
click at [546, 485] on p "Nuevo elemento de texto" at bounding box center [762, 495] width 777 height 20
click at [412, 387] on icon "button" at bounding box center [408, 390] width 12 height 8
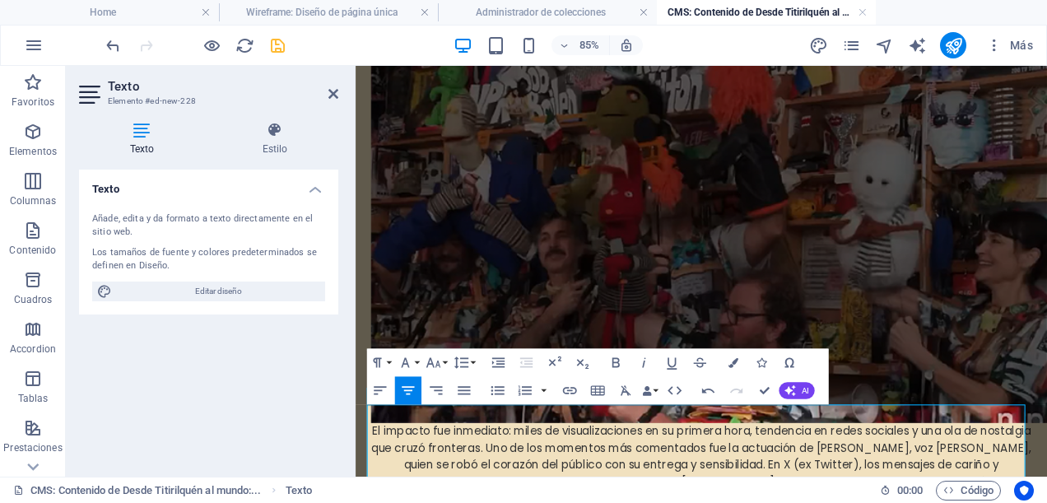
scroll to position [711, 0]
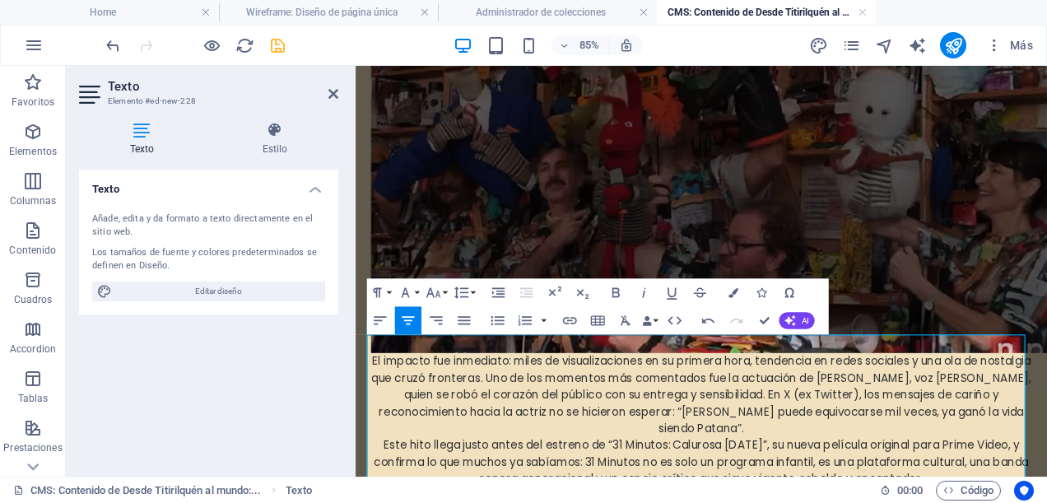
click at [380, 403] on p "El impacto fue inmediato: miles de visualizaciones en su primera hora, tendenci…" at bounding box center [762, 452] width 777 height 99
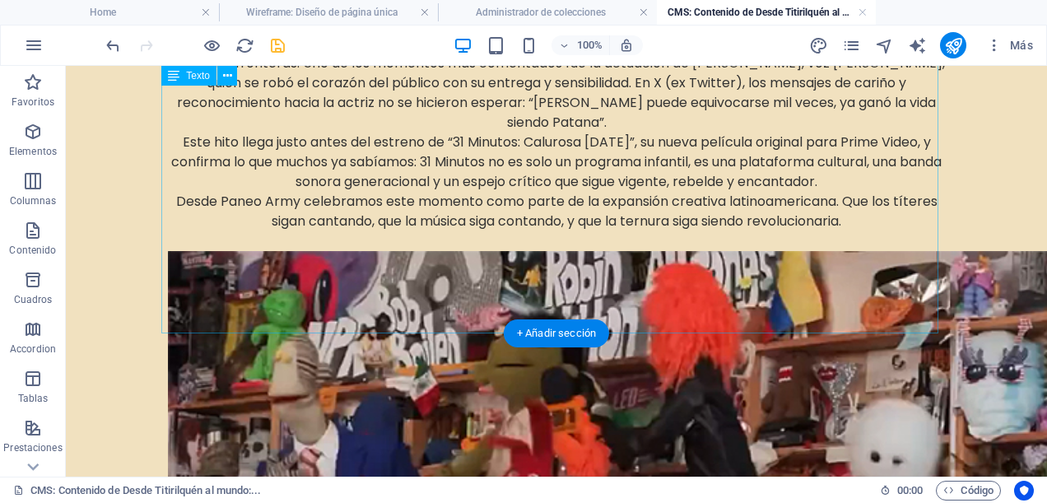
scroll to position [324, 0]
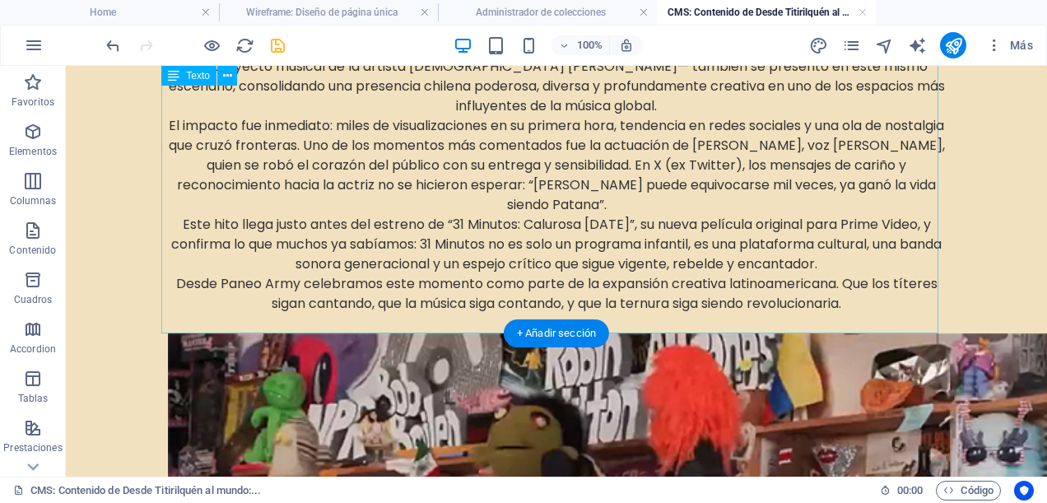
click at [645, 320] on div "Este [DATE], el canal de YouTube de NPR Music estrenó uno de los Tiny Desk más …" at bounding box center [556, 70] width 777 height 526
click at [665, 303] on div "Este [DATE], el canal de YouTube de NPR Music estrenó uno de los Tiny Desk más …" at bounding box center [556, 70] width 777 height 526
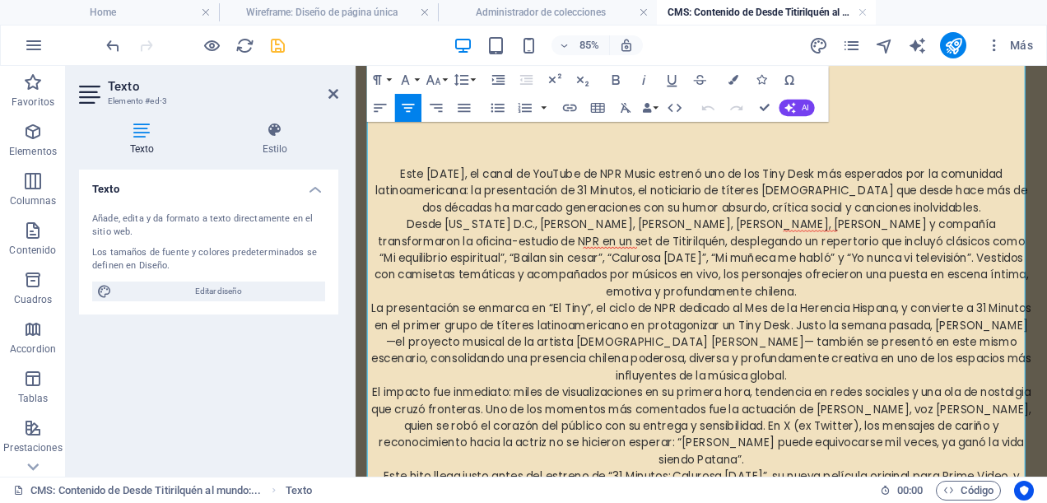
scroll to position [247, 0]
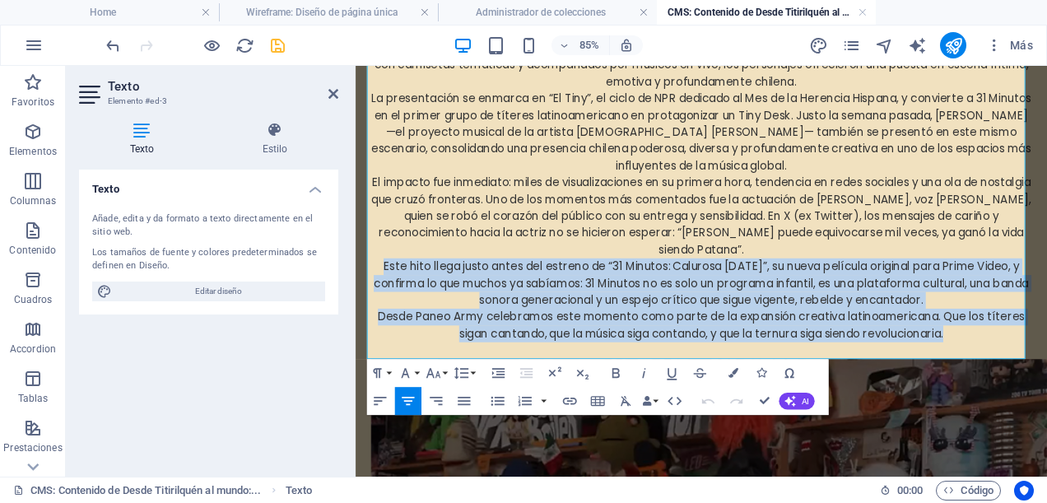
drag, startPoint x: 1079, startPoint y: 386, endPoint x: 365, endPoint y: 292, distance: 719.5
click at [365, 292] on div "Este [DATE], el canal de YouTube de NPR Music estrenó uno de los Tiny Desk más …" at bounding box center [761, 484] width 803 height 1331
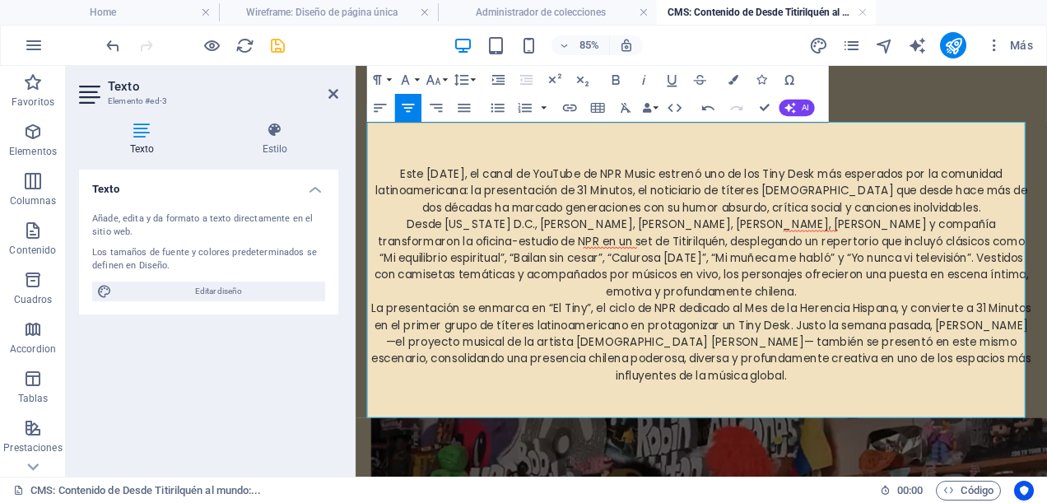
scroll to position [82, 0]
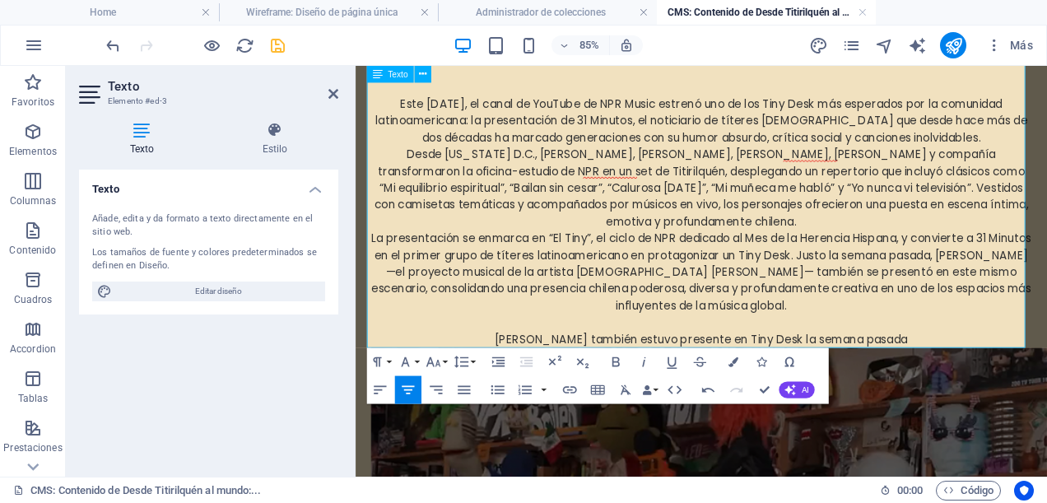
click at [520, 332] on p "La presentación se enmarca en “El Tiny”, el ciclo de NPR dedicado al Mes de la …" at bounding box center [762, 308] width 777 height 99
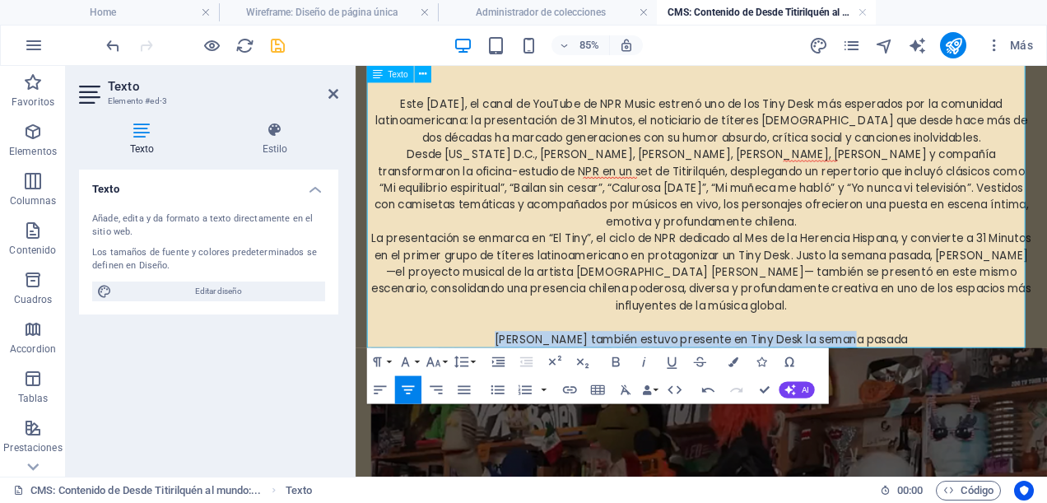
drag, startPoint x: 844, startPoint y: 385, endPoint x: 504, endPoint y: 382, distance: 339.8
click at [504, 382] on p "[PERSON_NAME] también estuvo presente en Tiny Desk la semana pasada" at bounding box center [762, 388] width 777 height 20
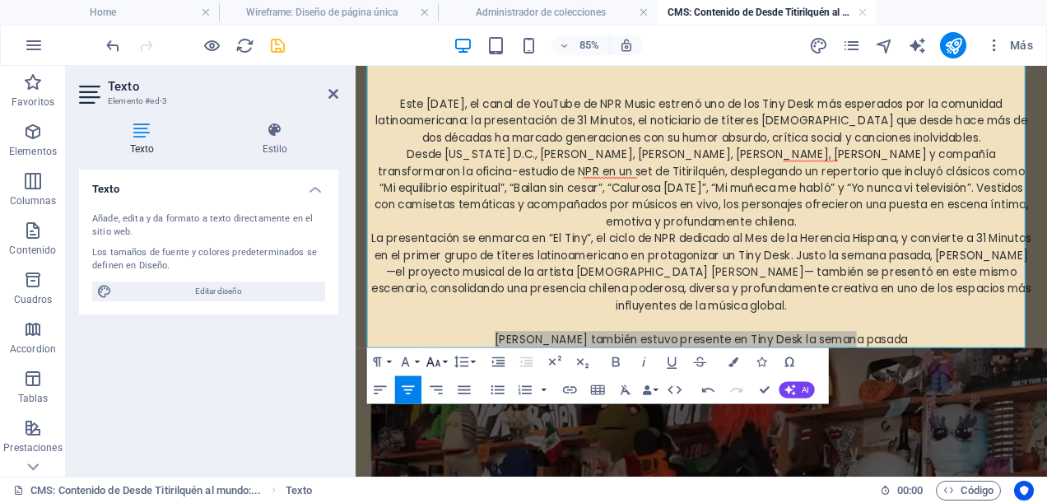
click at [431, 364] on icon "button" at bounding box center [433, 361] width 16 height 16
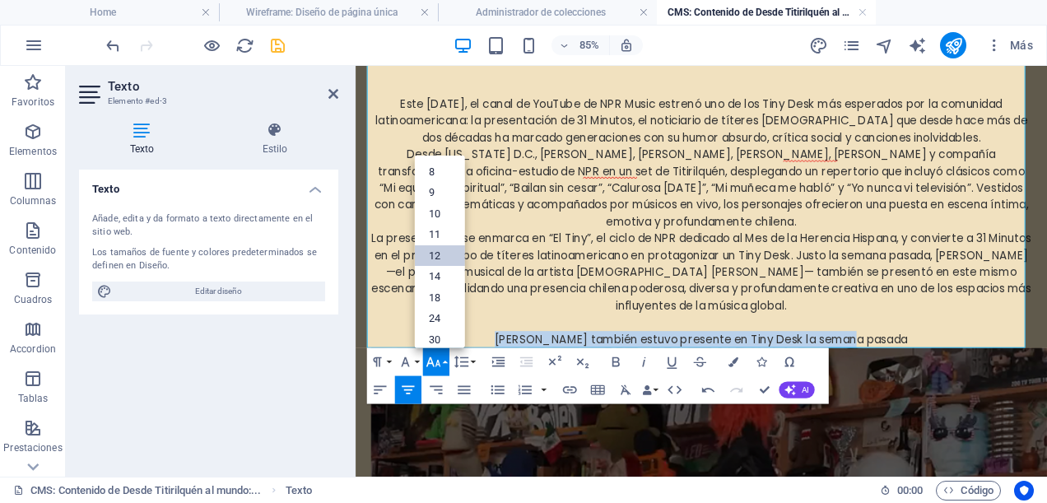
click at [429, 259] on link "12" at bounding box center [439, 255] width 50 height 21
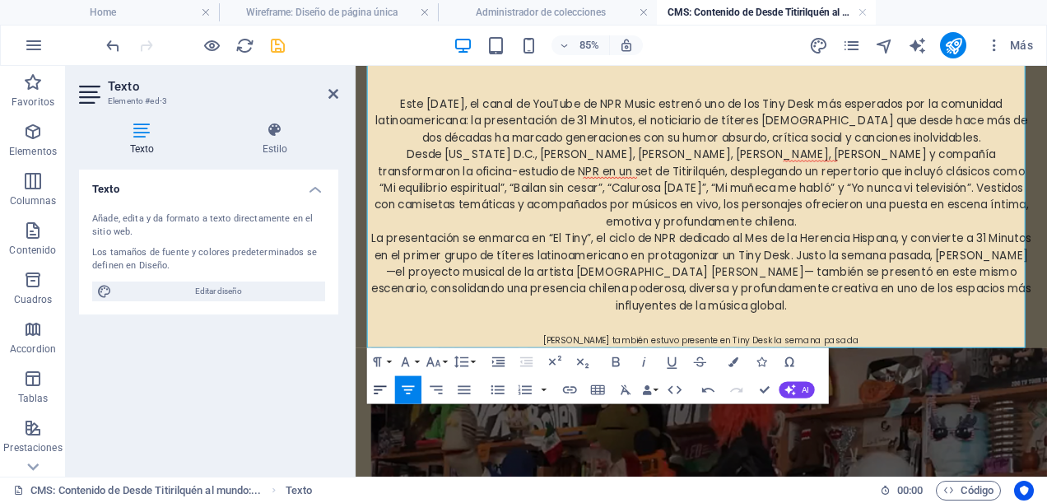
click at [383, 390] on icon "button" at bounding box center [380, 389] width 16 height 16
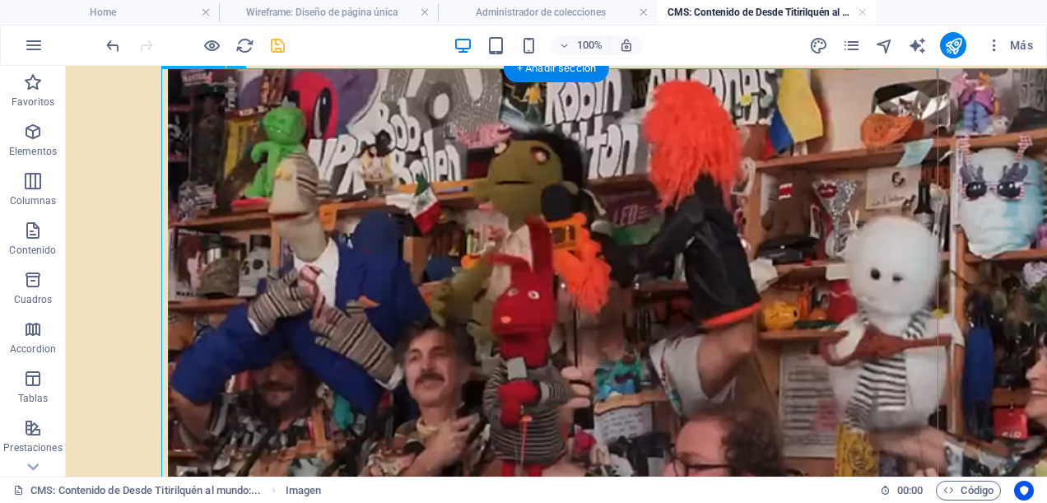
scroll to position [722, 0]
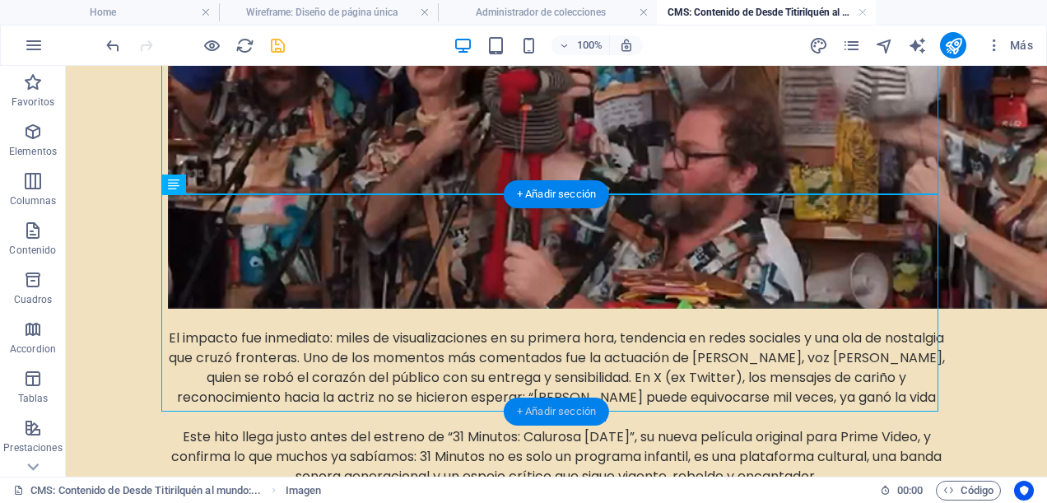
click at [512, 410] on div "+ Añadir sección" at bounding box center [556, 411] width 105 height 28
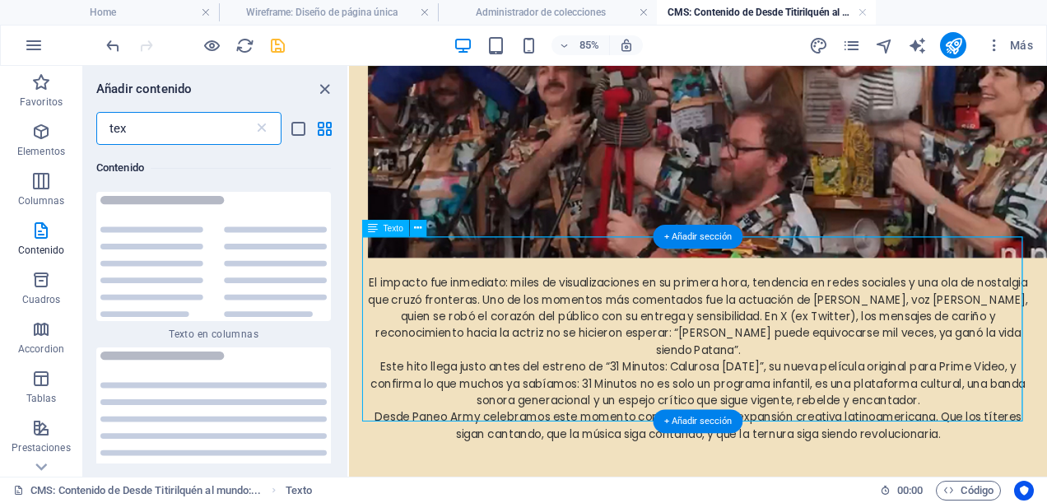
scroll to position [126, 0]
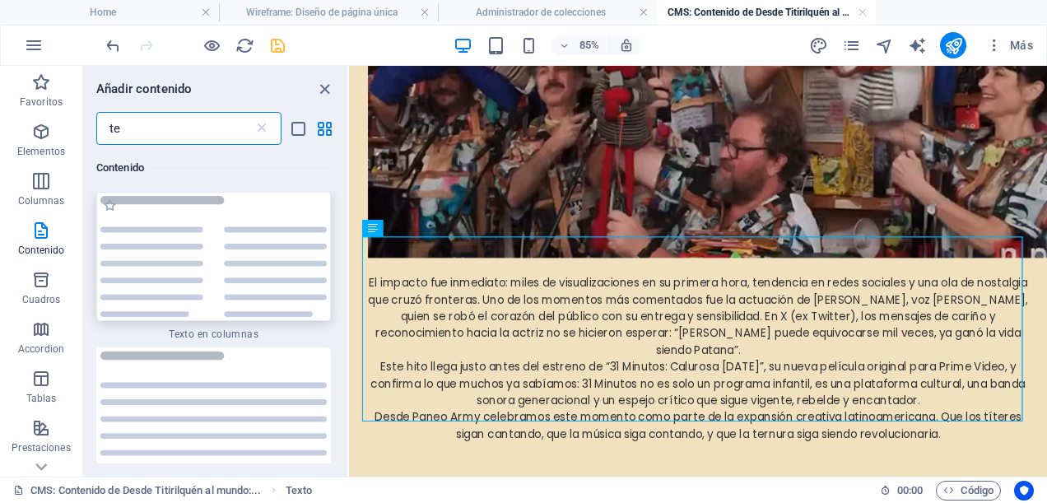
type input "t"
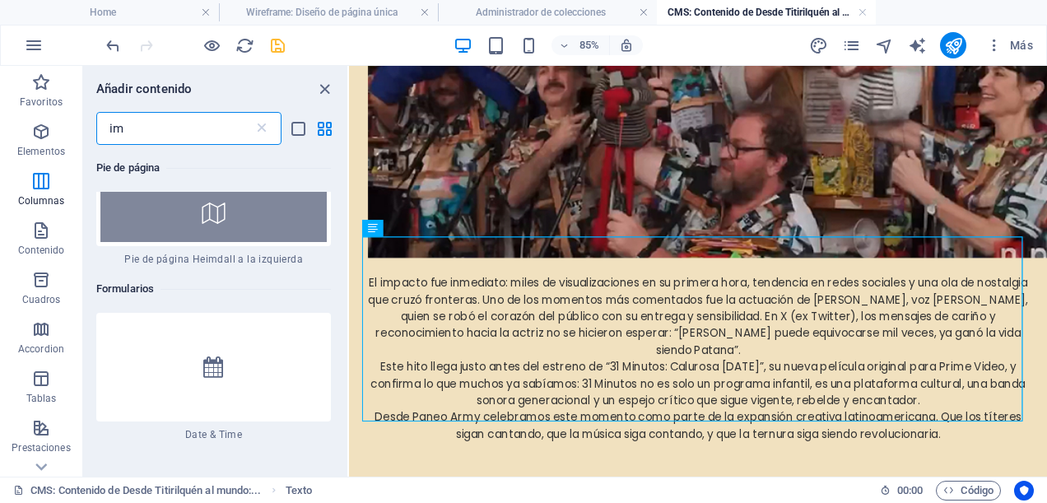
scroll to position [0, 0]
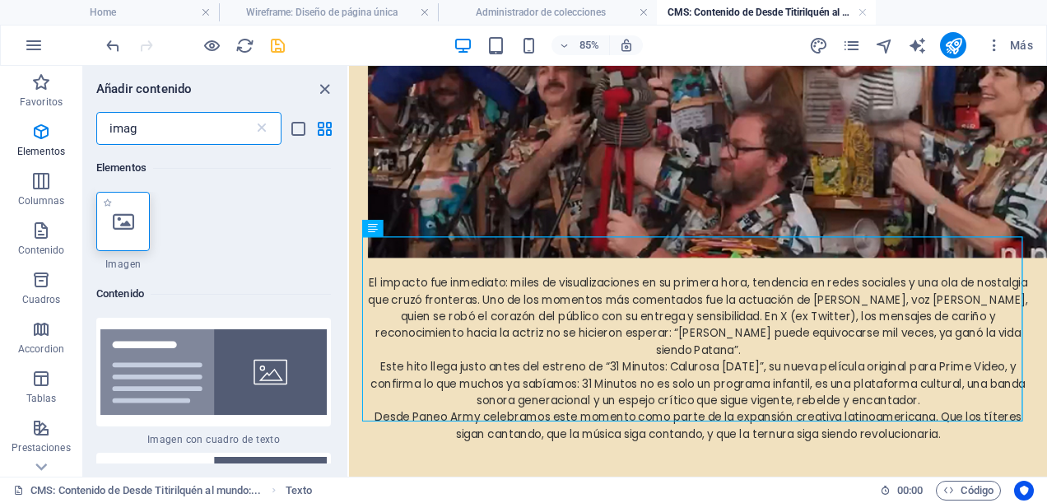
type input "imag"
click at [123, 225] on icon at bounding box center [123, 221] width 21 height 21
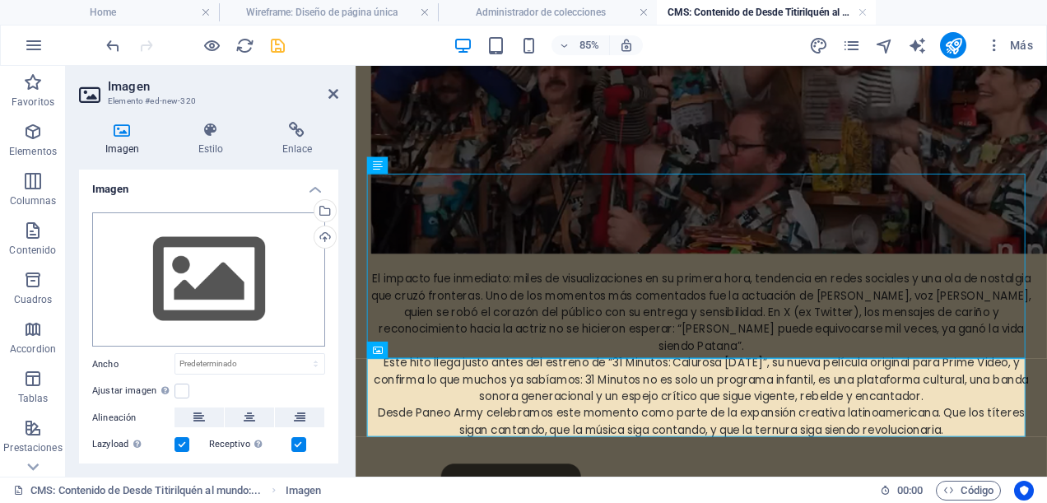
scroll to position [722, 0]
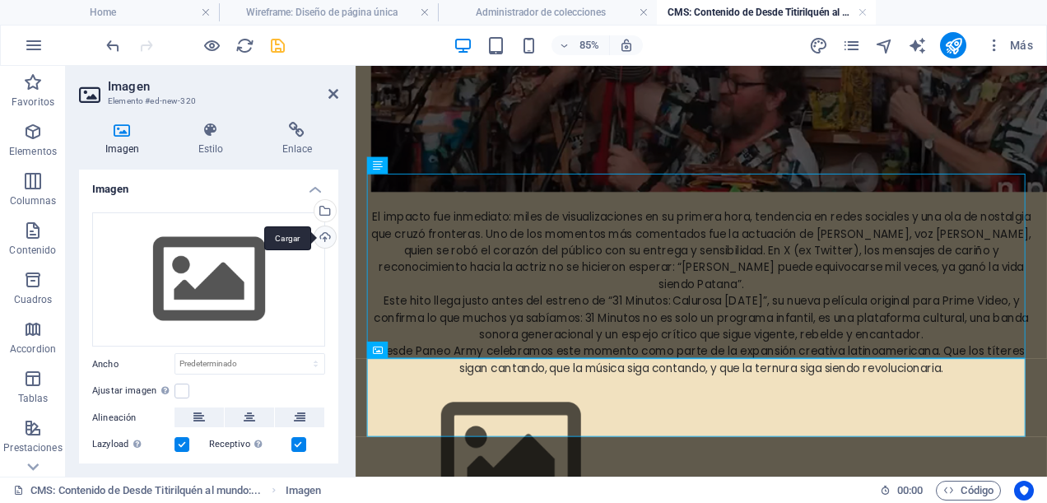
click at [323, 232] on div "Cargar" at bounding box center [323, 238] width 25 height 25
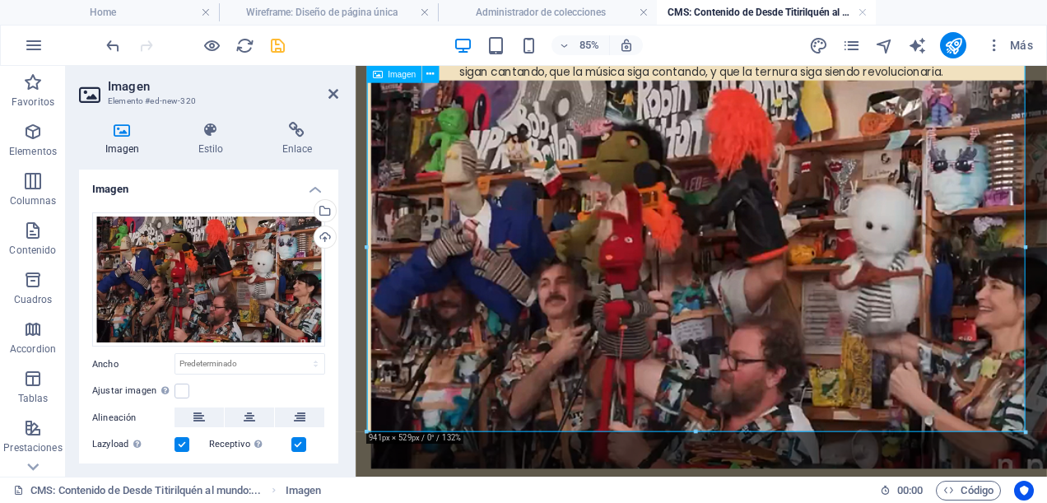
scroll to position [741, 0]
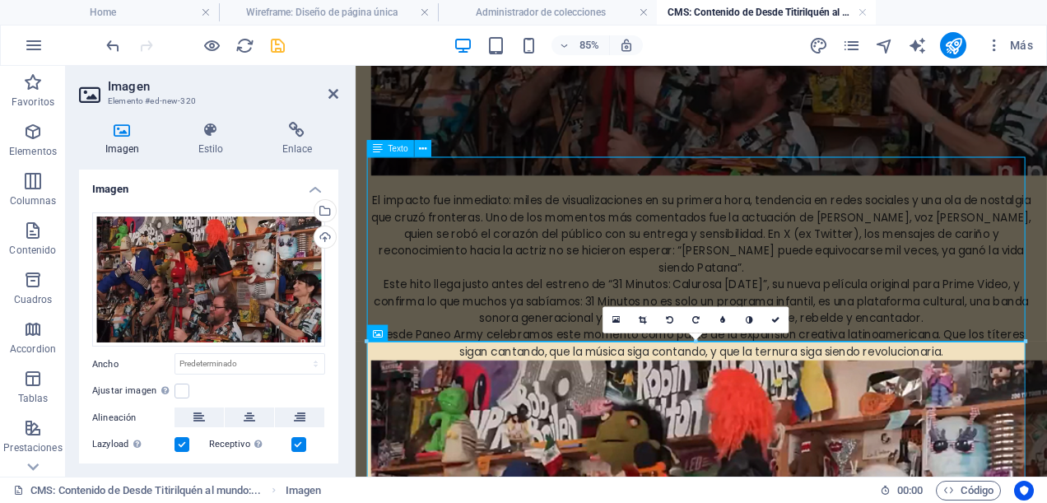
click at [795, 290] on div "El impacto fue inmediato: miles de visualizaciones en su primera hora, tendenci…" at bounding box center [762, 303] width 777 height 217
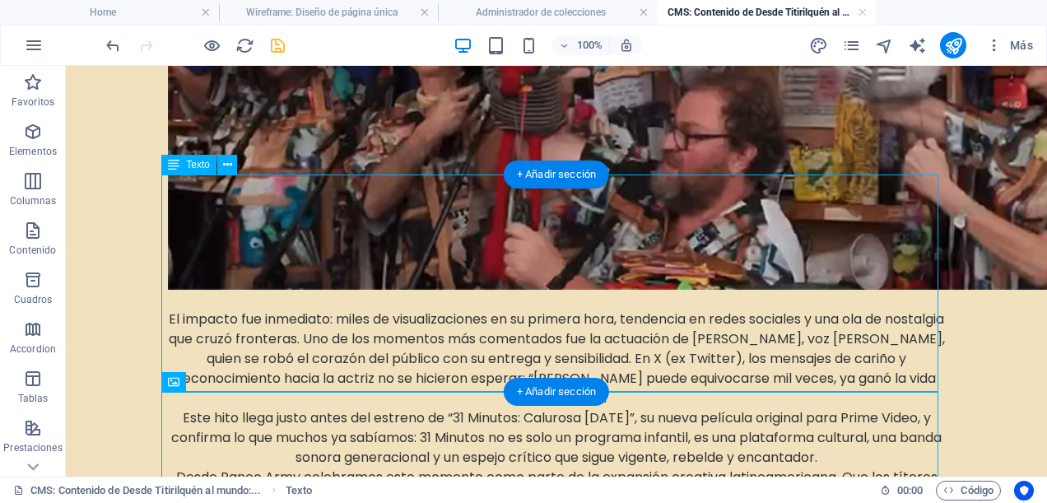
click at [894, 387] on div "El impacto fue inmediato: miles de visualizaciones en su primera hora, tendenci…" at bounding box center [556, 398] width 777 height 217
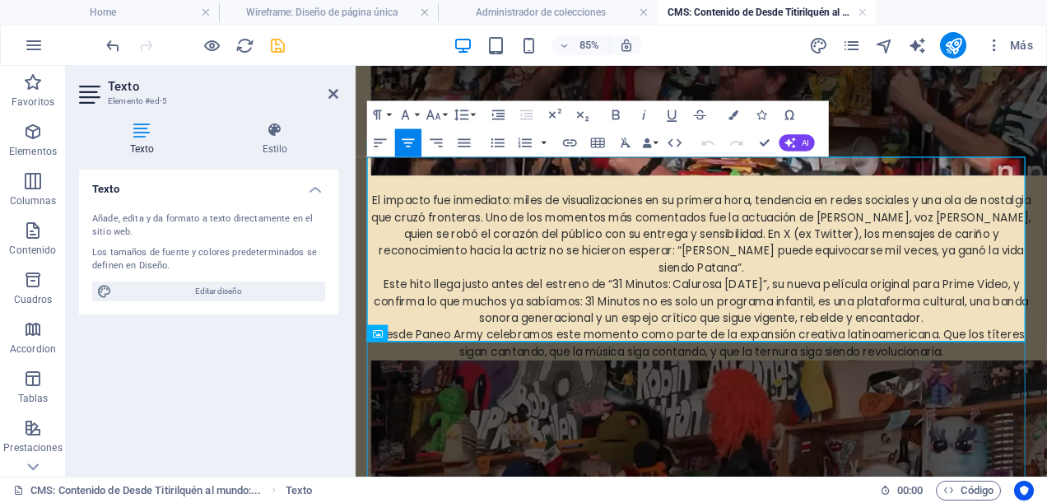
click at [1046, 386] on p "Desde Paneo Army celebramos este momento como parte de la expansión creativa la…" at bounding box center [762, 392] width 777 height 39
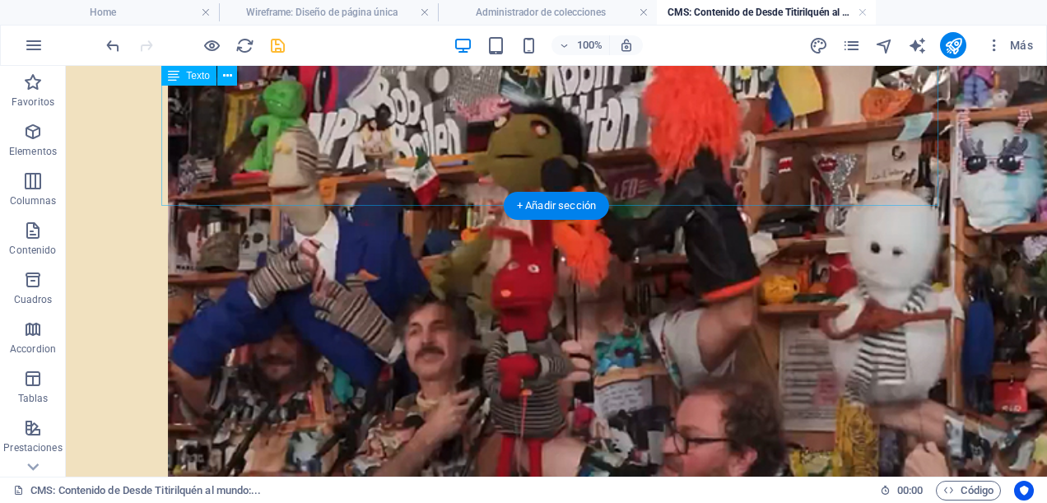
scroll to position [273, 0]
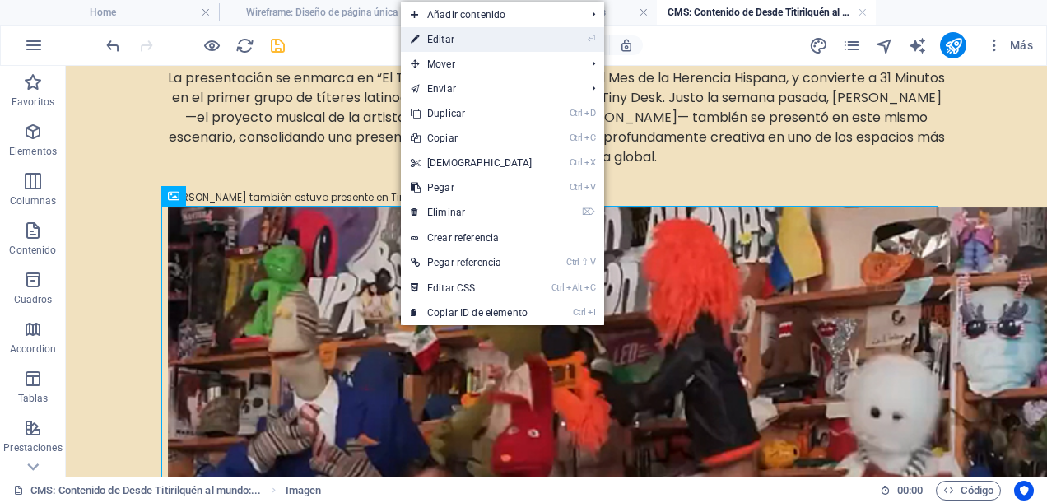
click at [508, 35] on link "⏎ Editar" at bounding box center [472, 39] width 142 height 25
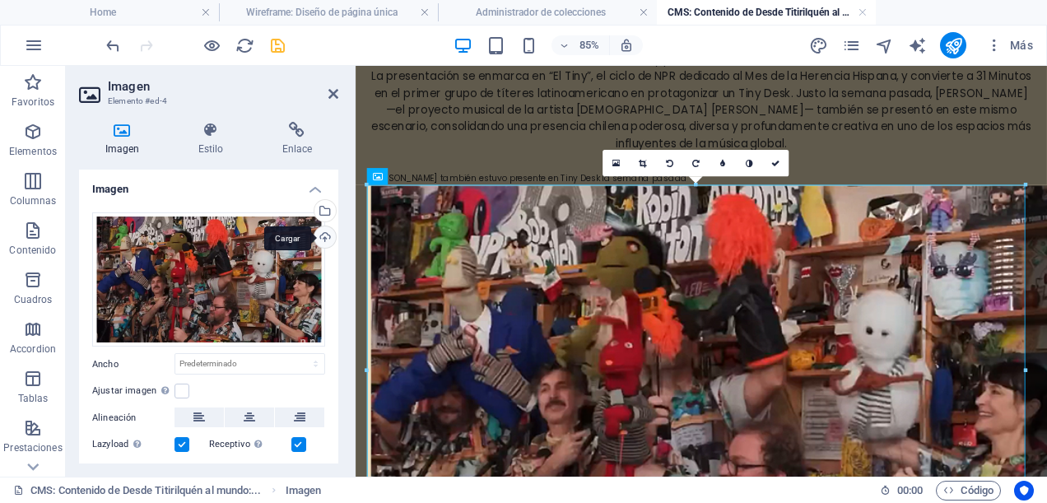
click at [324, 235] on div "Cargar" at bounding box center [323, 238] width 25 height 25
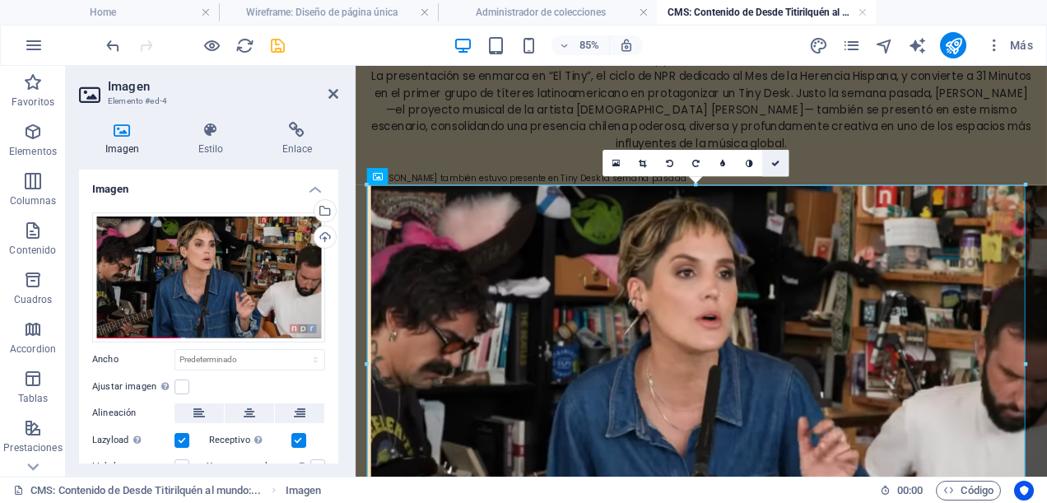
click at [779, 163] on icon at bounding box center [775, 163] width 8 height 8
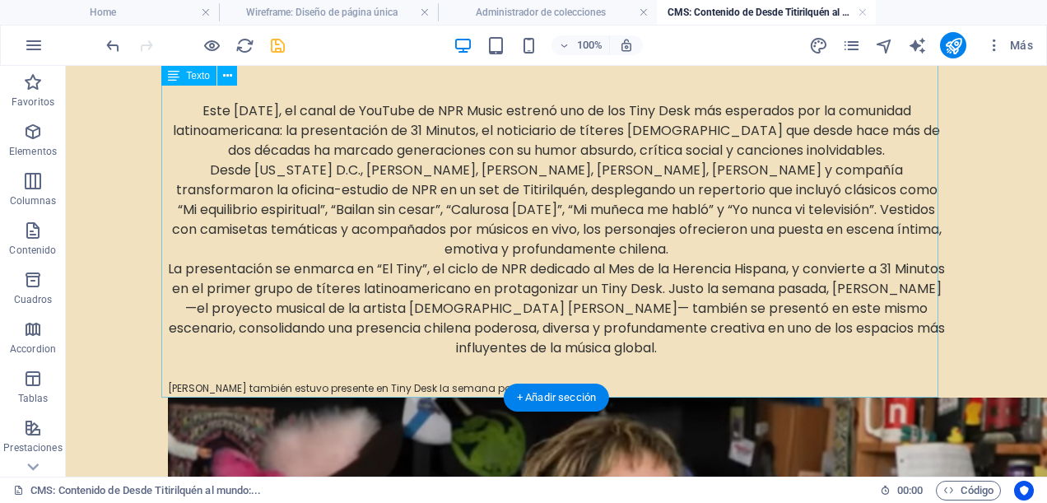
scroll to position [0, 0]
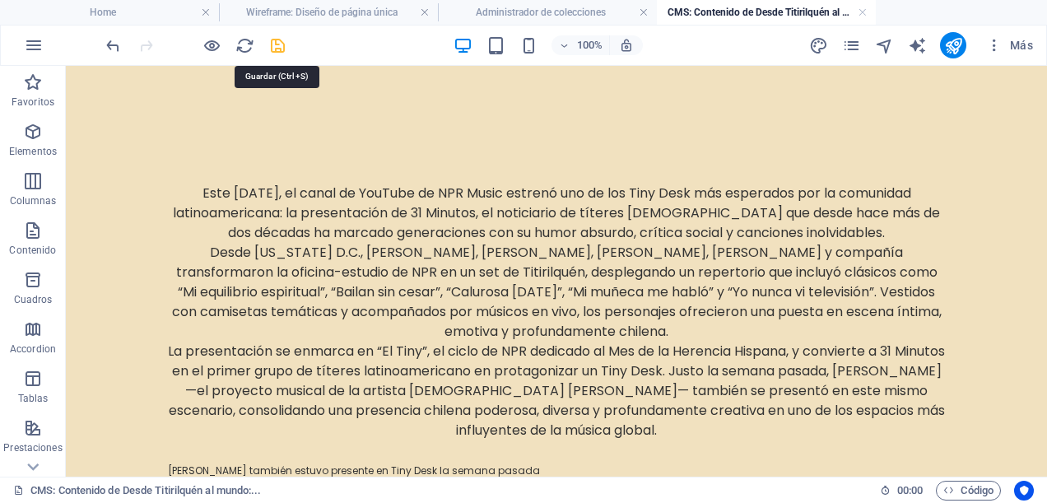
click at [278, 48] on icon "save" at bounding box center [277, 45] width 19 height 19
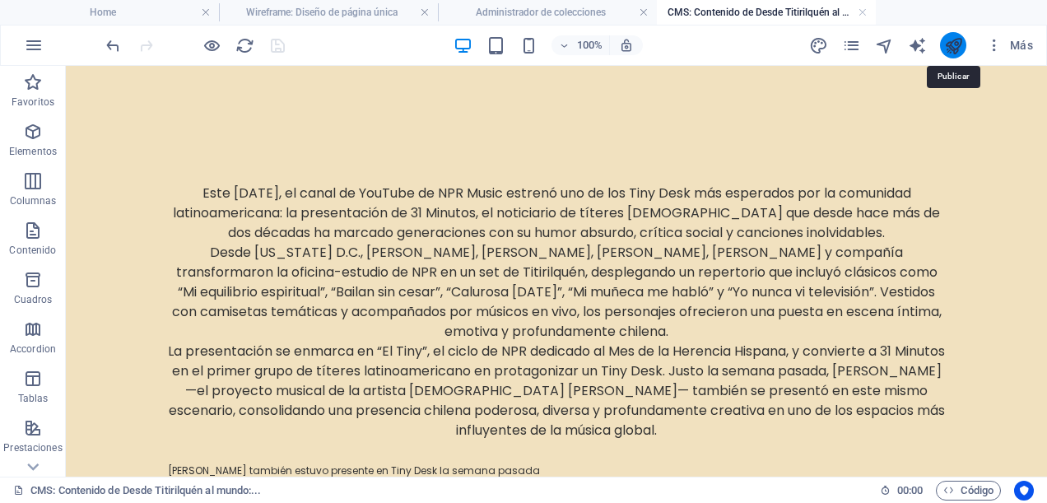
click at [956, 46] on icon "publish" at bounding box center [953, 45] width 19 height 19
